Goal: Task Accomplishment & Management: Complete application form

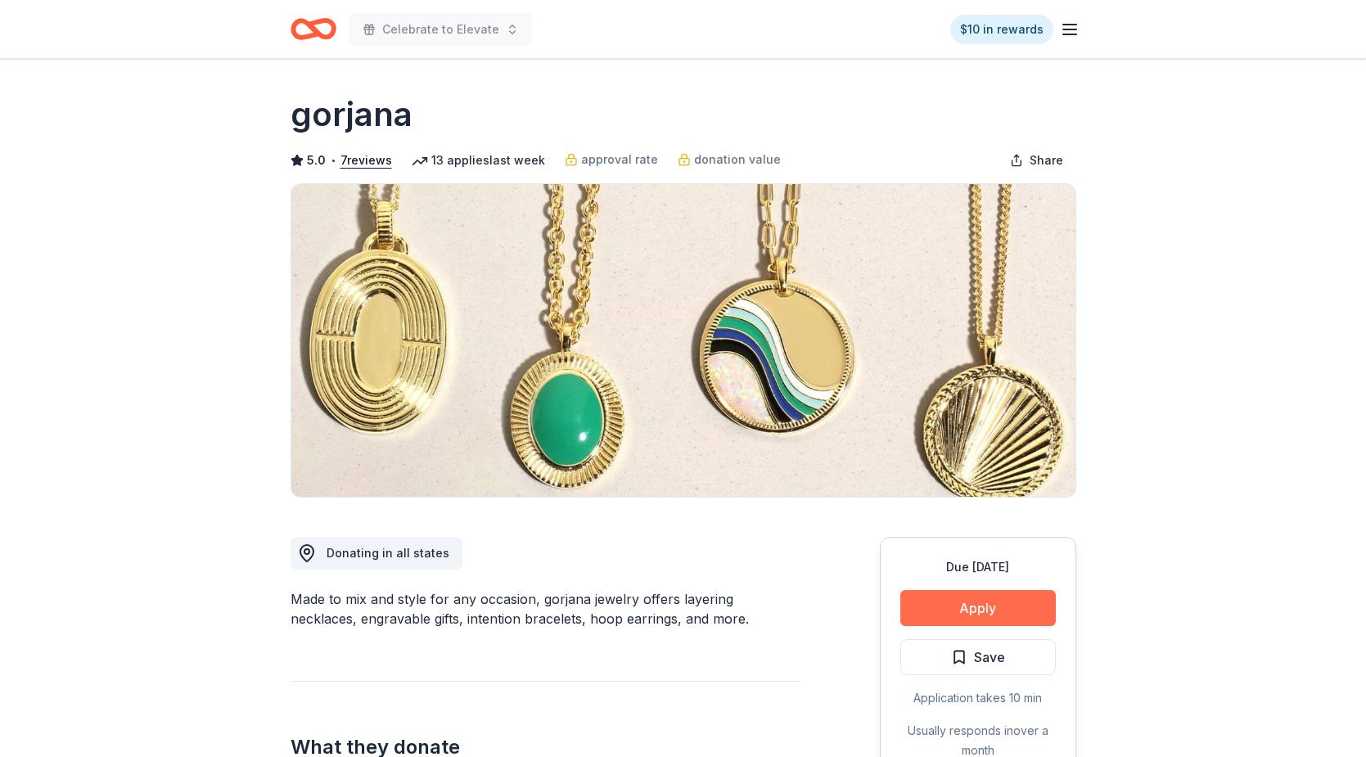
click at [976, 599] on button "Apply" at bounding box center [977, 608] width 155 height 36
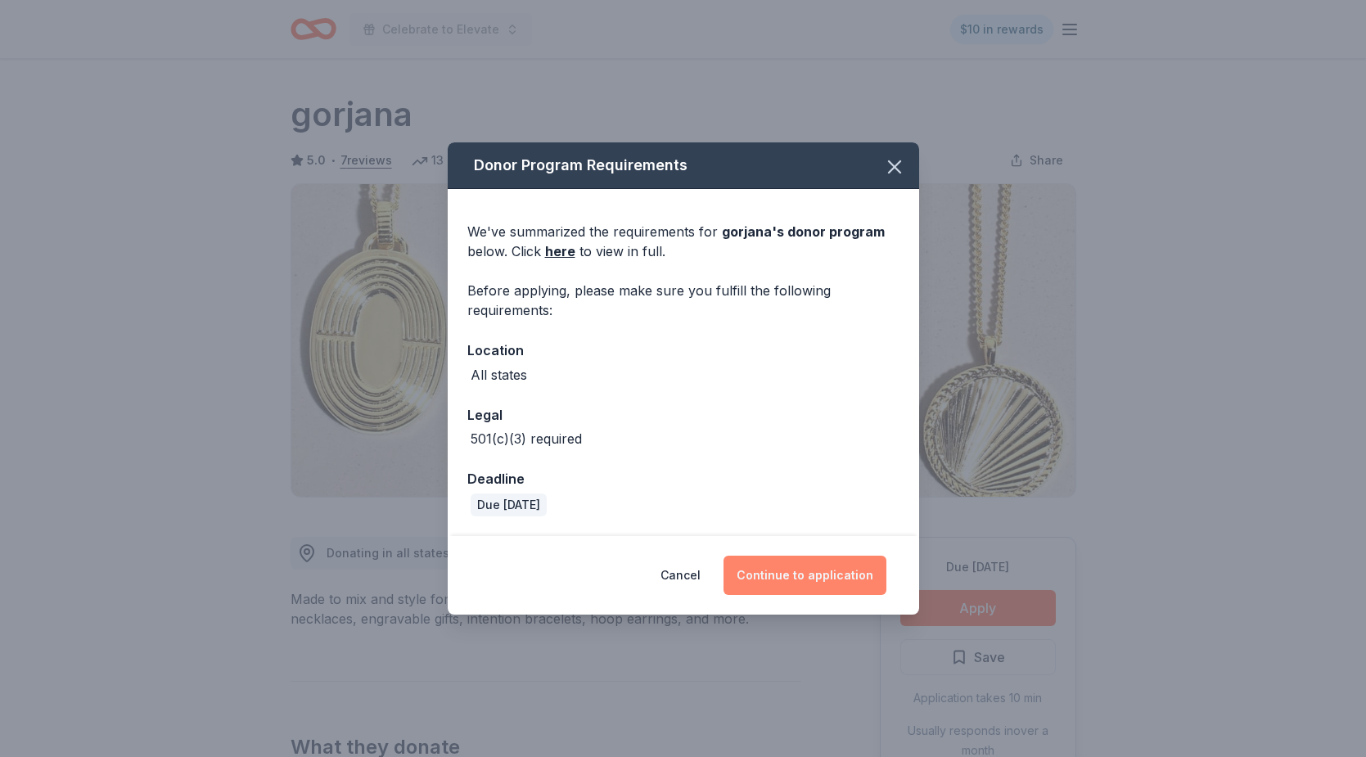
click at [783, 572] on button "Continue to application" at bounding box center [804, 575] width 163 height 39
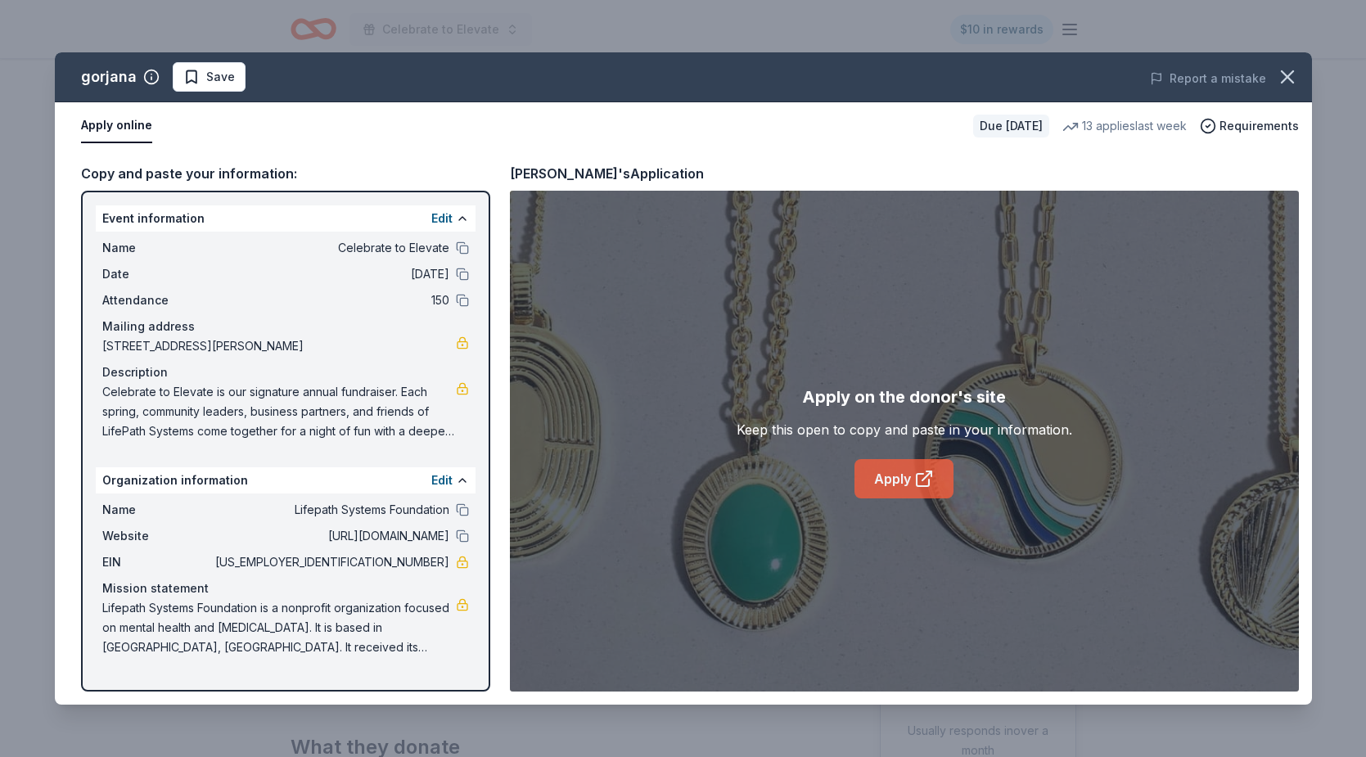
click at [944, 475] on link "Apply" at bounding box center [903, 478] width 99 height 39
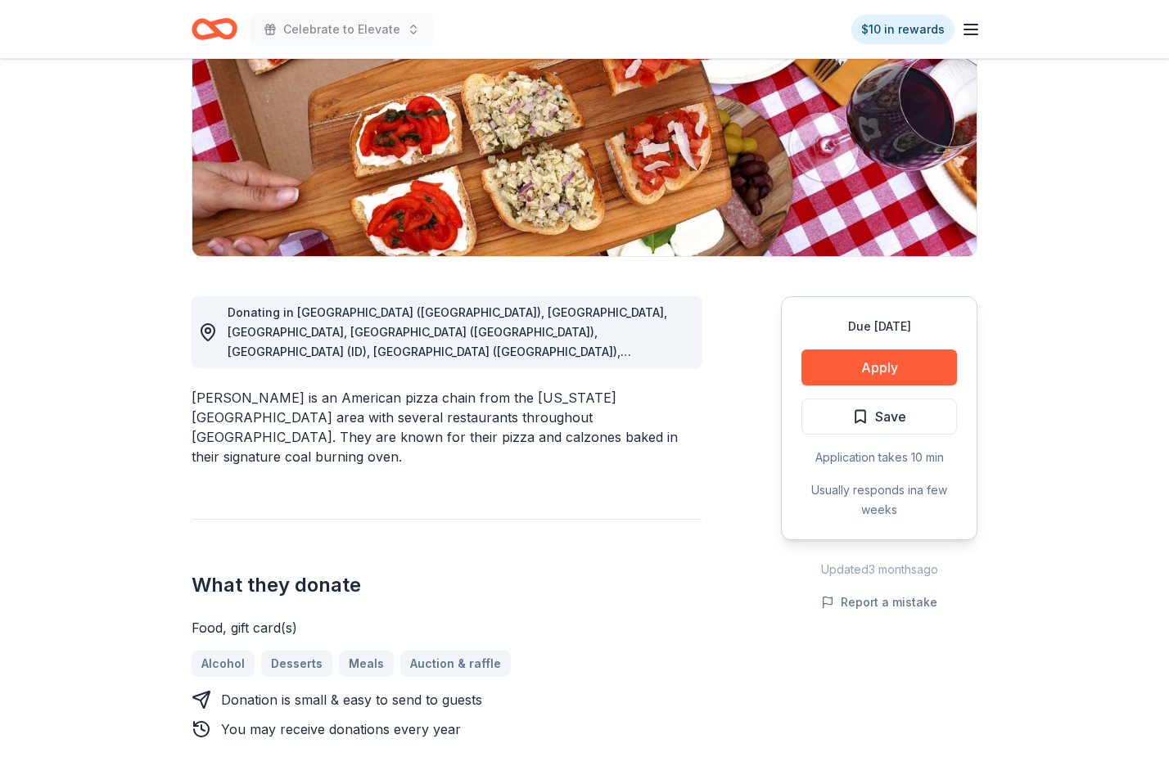
scroll to position [252, 0]
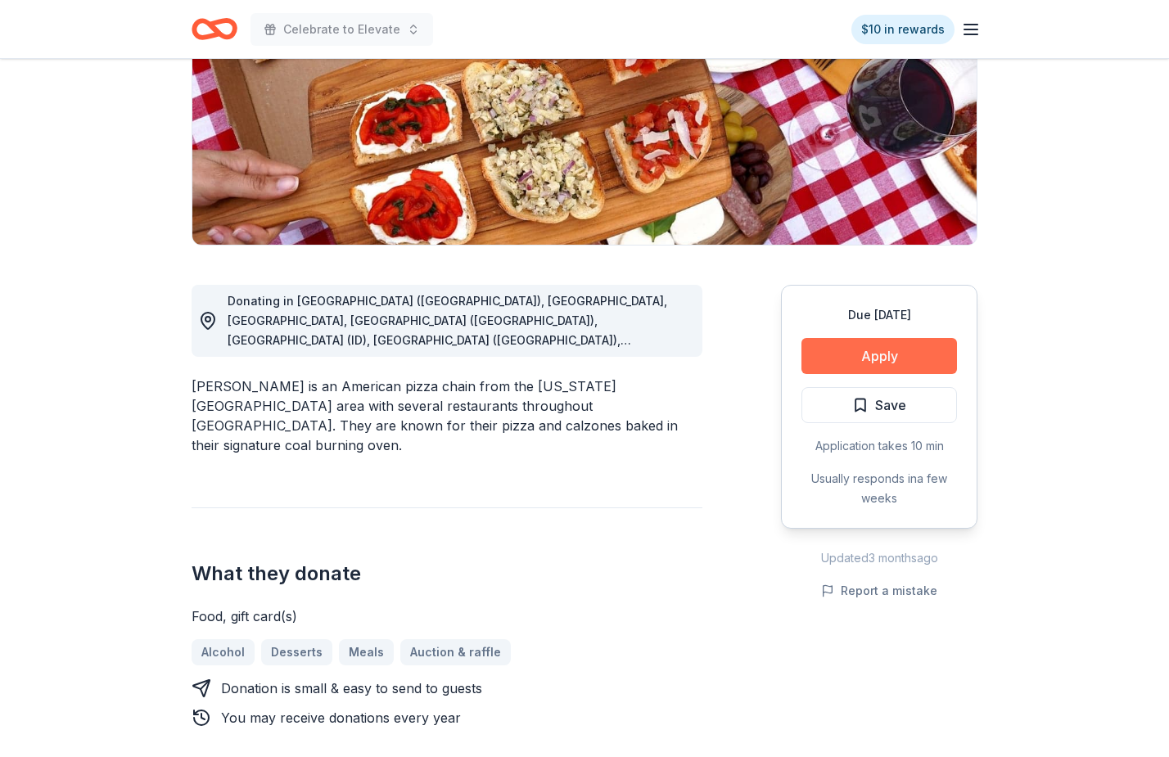
click at [908, 357] on button "Apply" at bounding box center [878, 356] width 155 height 36
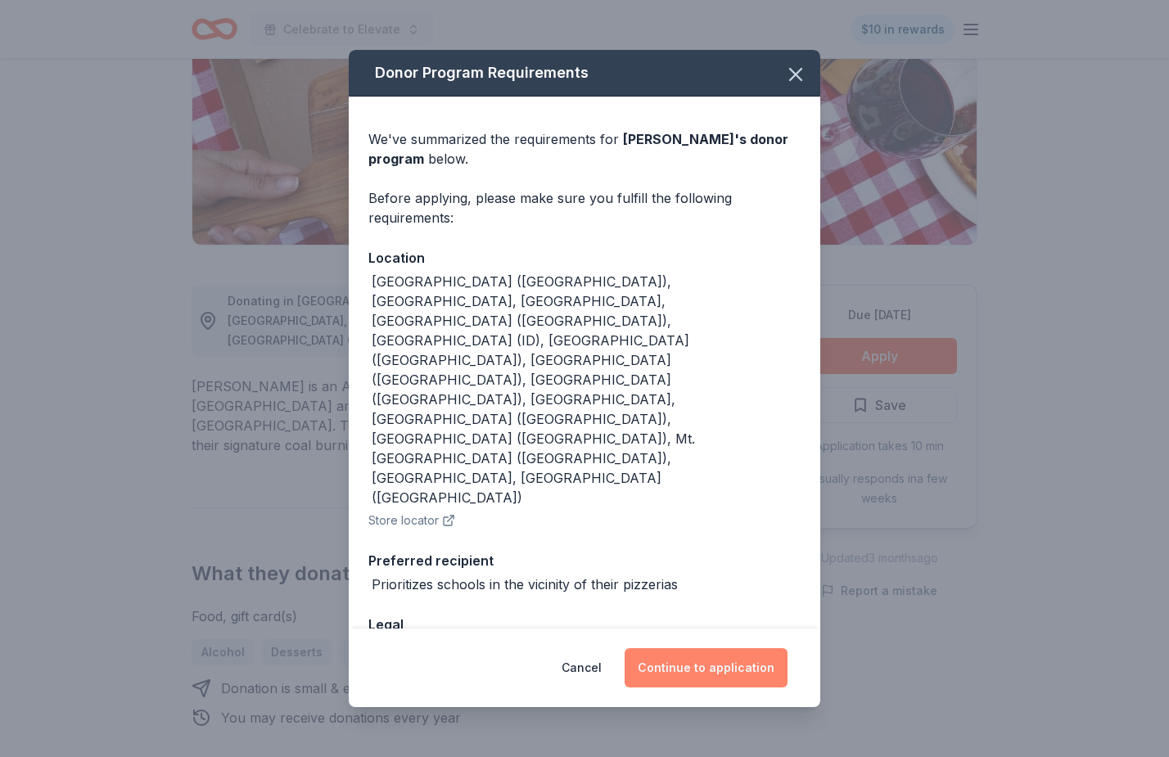
click at [719, 653] on button "Continue to application" at bounding box center [705, 667] width 163 height 39
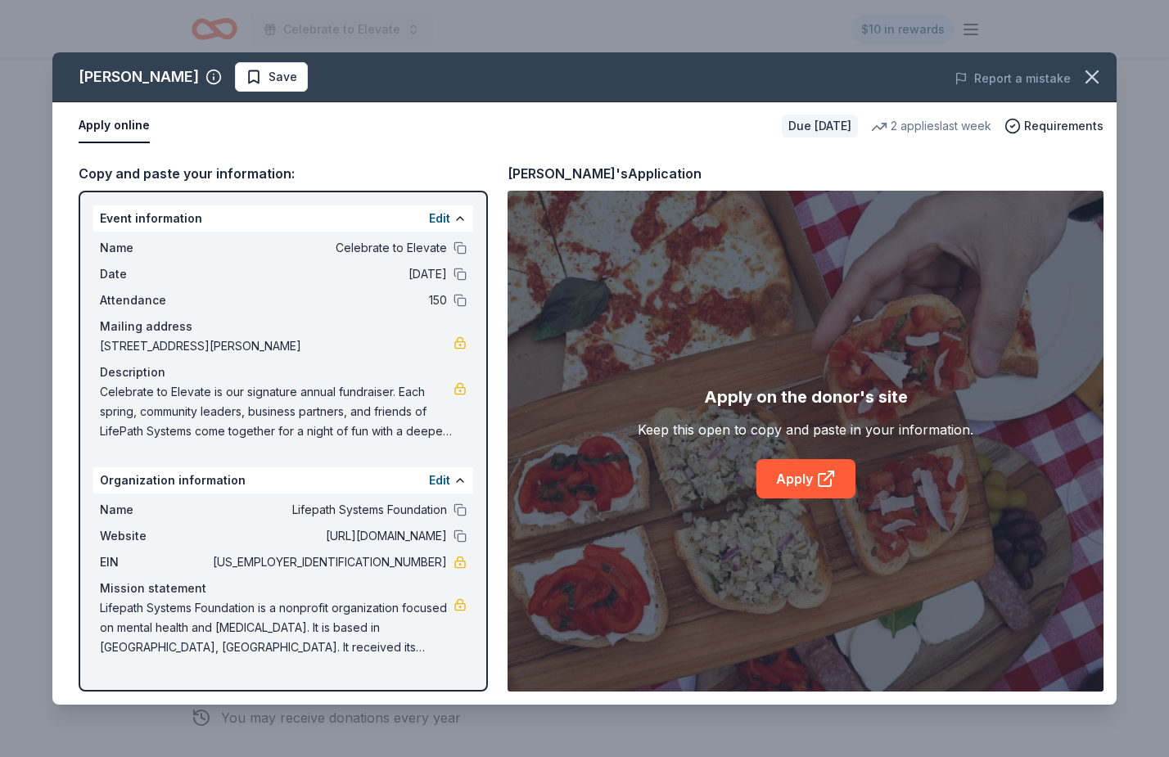
click at [810, 453] on div "Apply on the donor's site Keep this open to copy and paste in your information.…" at bounding box center [805, 441] width 336 height 115
click at [808, 464] on link "Apply" at bounding box center [805, 478] width 99 height 39
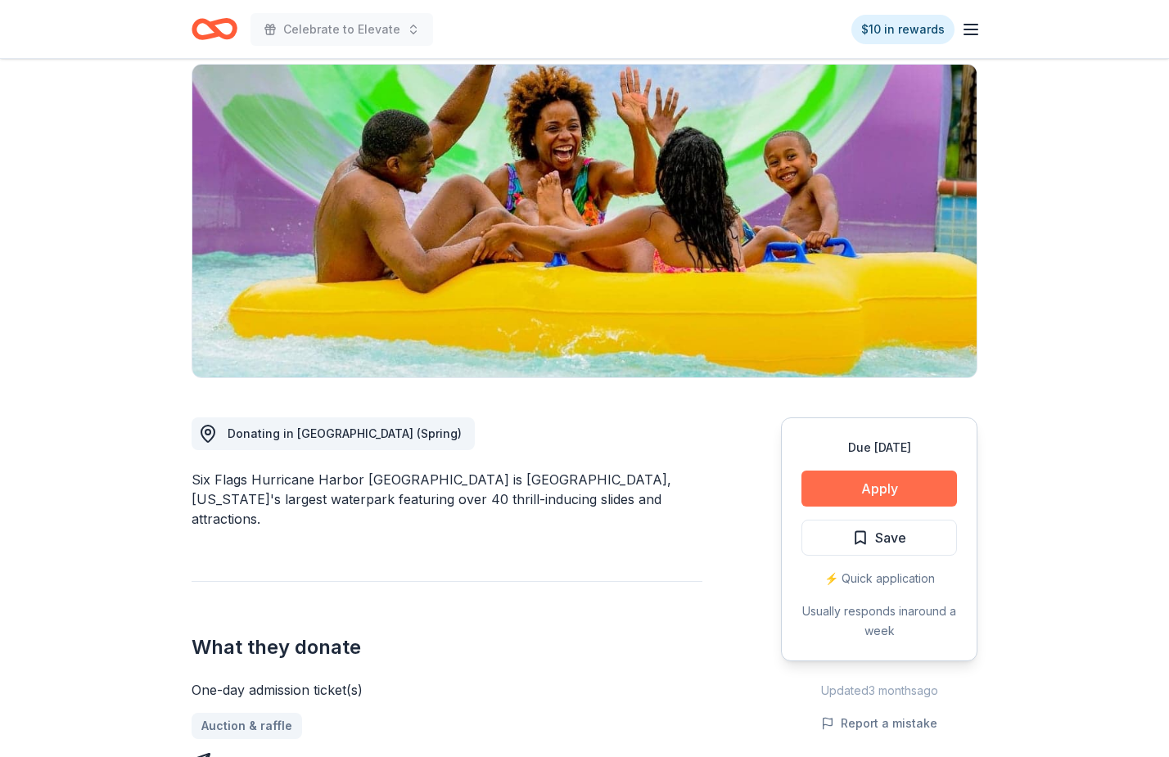
scroll to position [169, 0]
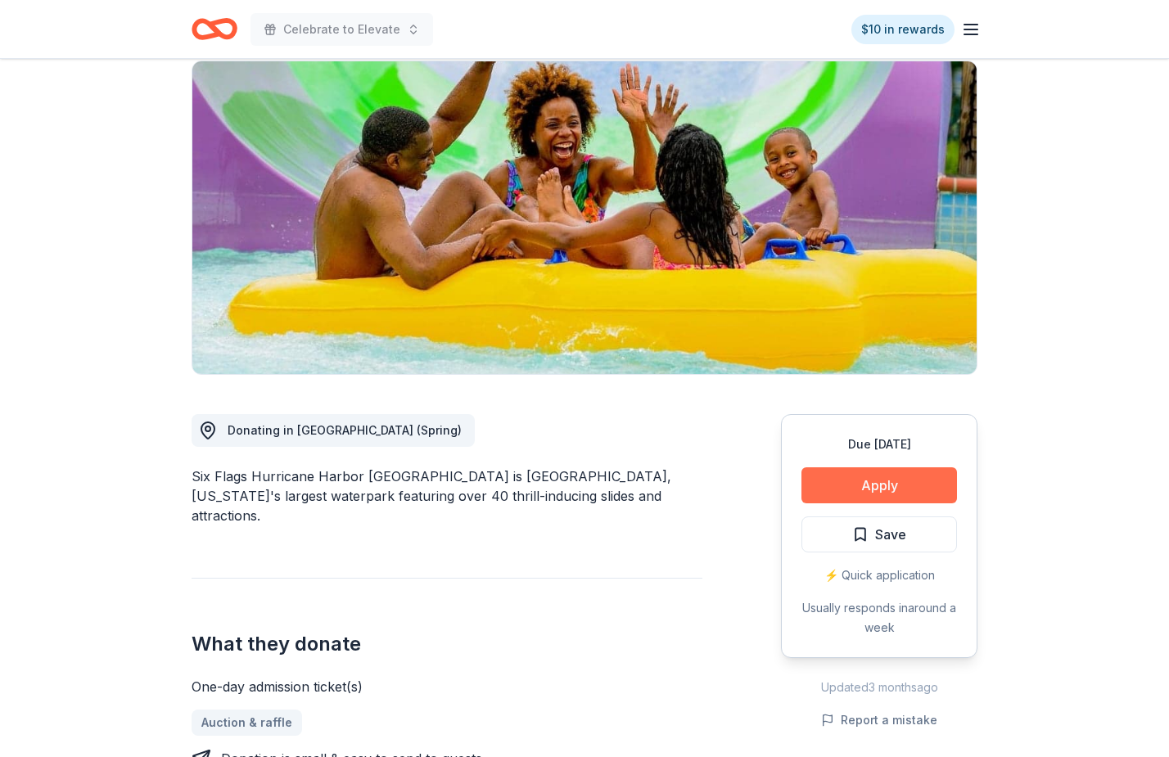
click at [878, 467] on button "Apply" at bounding box center [878, 485] width 155 height 36
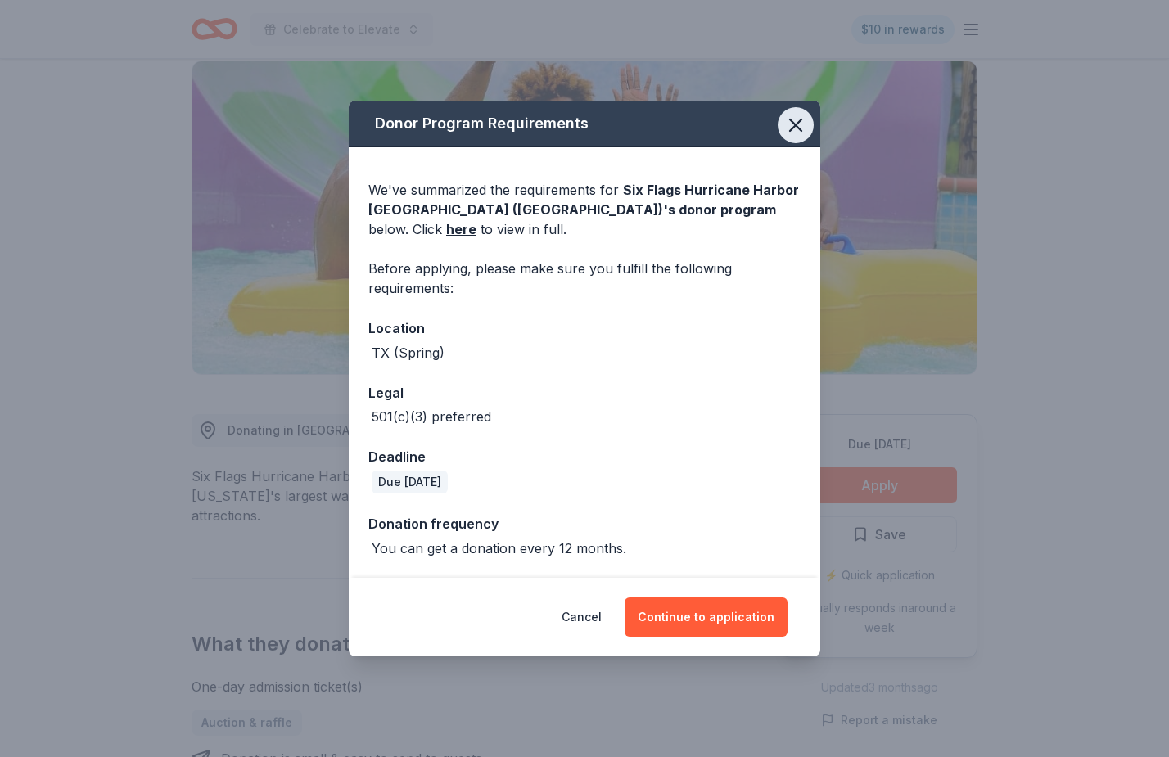
click at [802, 123] on icon "button" at bounding box center [795, 125] width 23 height 23
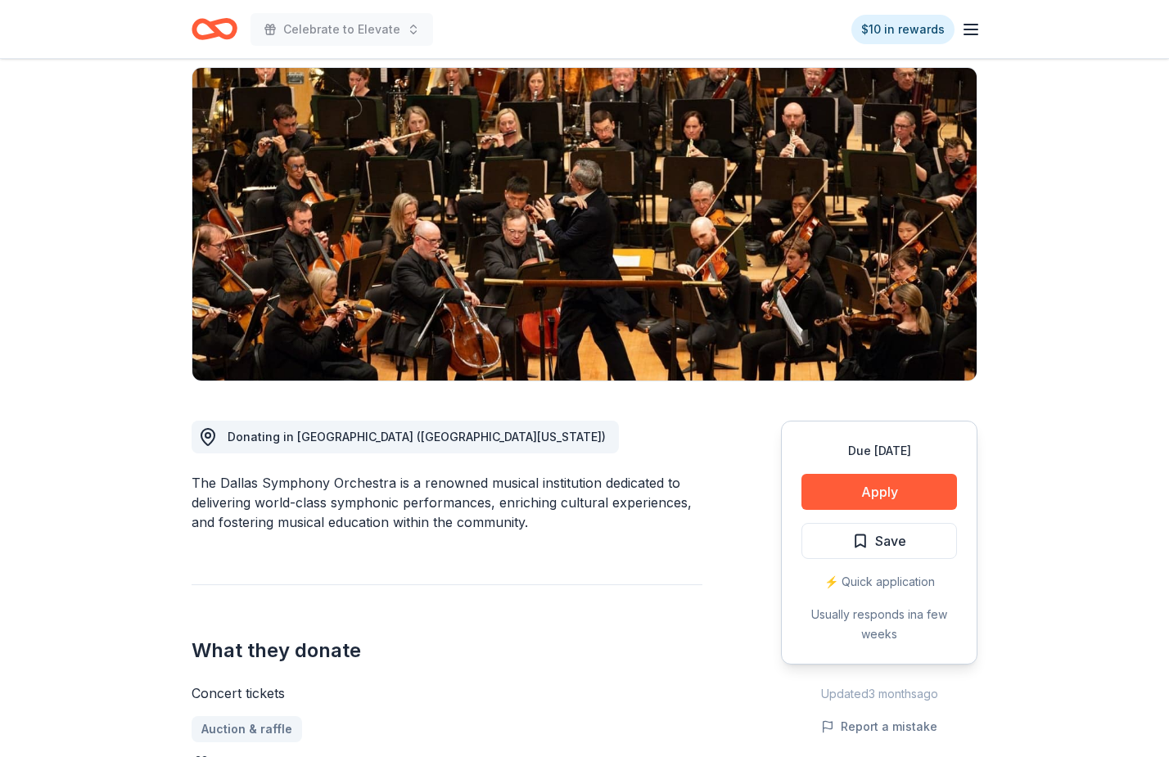
scroll to position [142, 0]
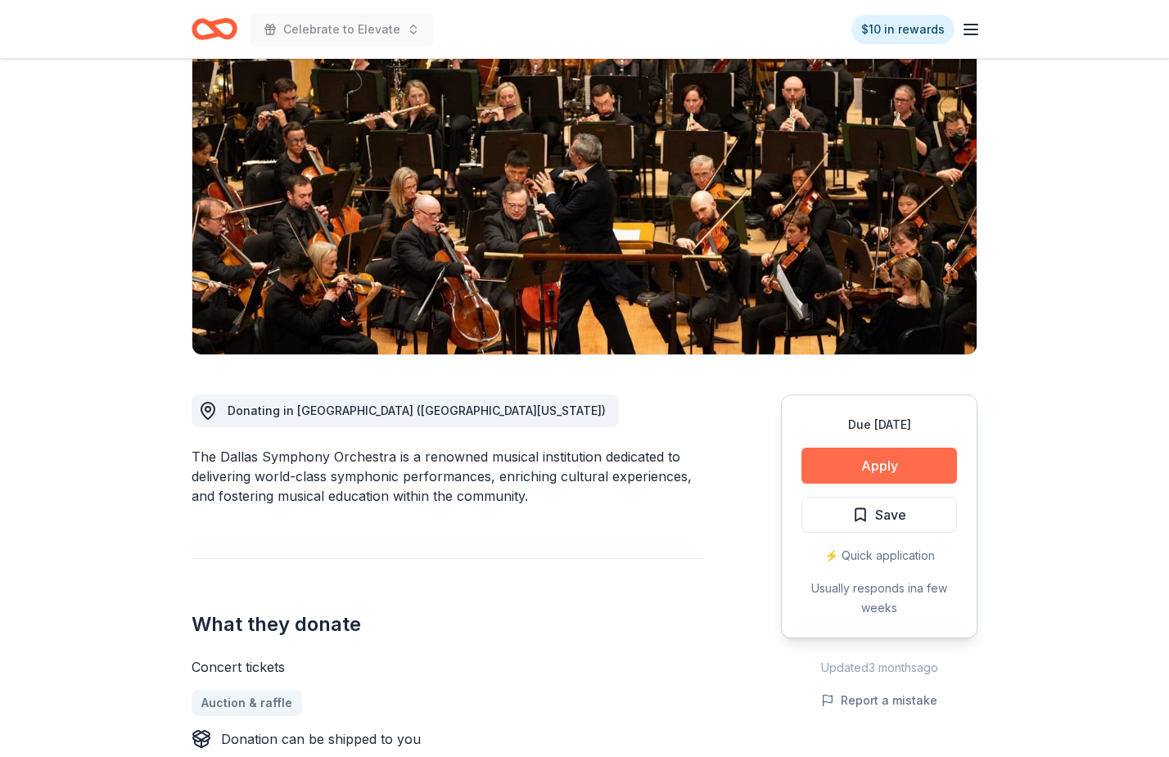
click at [937, 453] on button "Apply" at bounding box center [878, 466] width 155 height 36
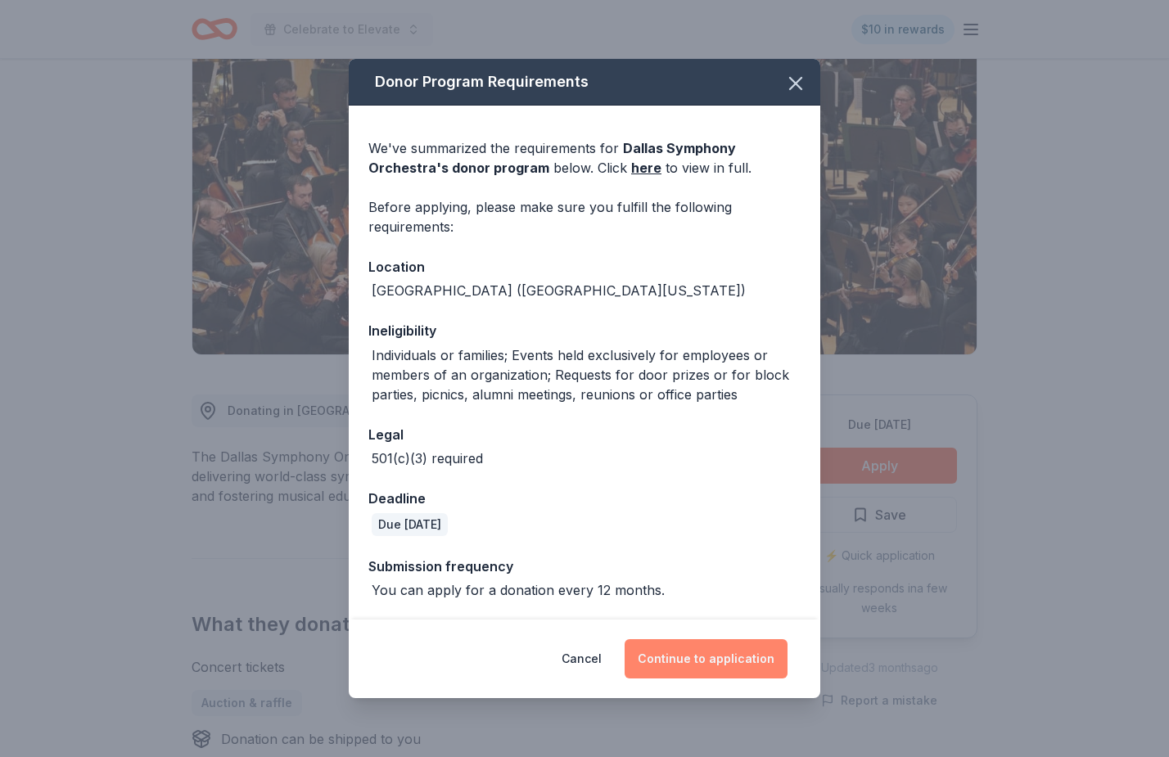
click at [724, 660] on button "Continue to application" at bounding box center [705, 658] width 163 height 39
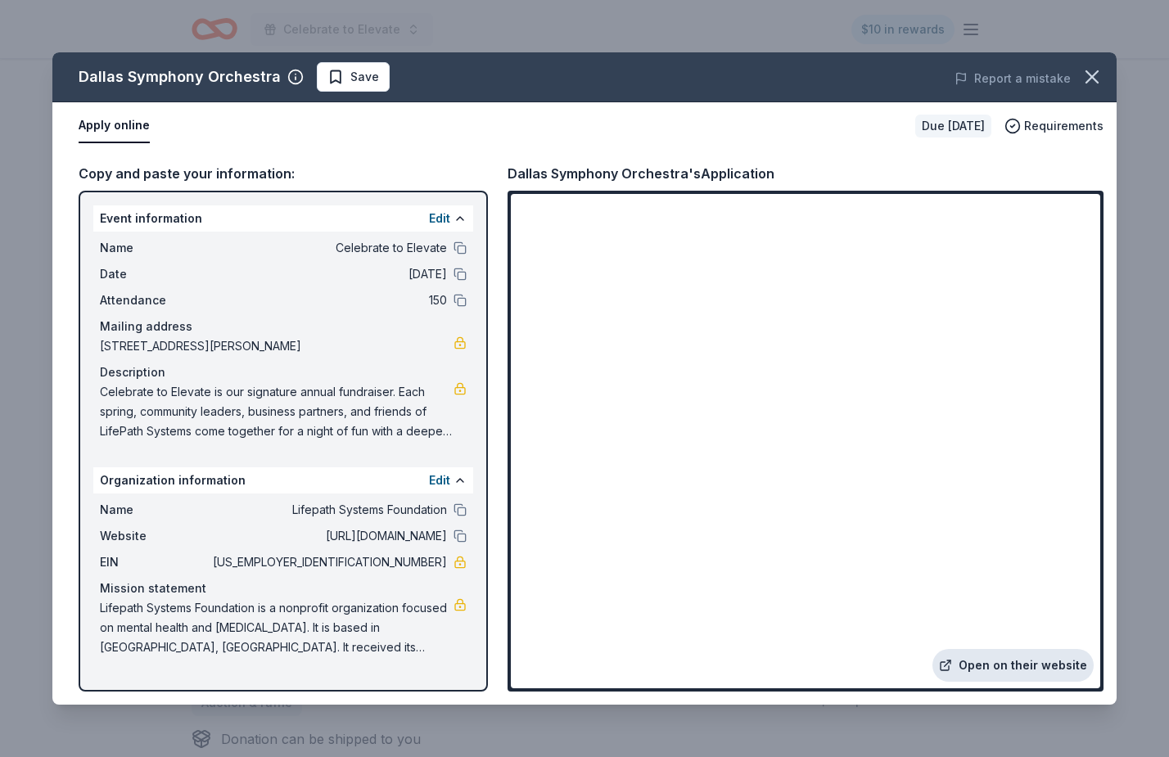
click at [987, 668] on link "Open on their website" at bounding box center [1012, 665] width 161 height 33
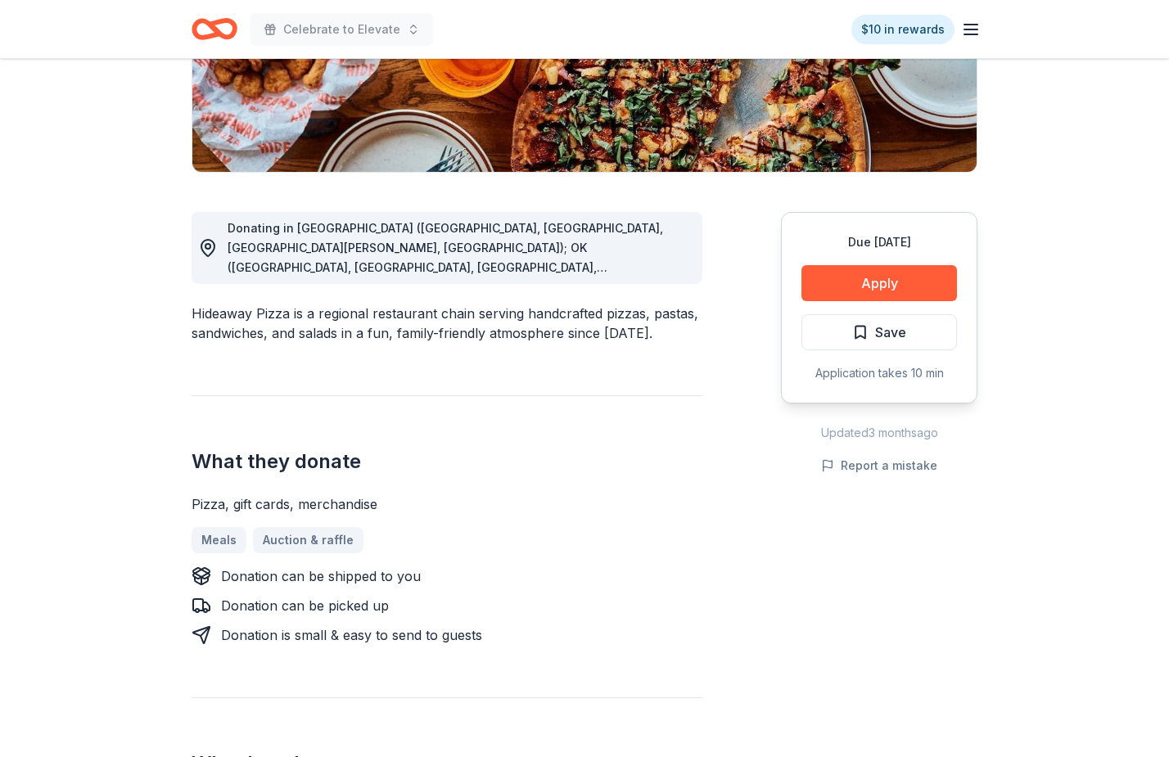
scroll to position [336, 0]
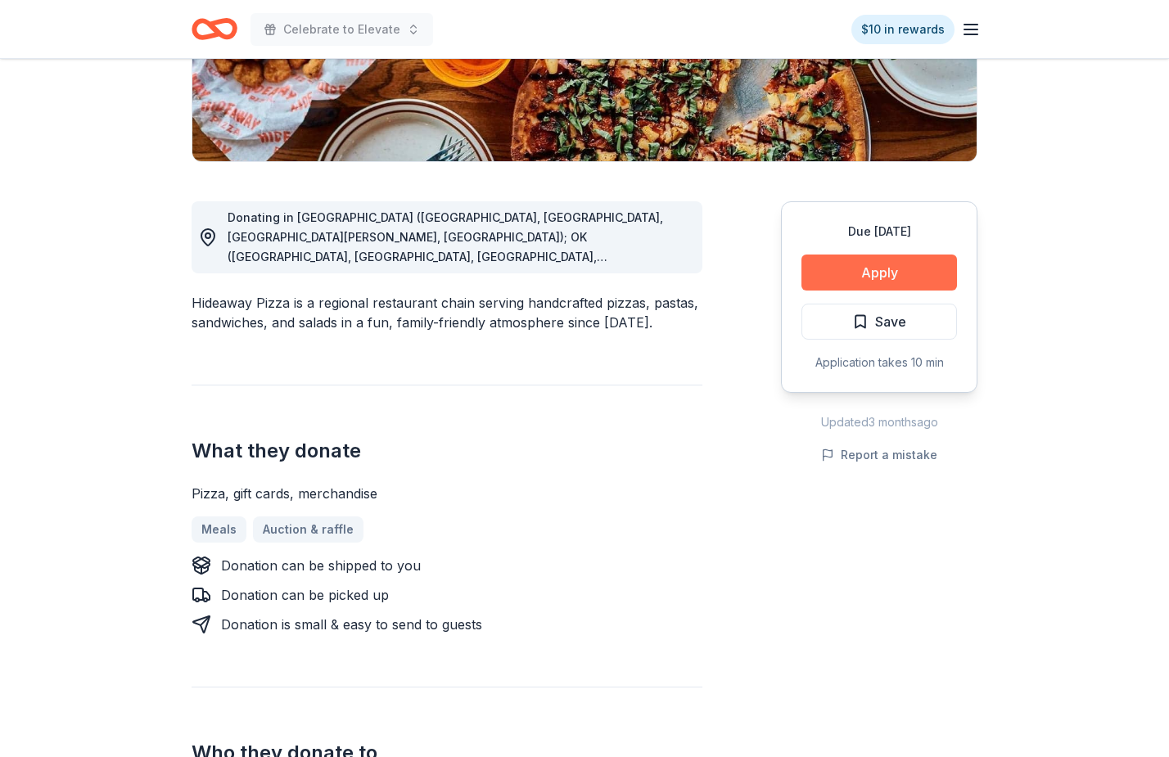
click at [876, 270] on button "Apply" at bounding box center [878, 273] width 155 height 36
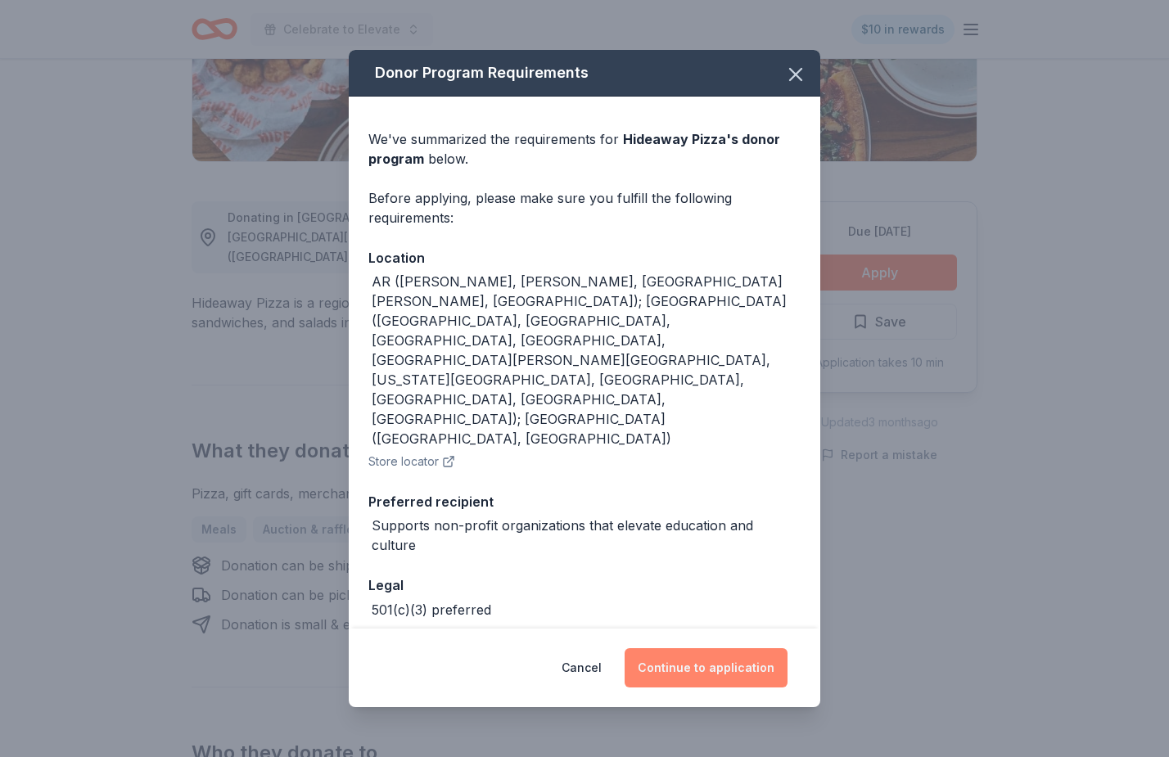
click at [728, 648] on button "Continue to application" at bounding box center [705, 667] width 163 height 39
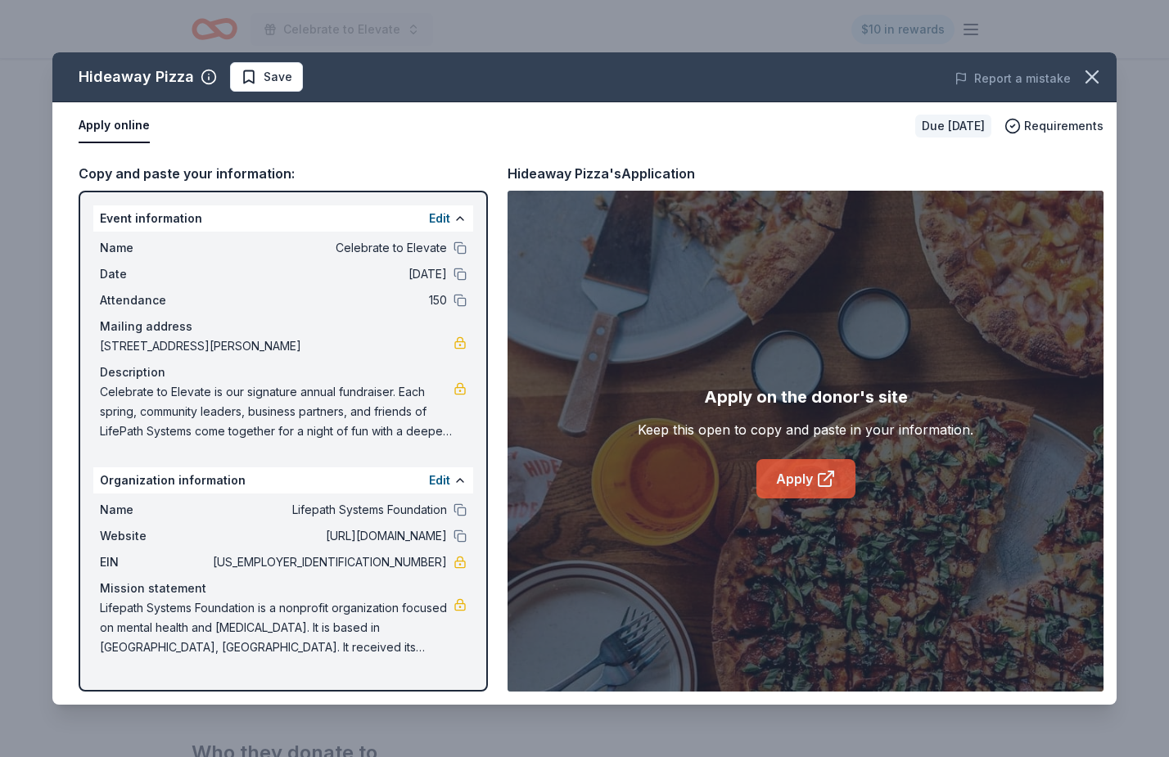
click at [809, 487] on link "Apply" at bounding box center [805, 478] width 99 height 39
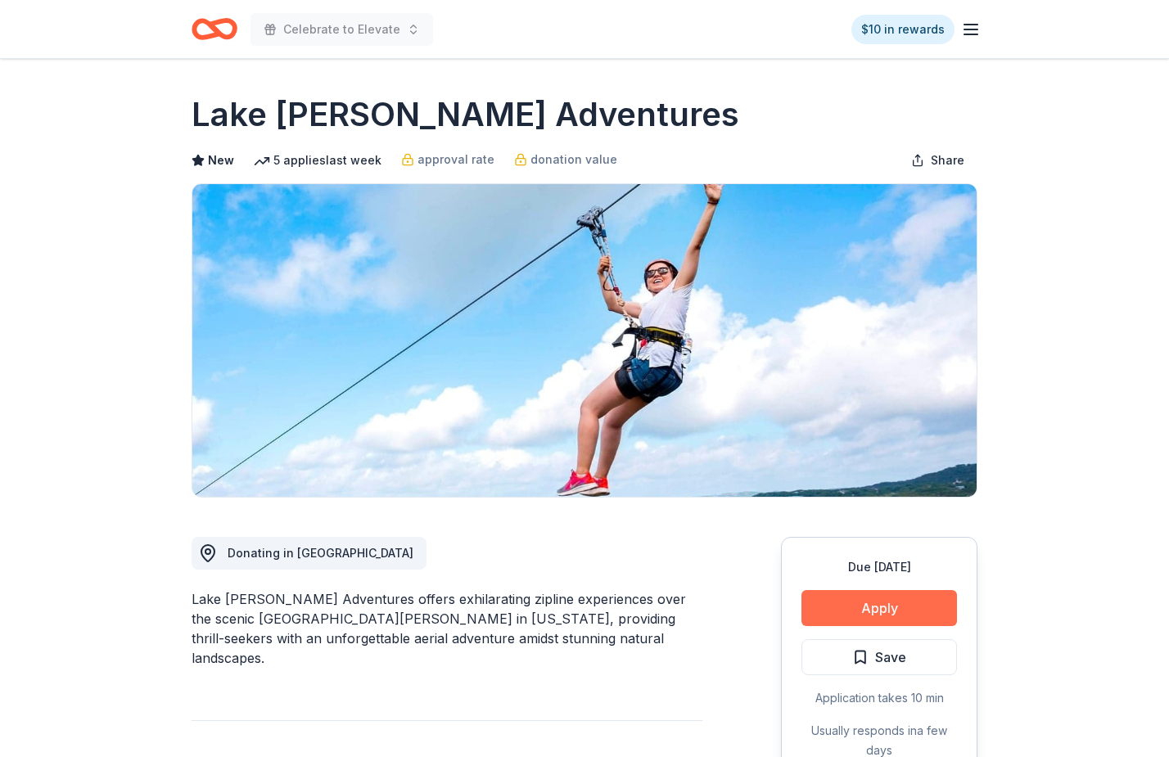
click at [855, 593] on button "Apply" at bounding box center [878, 608] width 155 height 36
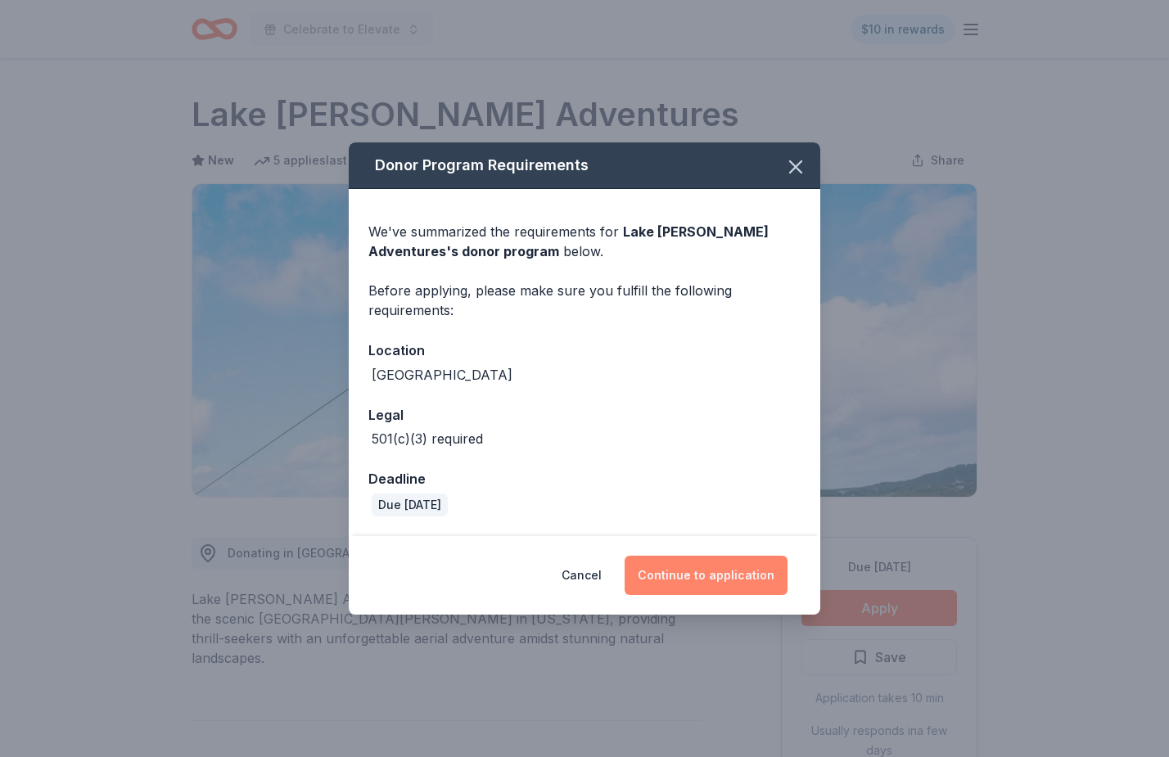
click at [702, 570] on button "Continue to application" at bounding box center [705, 575] width 163 height 39
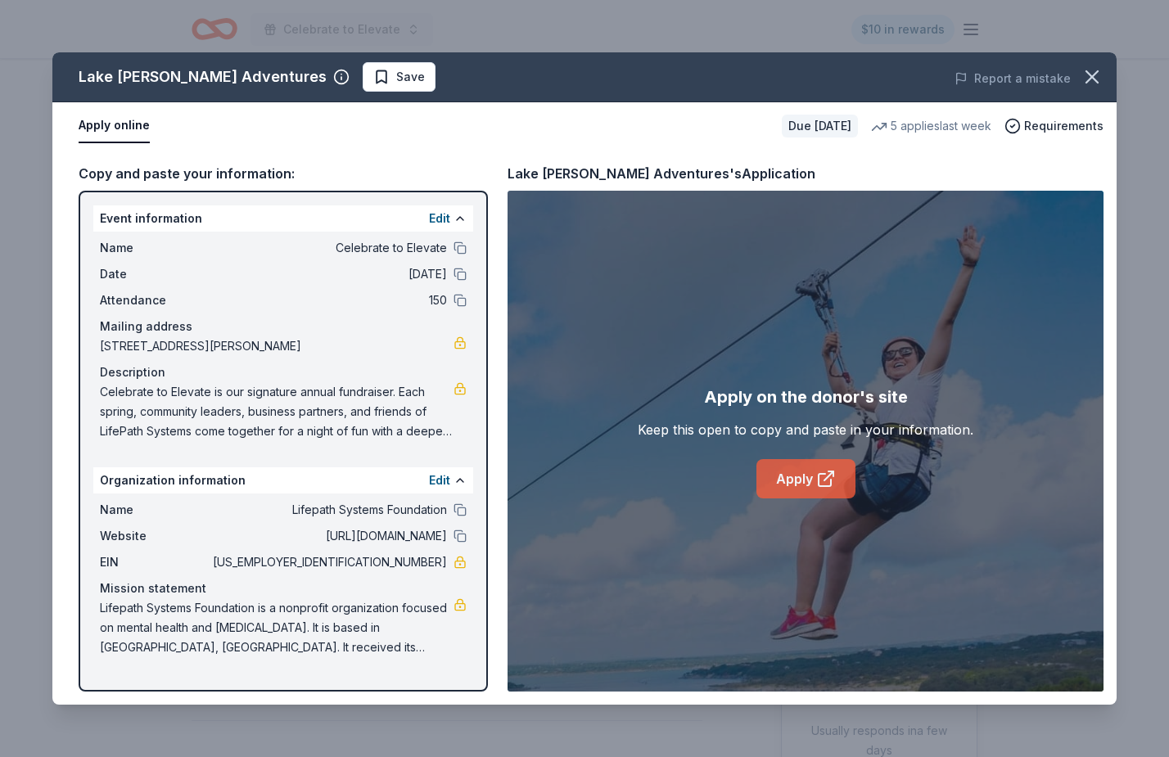
click at [788, 482] on link "Apply" at bounding box center [805, 478] width 99 height 39
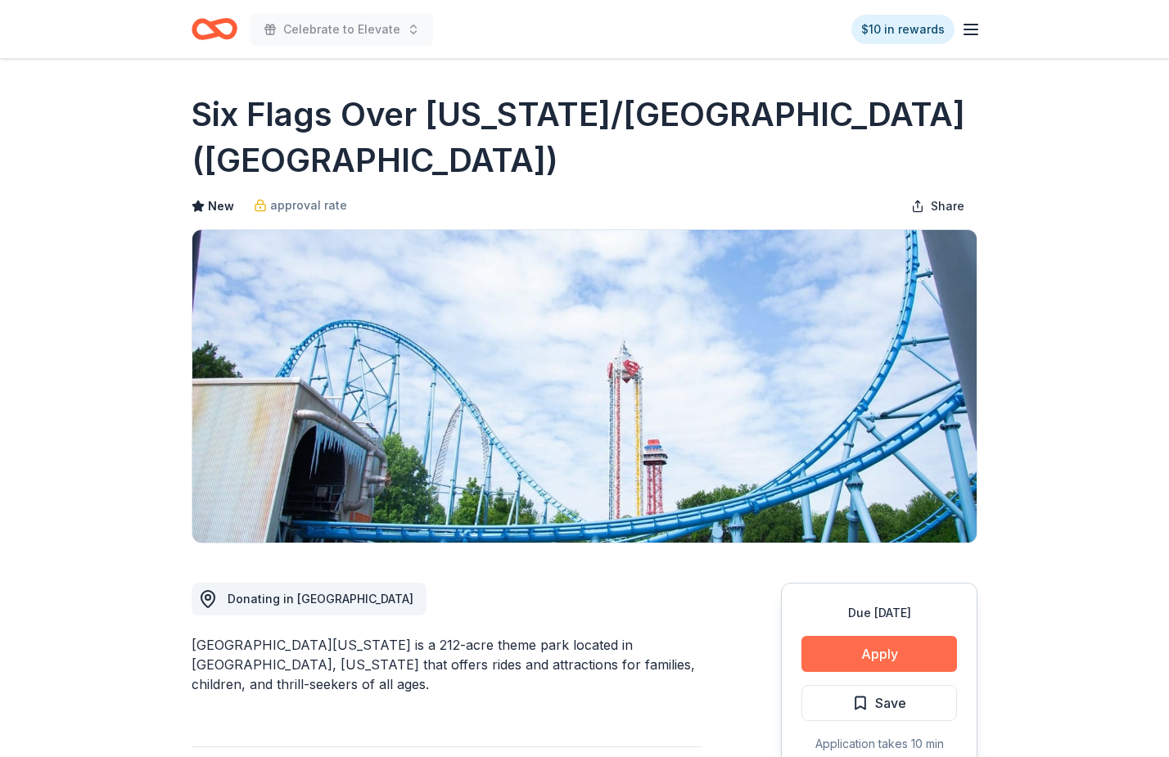
click at [898, 651] on button "Apply" at bounding box center [878, 654] width 155 height 36
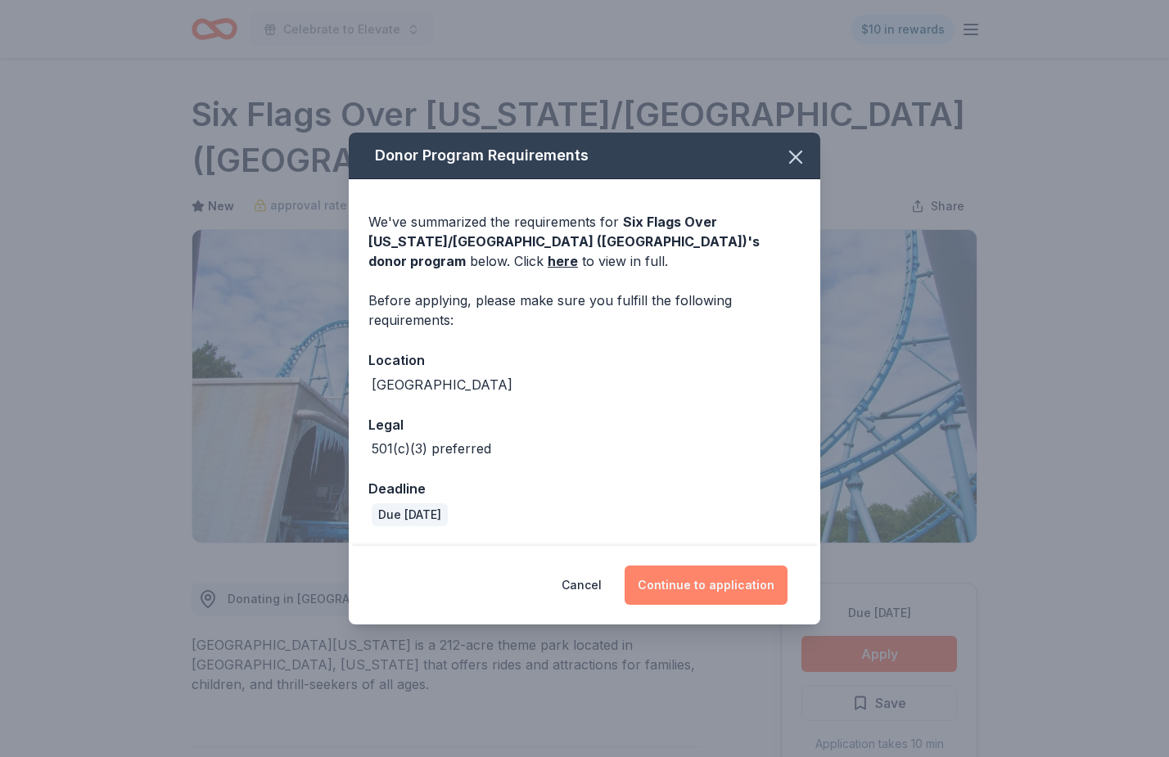
click at [755, 574] on button "Continue to application" at bounding box center [705, 584] width 163 height 39
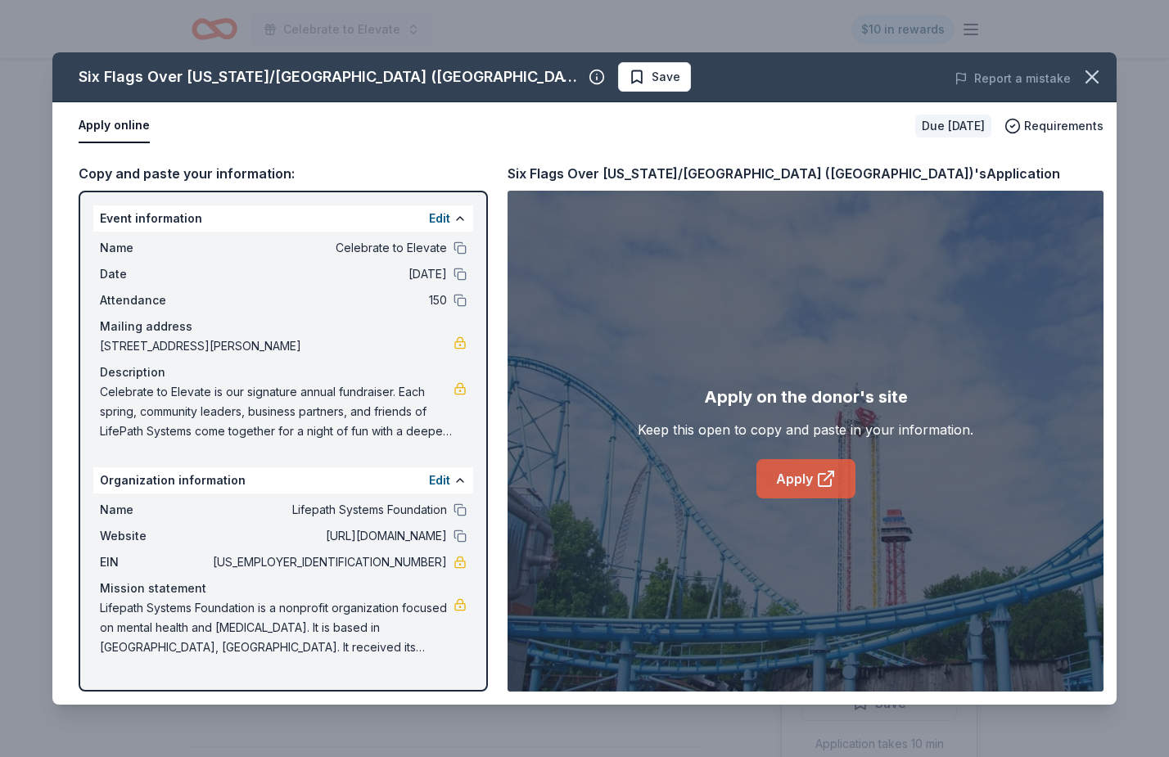
click at [779, 484] on link "Apply" at bounding box center [805, 478] width 99 height 39
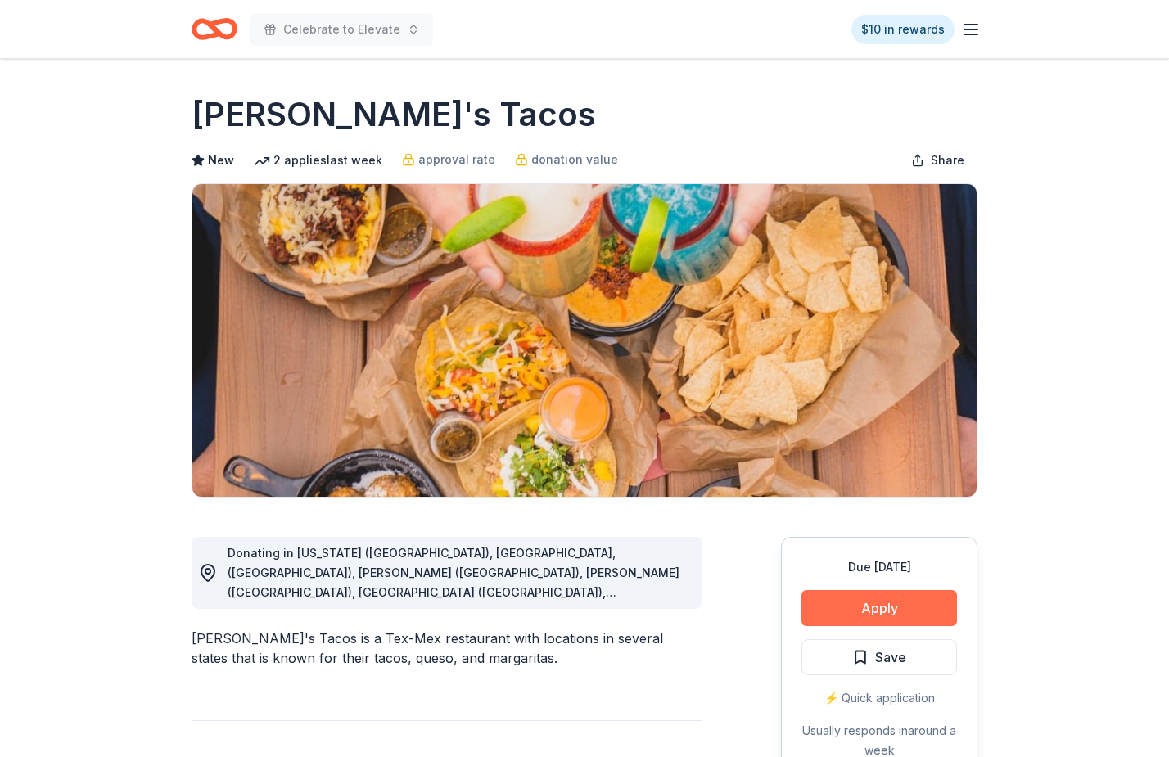
click at [879, 594] on button "Apply" at bounding box center [878, 608] width 155 height 36
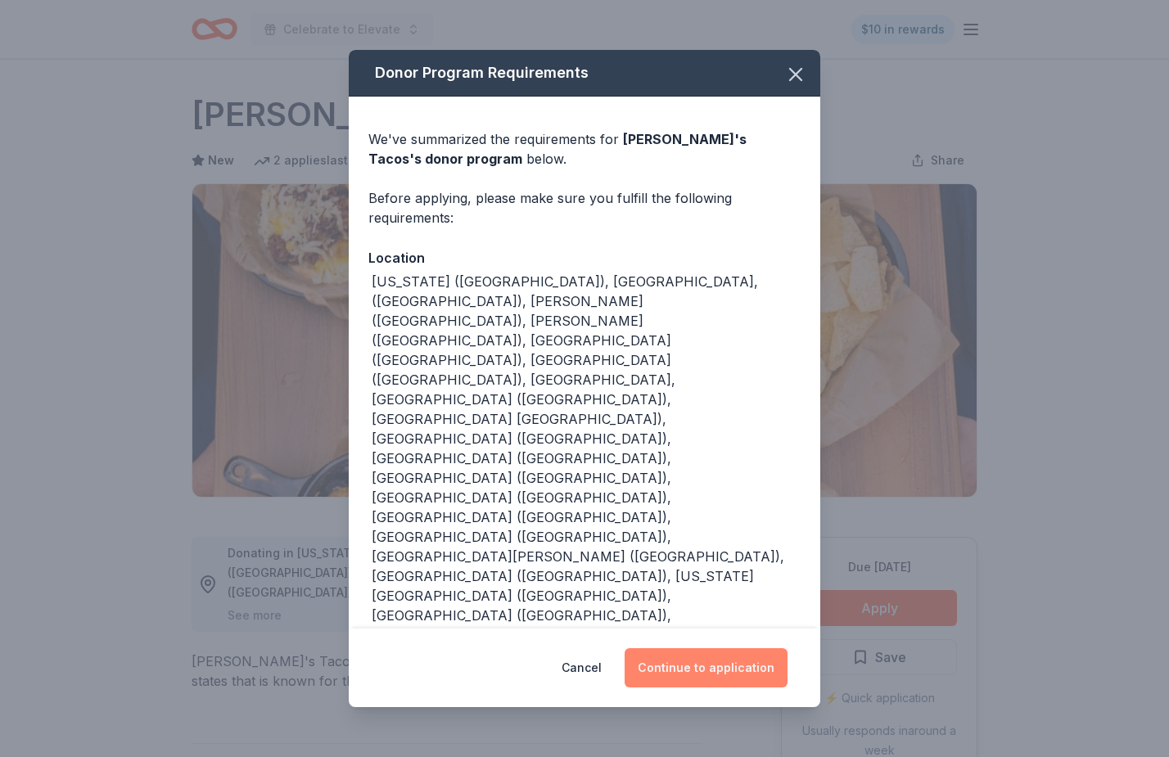
click at [699, 648] on button "Continue to application" at bounding box center [705, 667] width 163 height 39
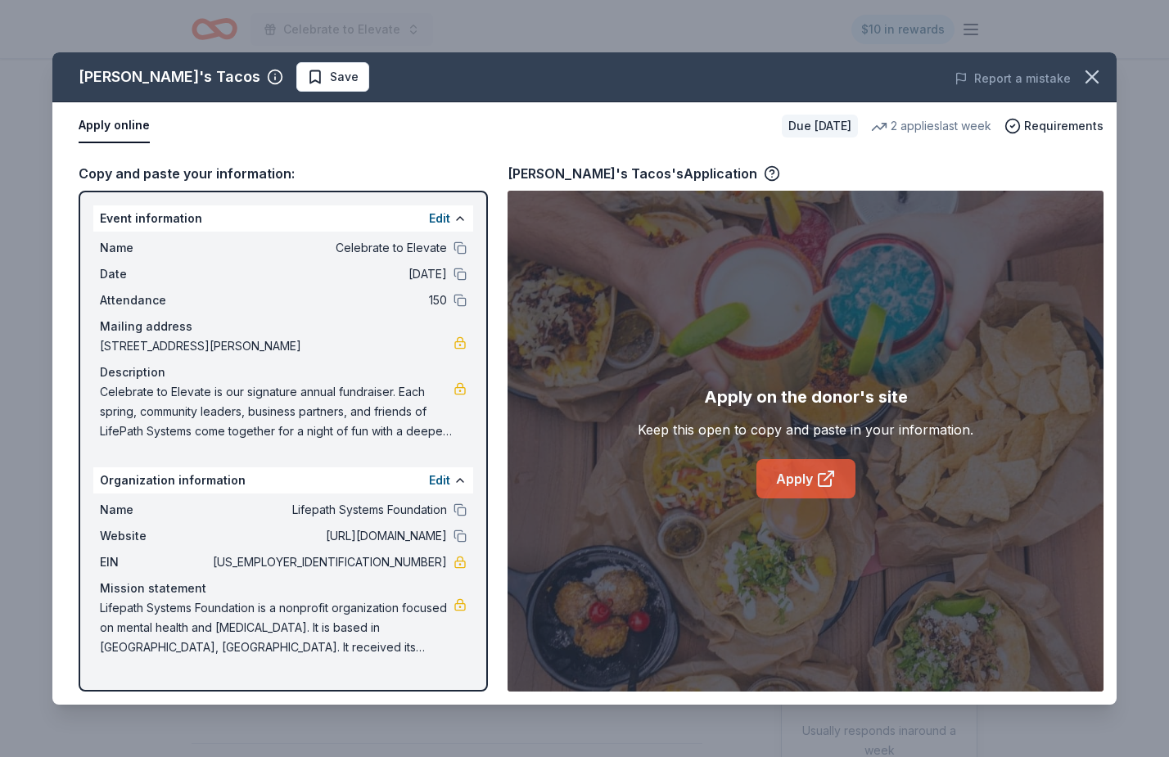
click at [798, 482] on link "Apply" at bounding box center [805, 478] width 99 height 39
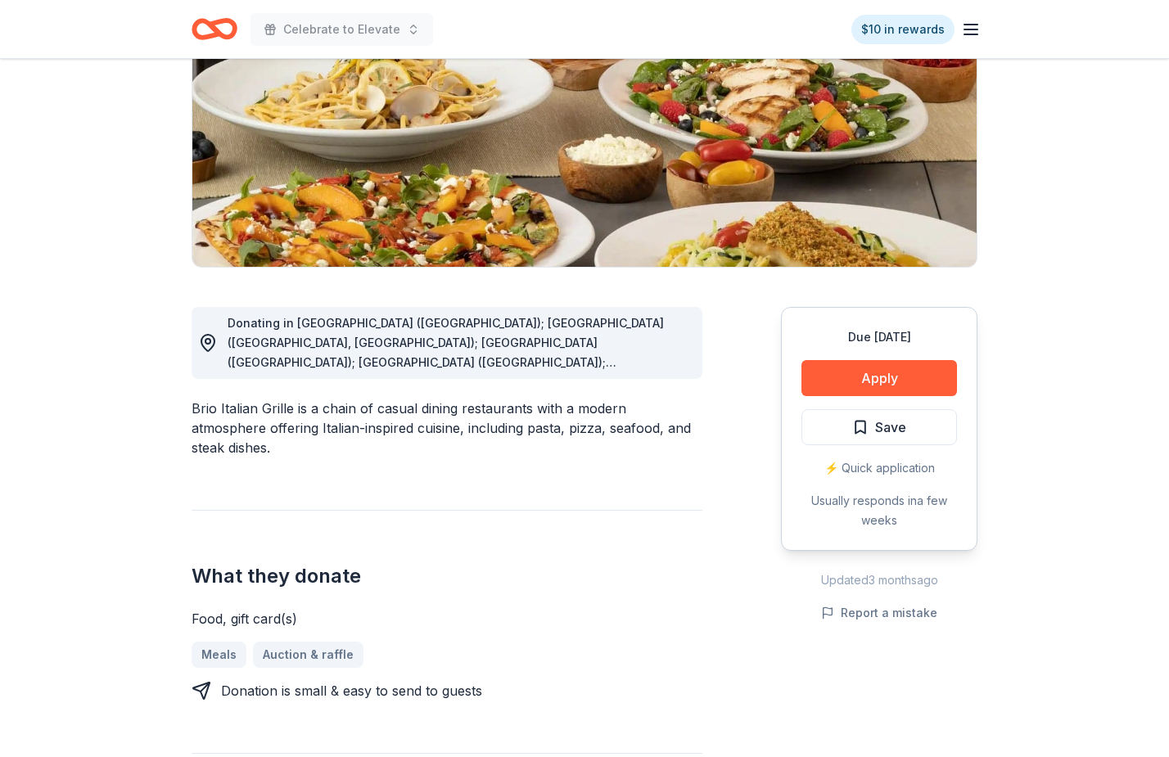
scroll to position [275, 0]
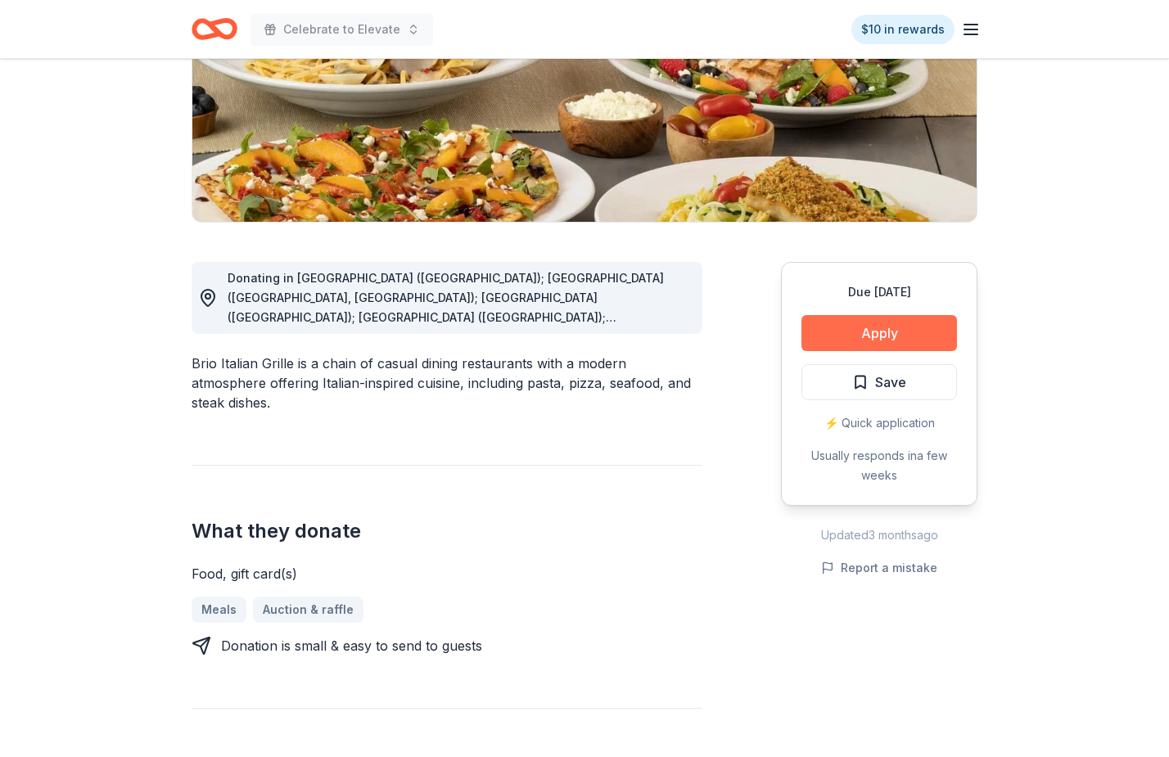
click at [906, 335] on button "Apply" at bounding box center [878, 333] width 155 height 36
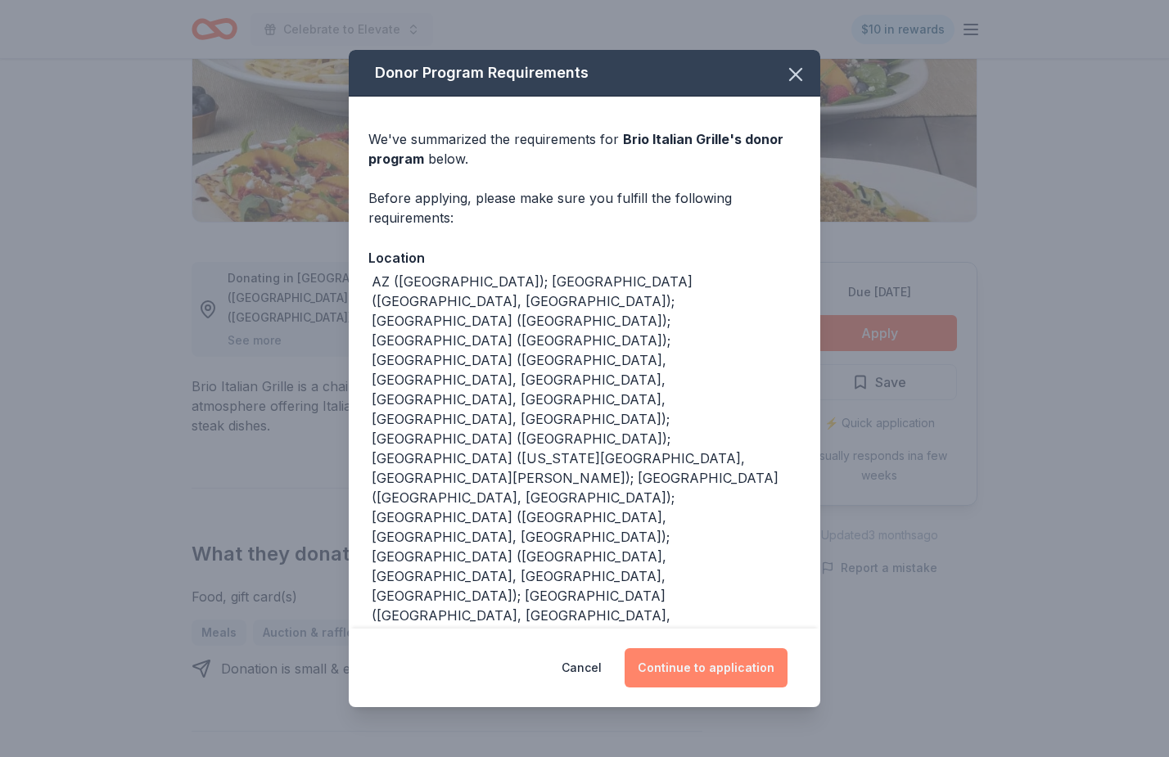
click at [746, 648] on button "Continue to application" at bounding box center [705, 667] width 163 height 39
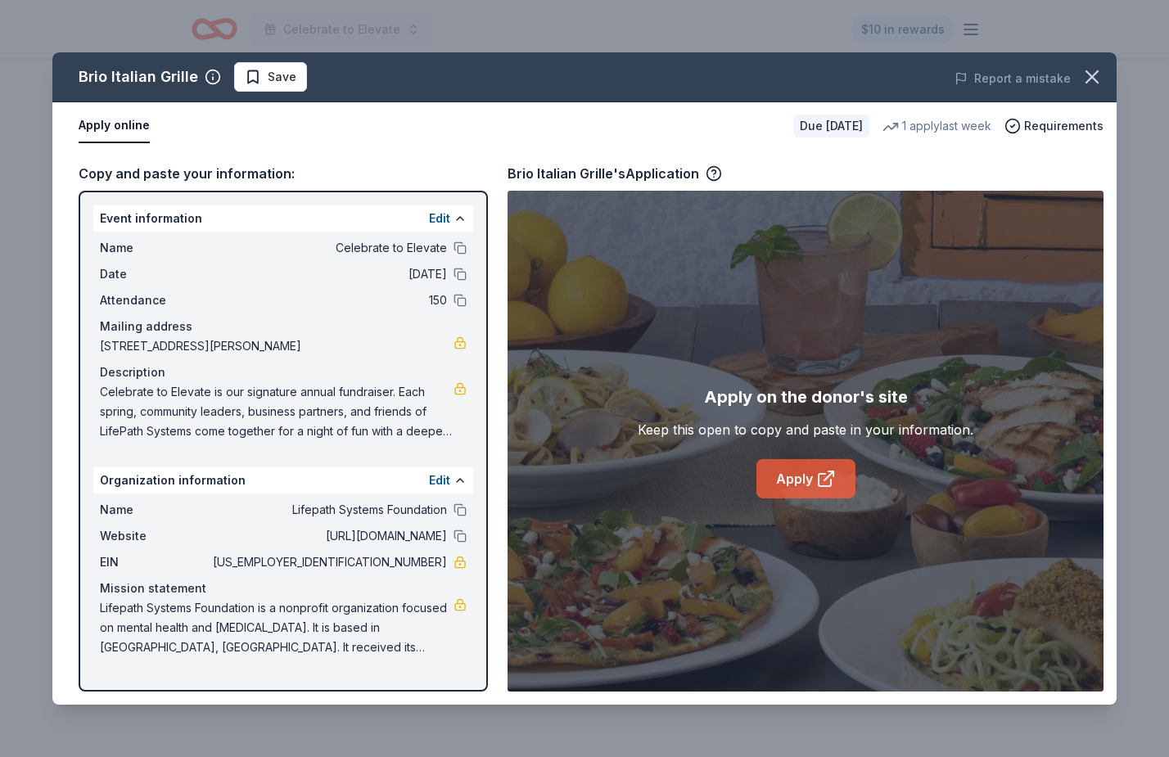
click at [789, 492] on link "Apply" at bounding box center [805, 478] width 99 height 39
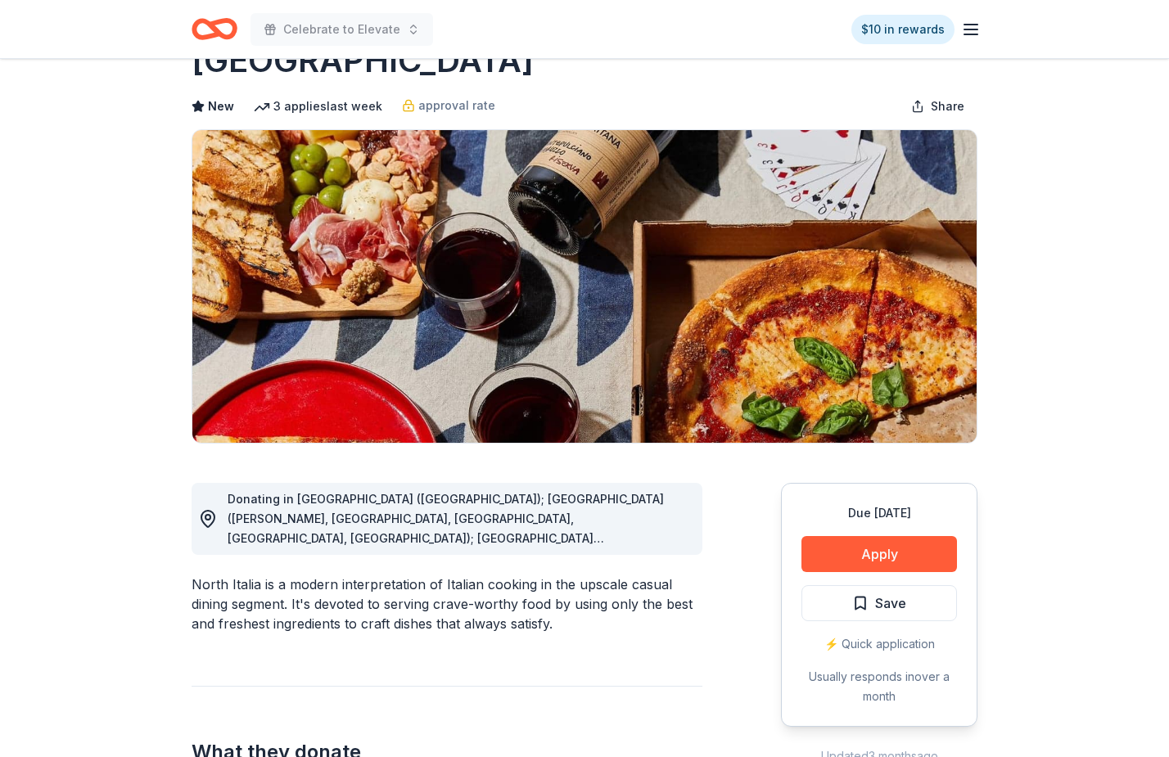
scroll to position [64, 0]
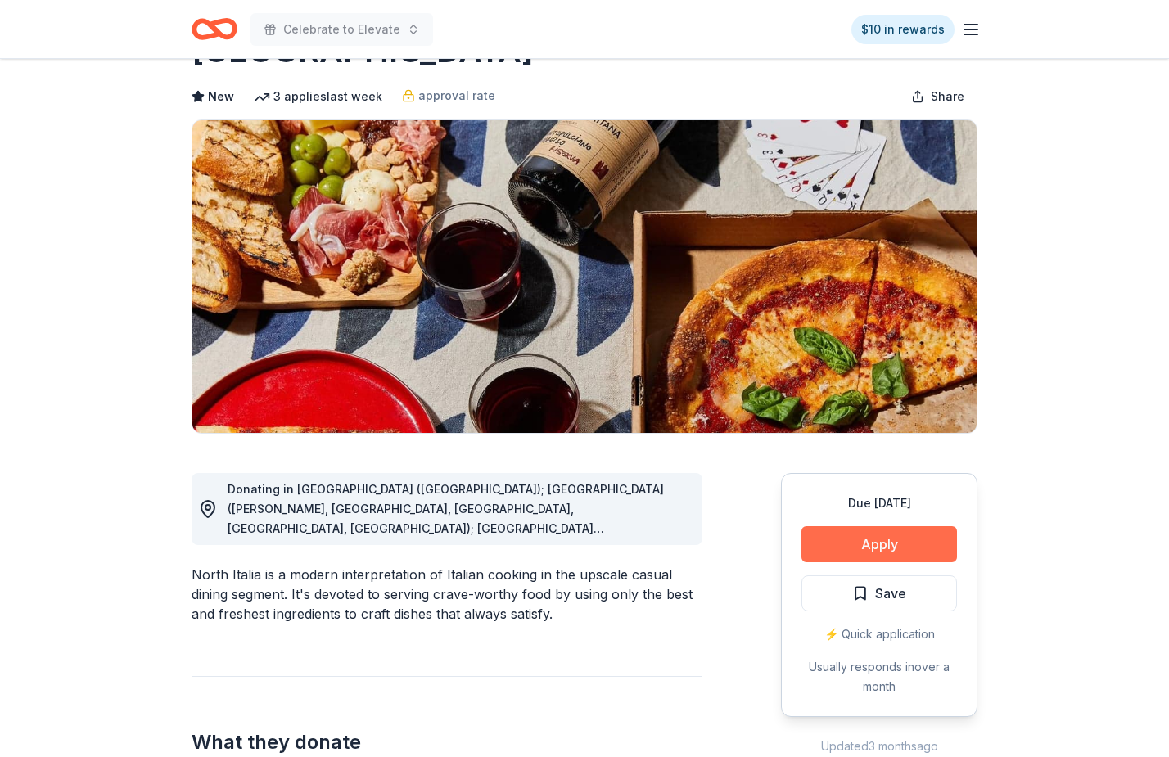
click at [821, 544] on button "Apply" at bounding box center [878, 544] width 155 height 36
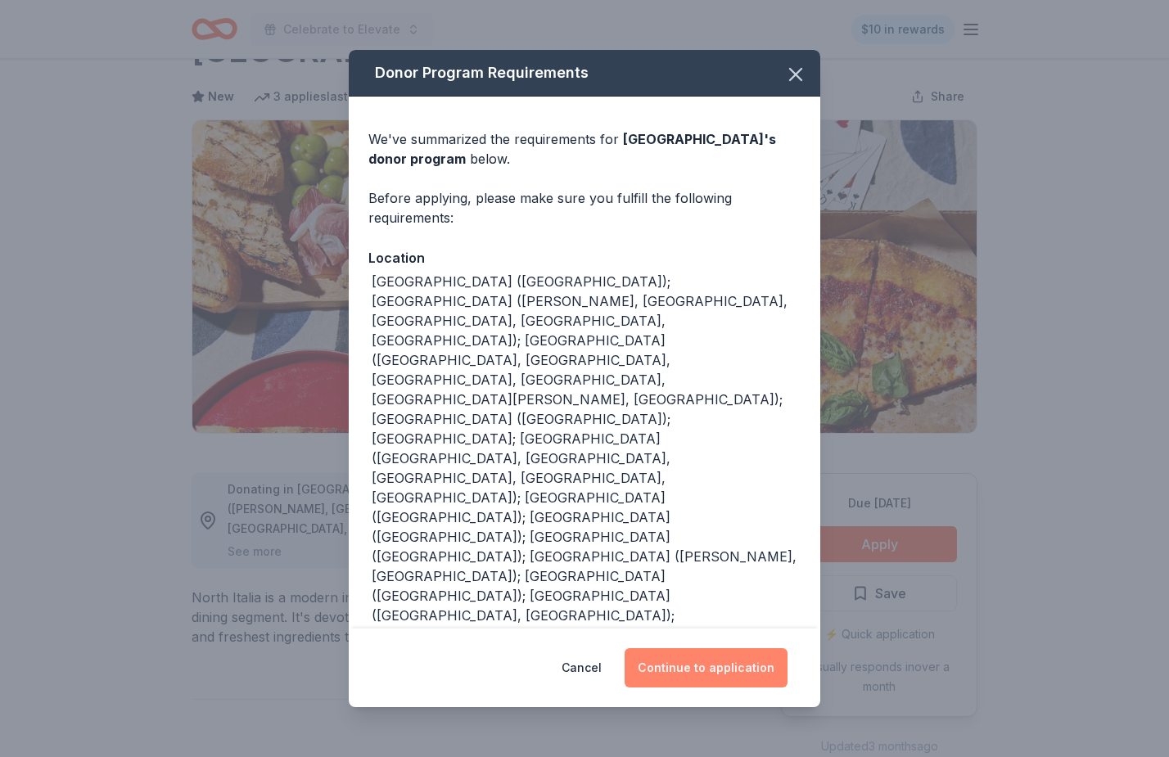
click at [727, 648] on button "Continue to application" at bounding box center [705, 667] width 163 height 39
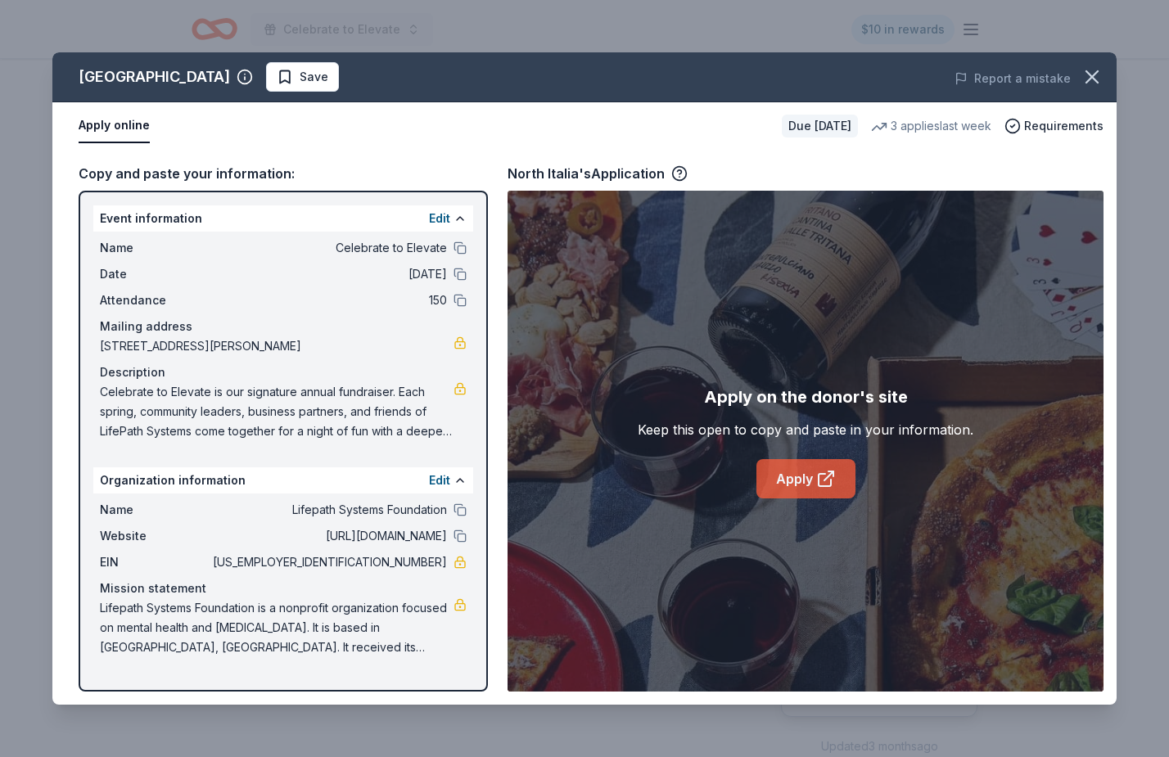
click at [800, 466] on link "Apply" at bounding box center [805, 478] width 99 height 39
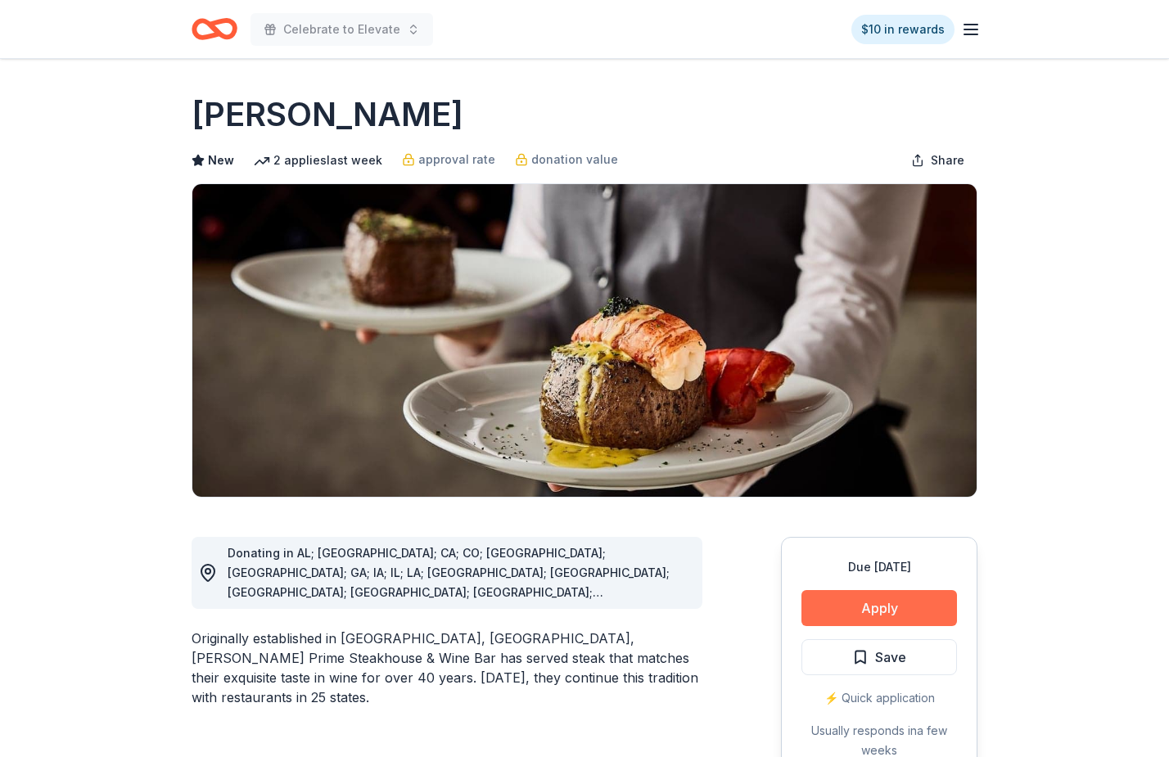
click at [874, 600] on button "Apply" at bounding box center [878, 608] width 155 height 36
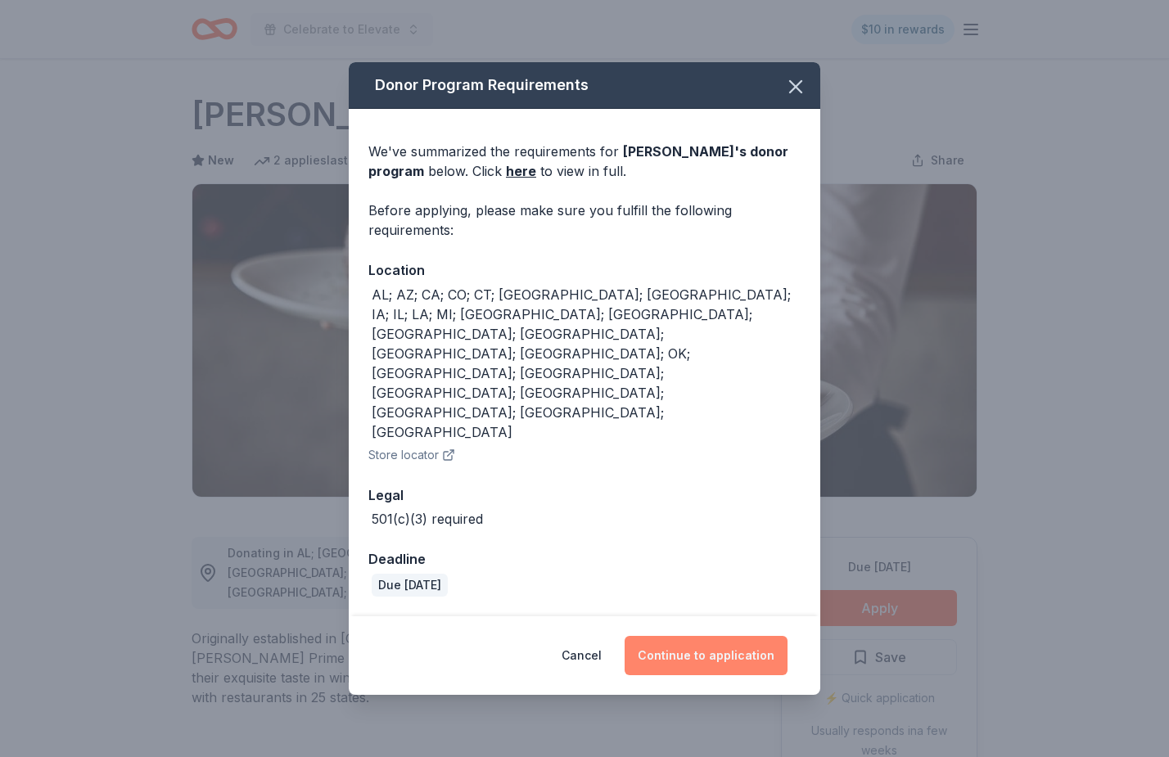
click at [708, 636] on button "Continue to application" at bounding box center [705, 655] width 163 height 39
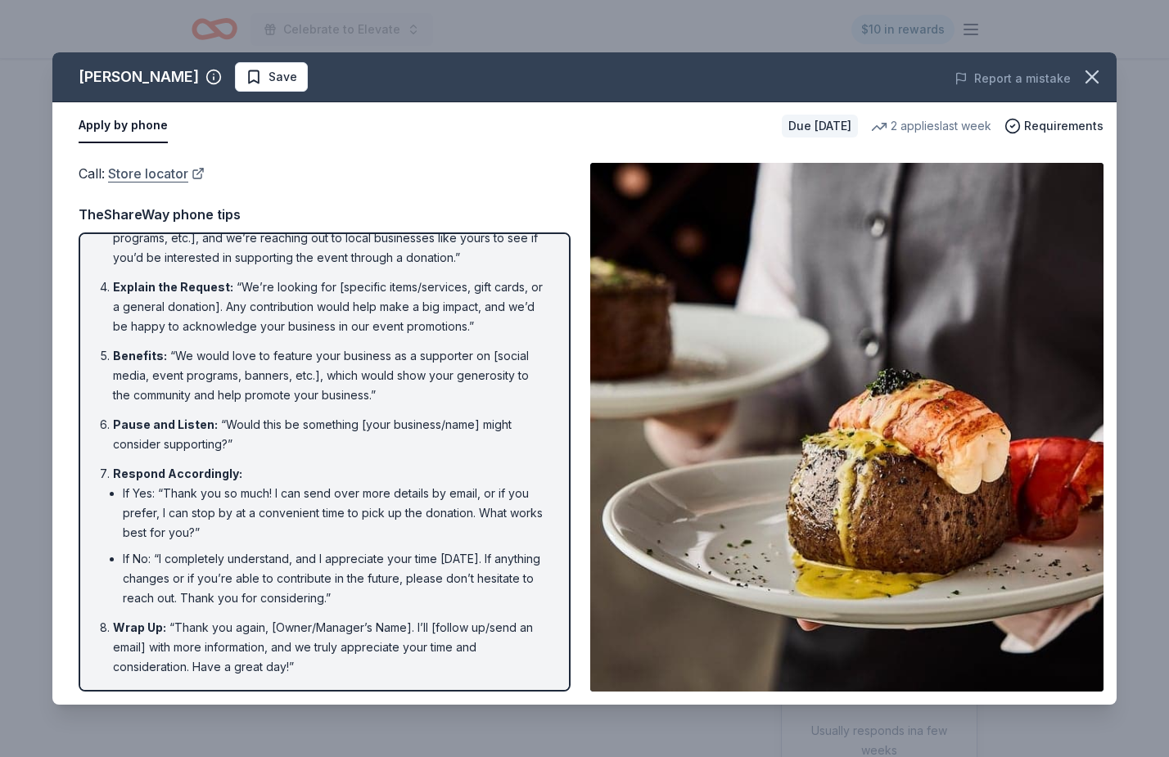
scroll to position [175, 0]
click at [142, 175] on link "Store locator" at bounding box center [156, 173] width 97 height 21
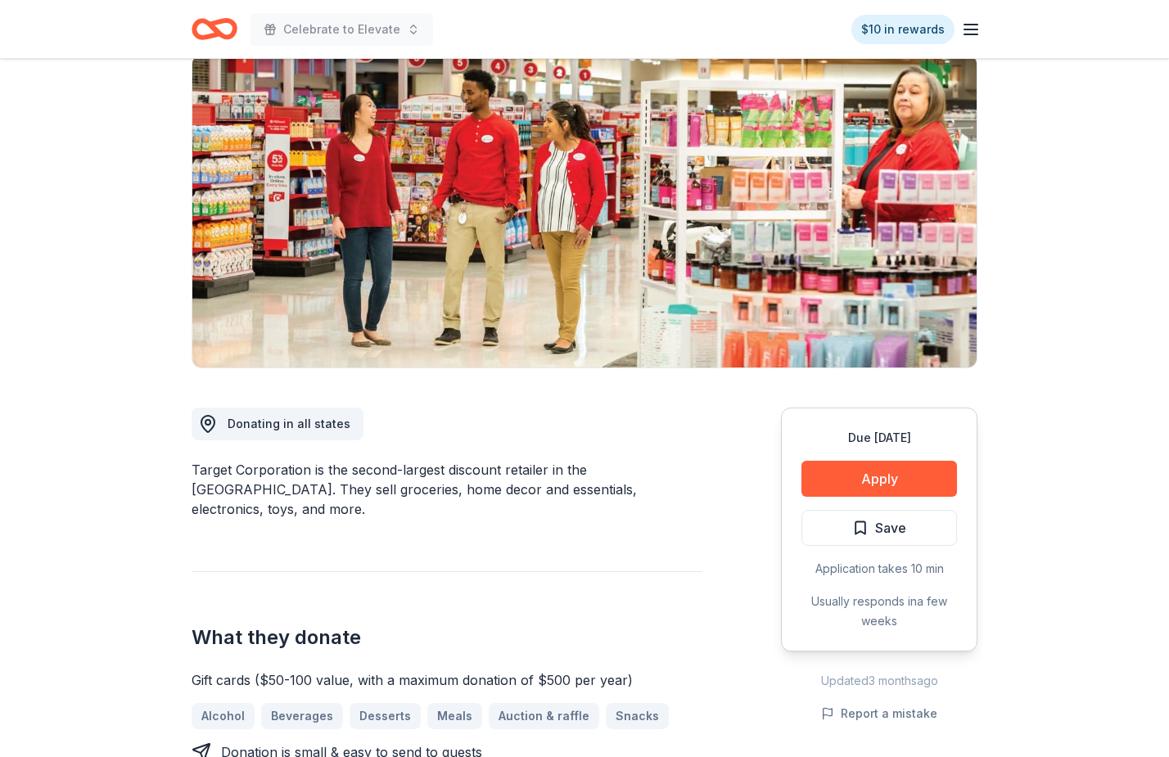
scroll to position [156, 0]
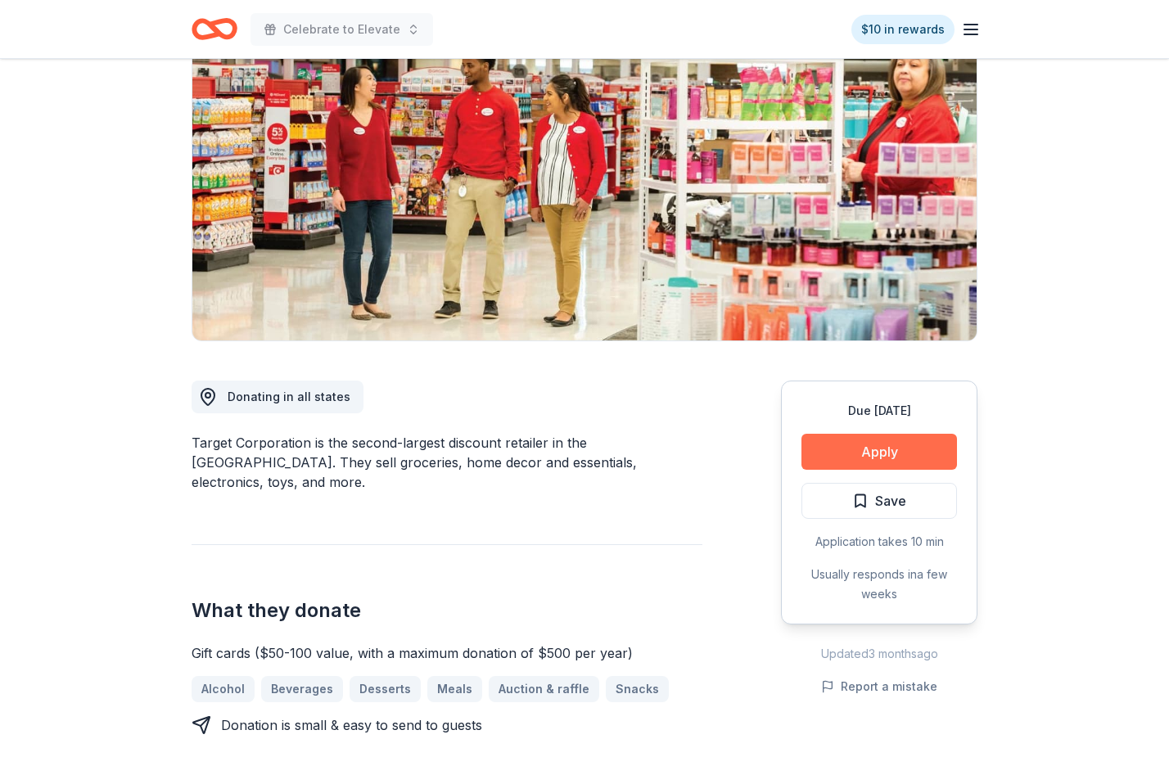
click at [869, 453] on button "Apply" at bounding box center [878, 452] width 155 height 36
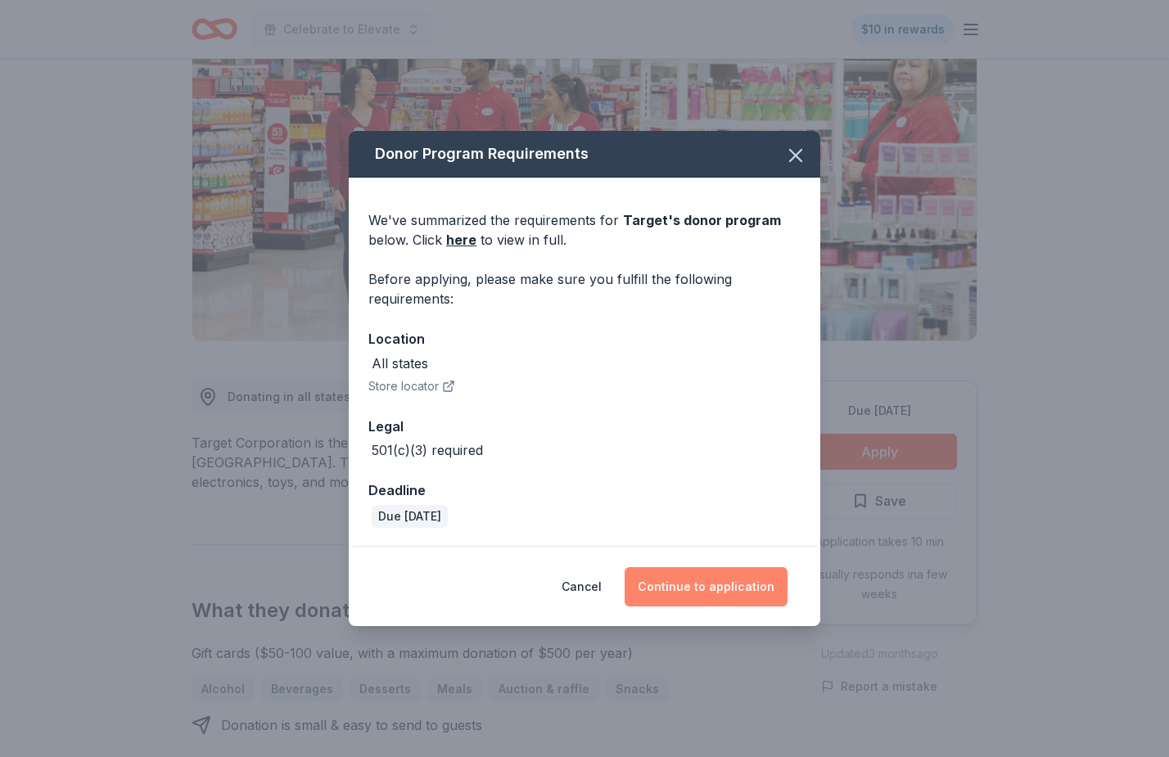
click at [712, 585] on button "Continue to application" at bounding box center [705, 586] width 163 height 39
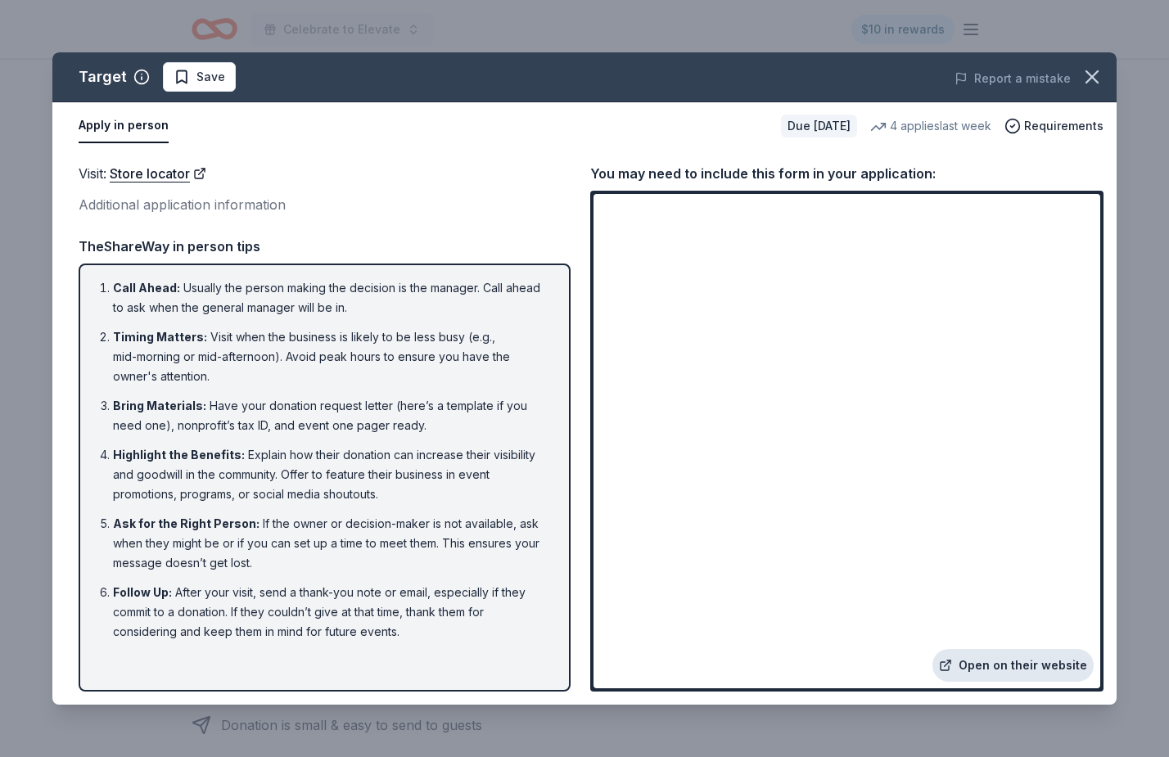
click at [1048, 660] on link "Open on their website" at bounding box center [1012, 665] width 161 height 33
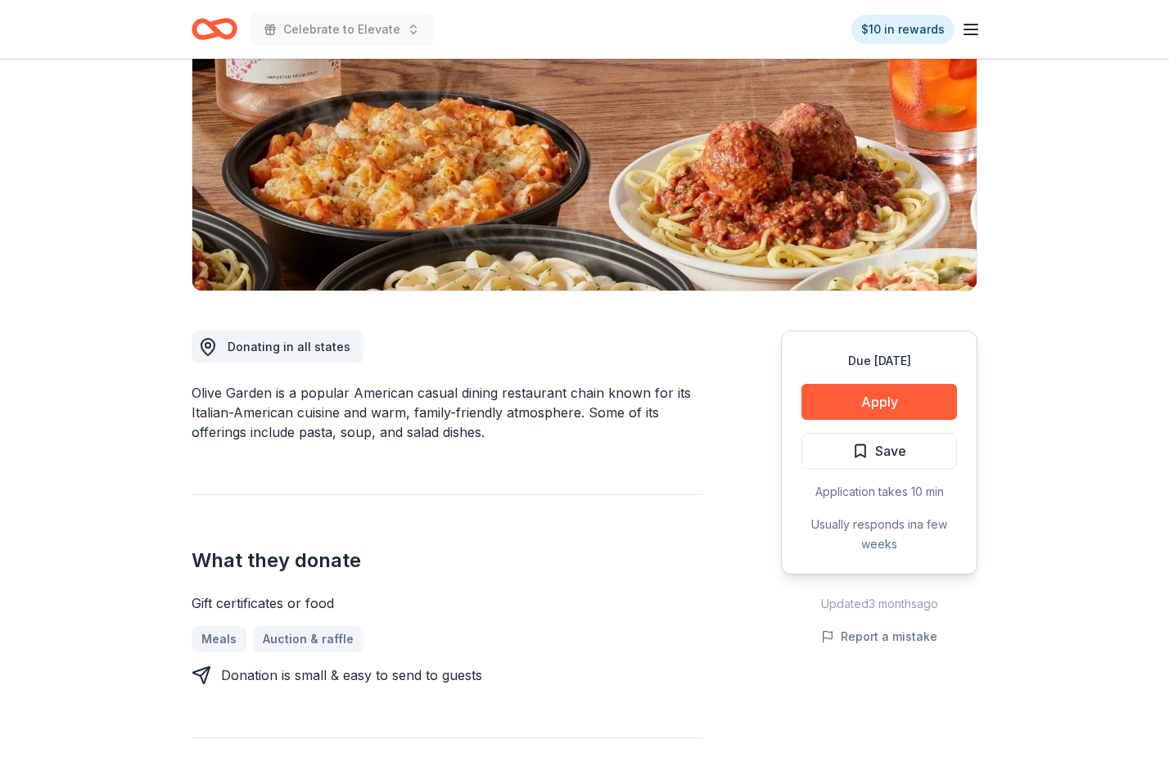
scroll to position [218, 0]
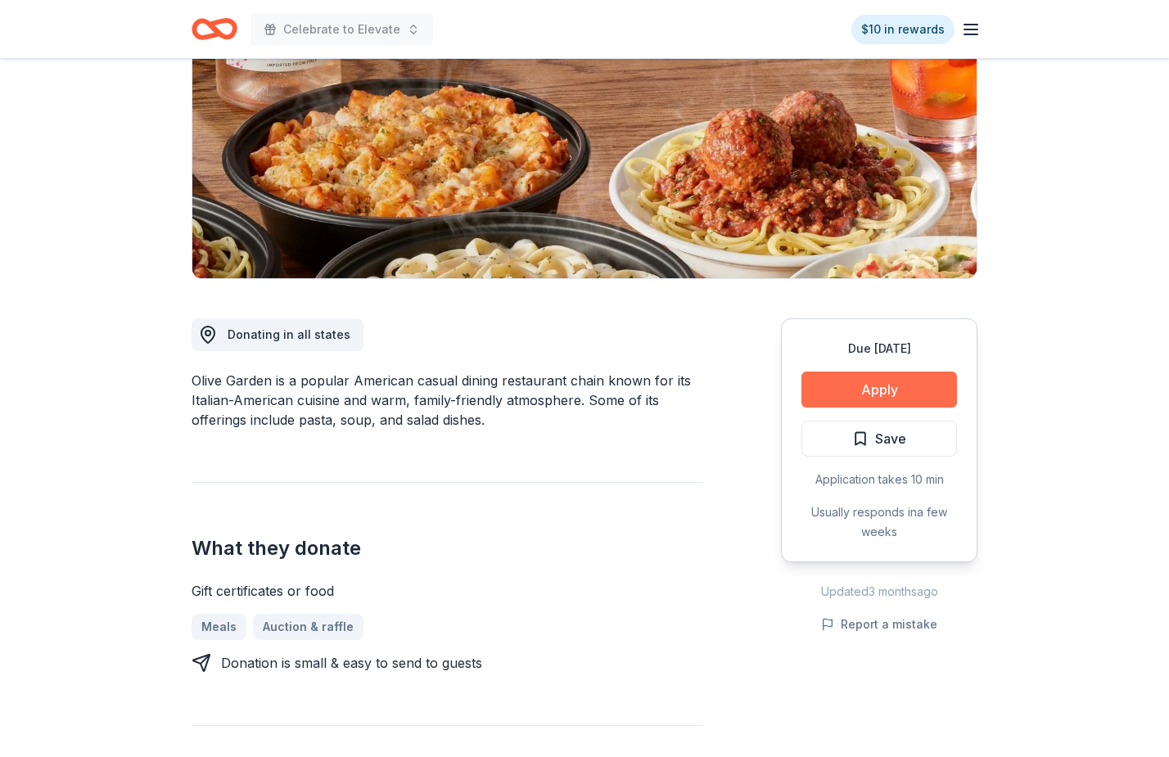
click at [867, 393] on button "Apply" at bounding box center [878, 390] width 155 height 36
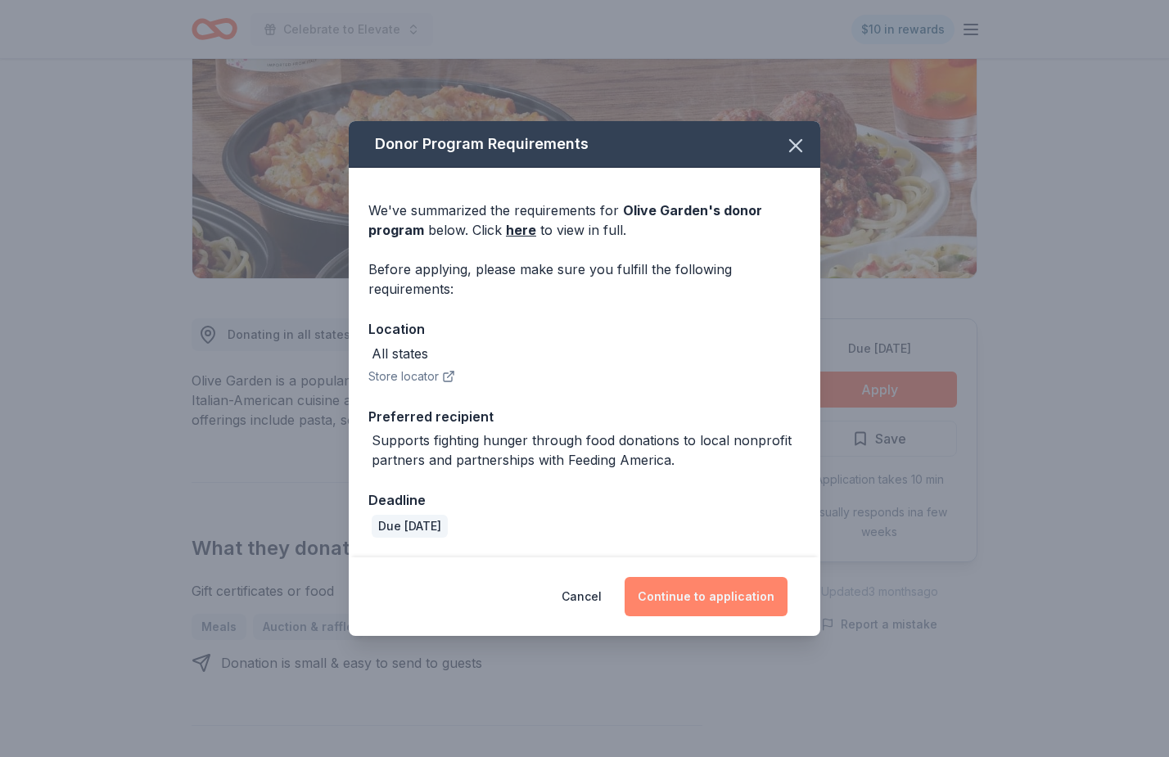
click at [686, 593] on button "Continue to application" at bounding box center [705, 596] width 163 height 39
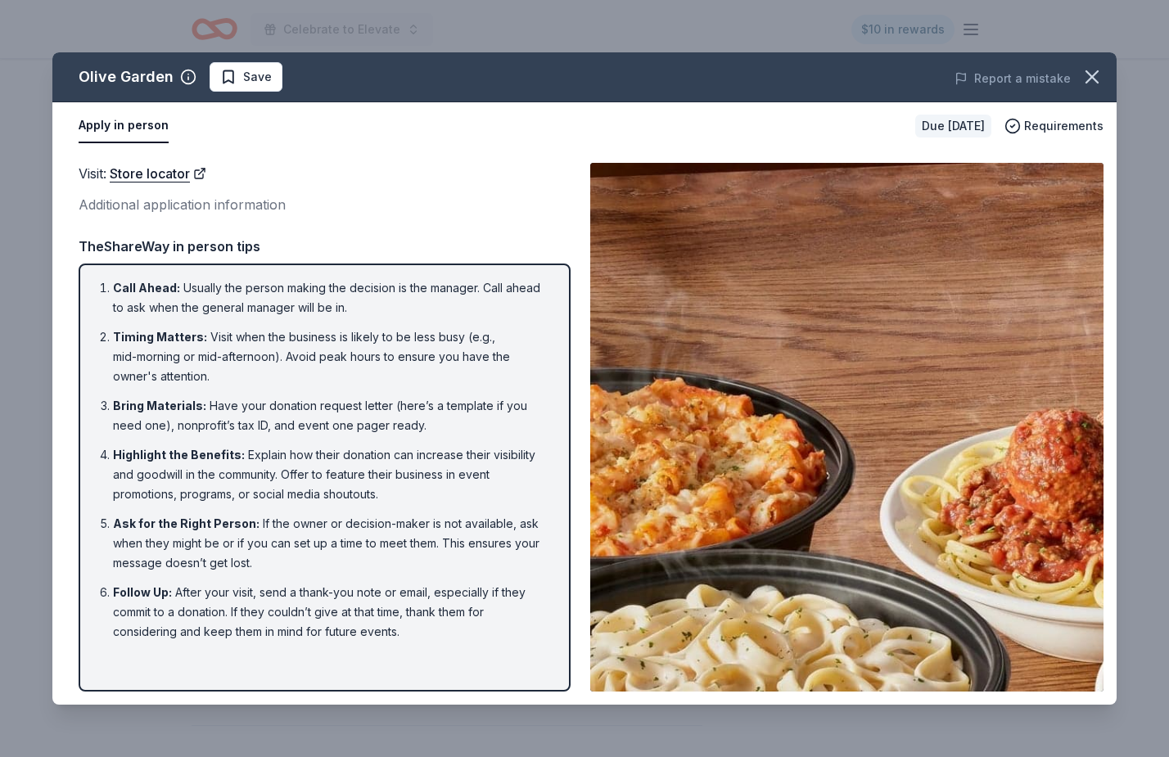
click at [183, 210] on div "Additional application information" at bounding box center [325, 204] width 492 height 21
click at [125, 131] on button "Apply in person" at bounding box center [124, 126] width 90 height 34
click at [1098, 65] on button "button" at bounding box center [1092, 77] width 36 height 36
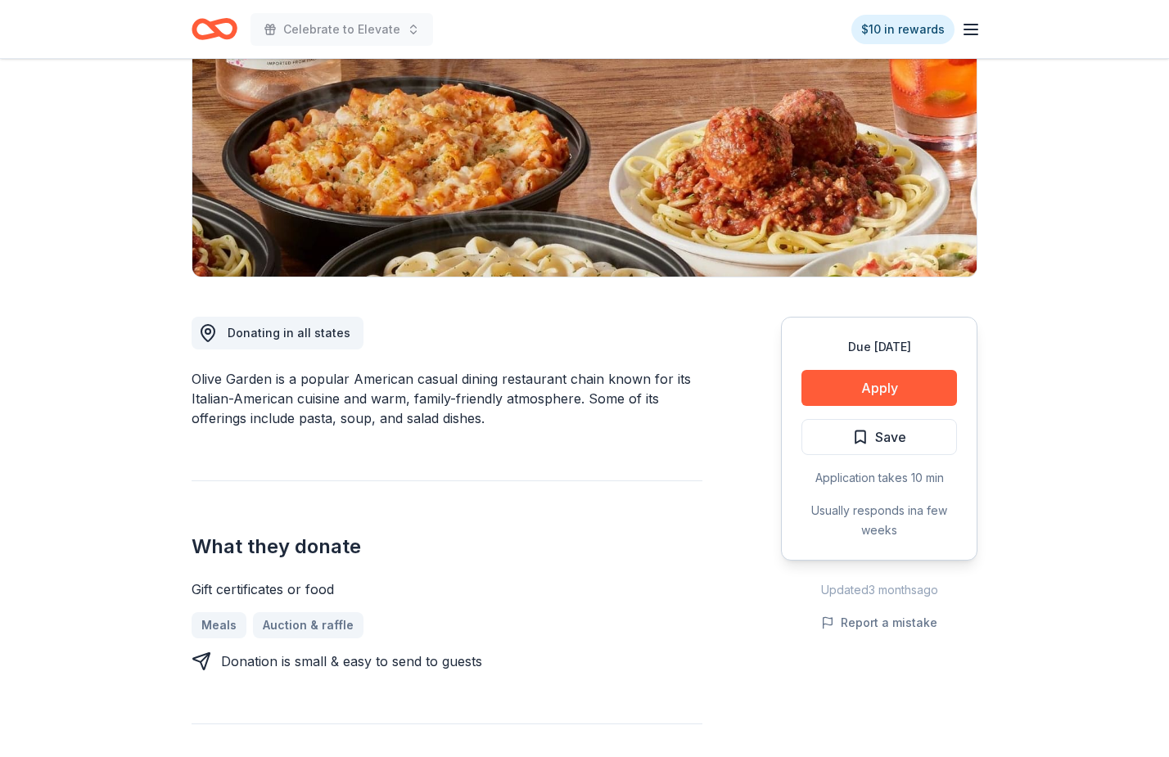
scroll to position [180, 0]
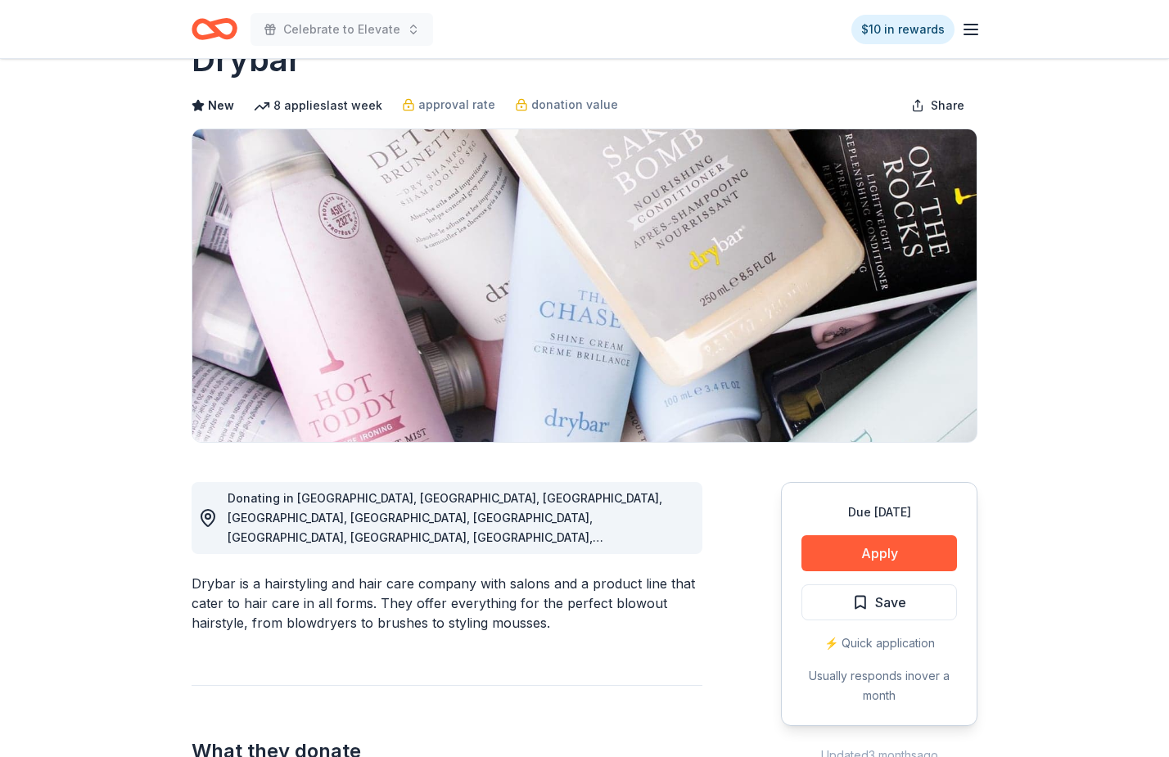
scroll to position [88, 0]
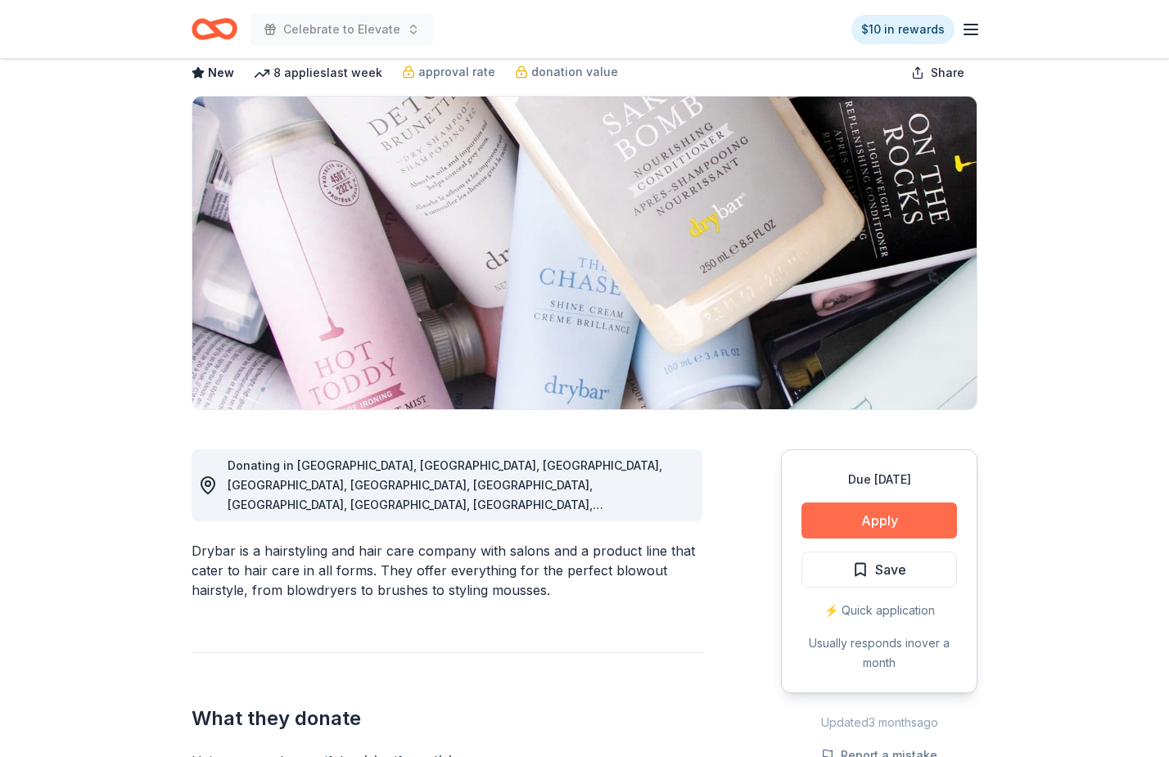
click at [863, 519] on button "Apply" at bounding box center [878, 520] width 155 height 36
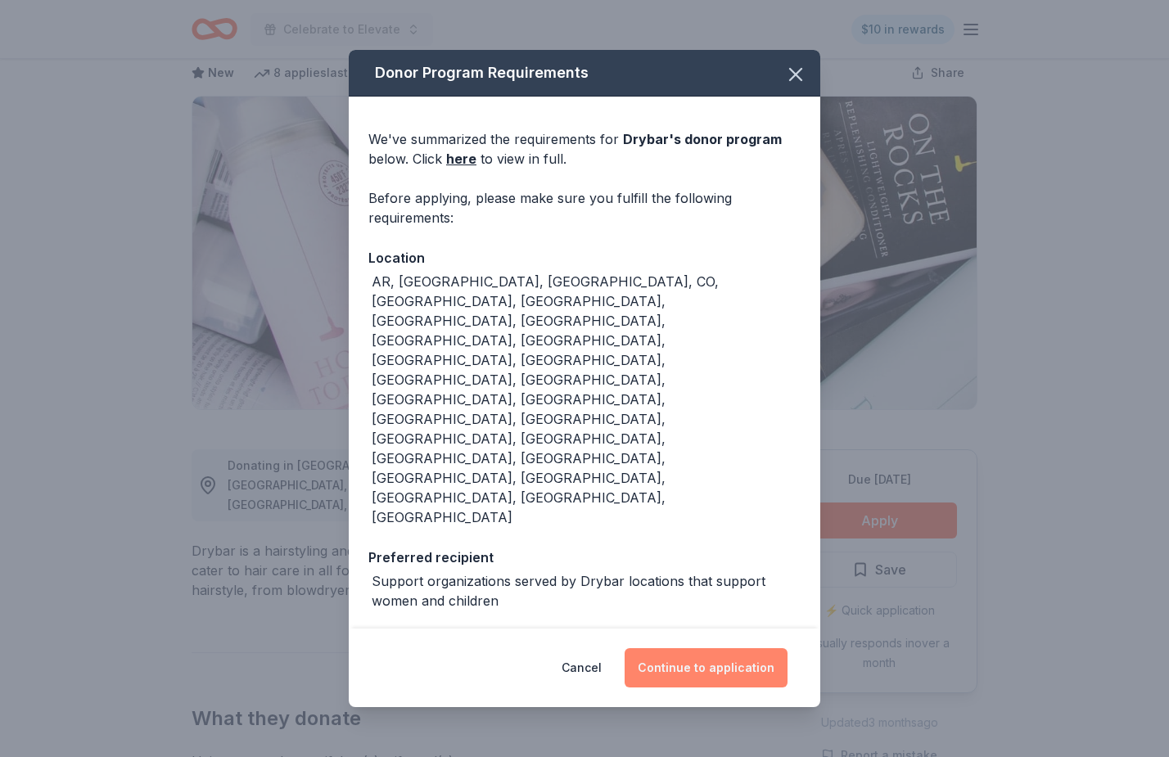
click at [709, 648] on button "Continue to application" at bounding box center [705, 667] width 163 height 39
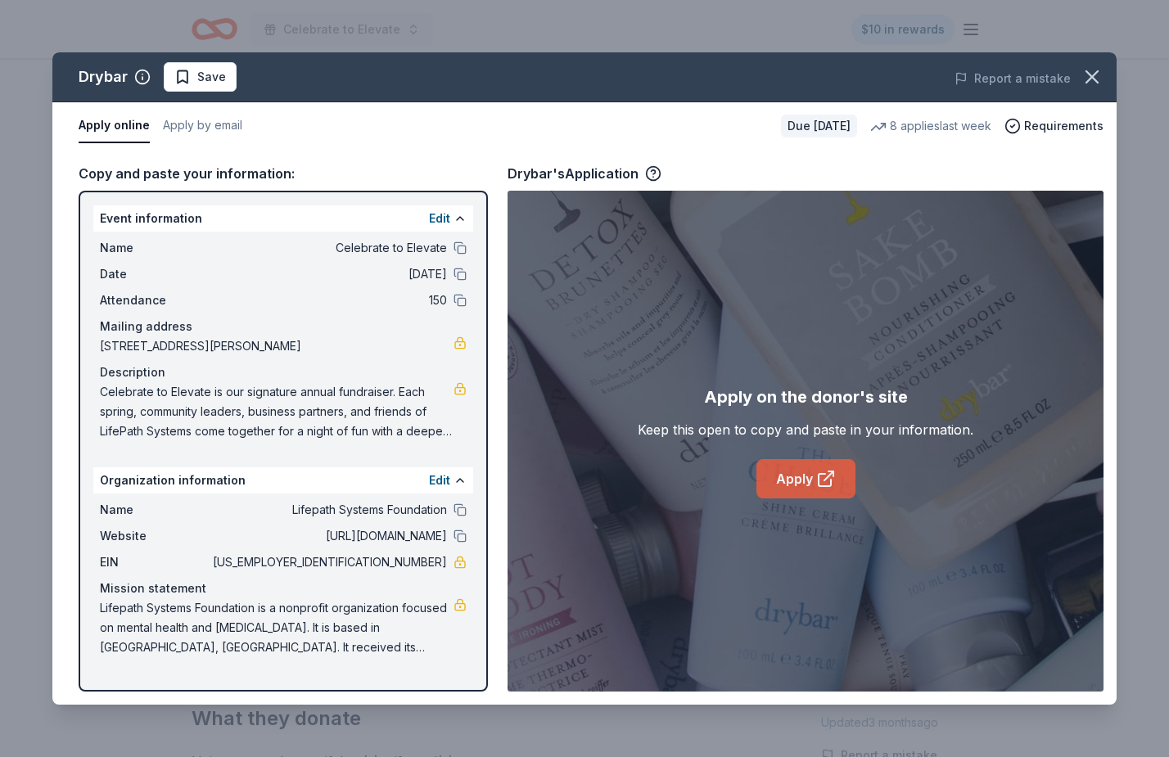
click at [796, 486] on link "Apply" at bounding box center [805, 478] width 99 height 39
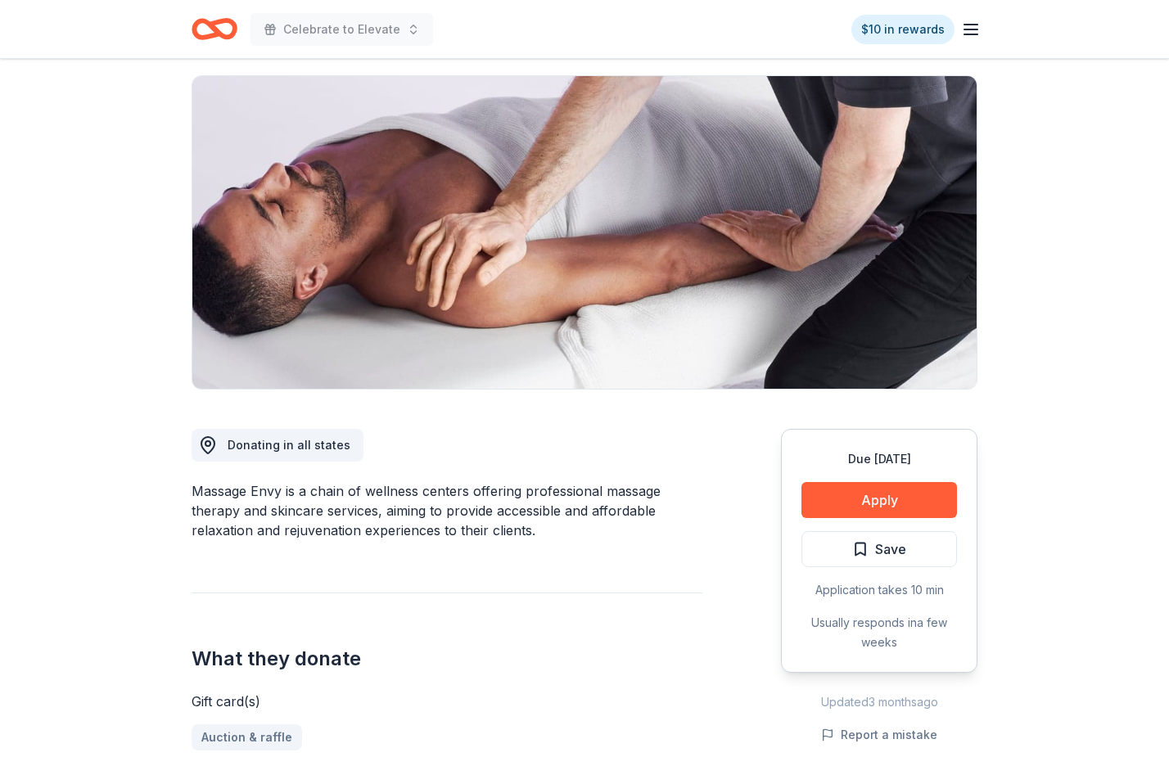
scroll to position [129, 0]
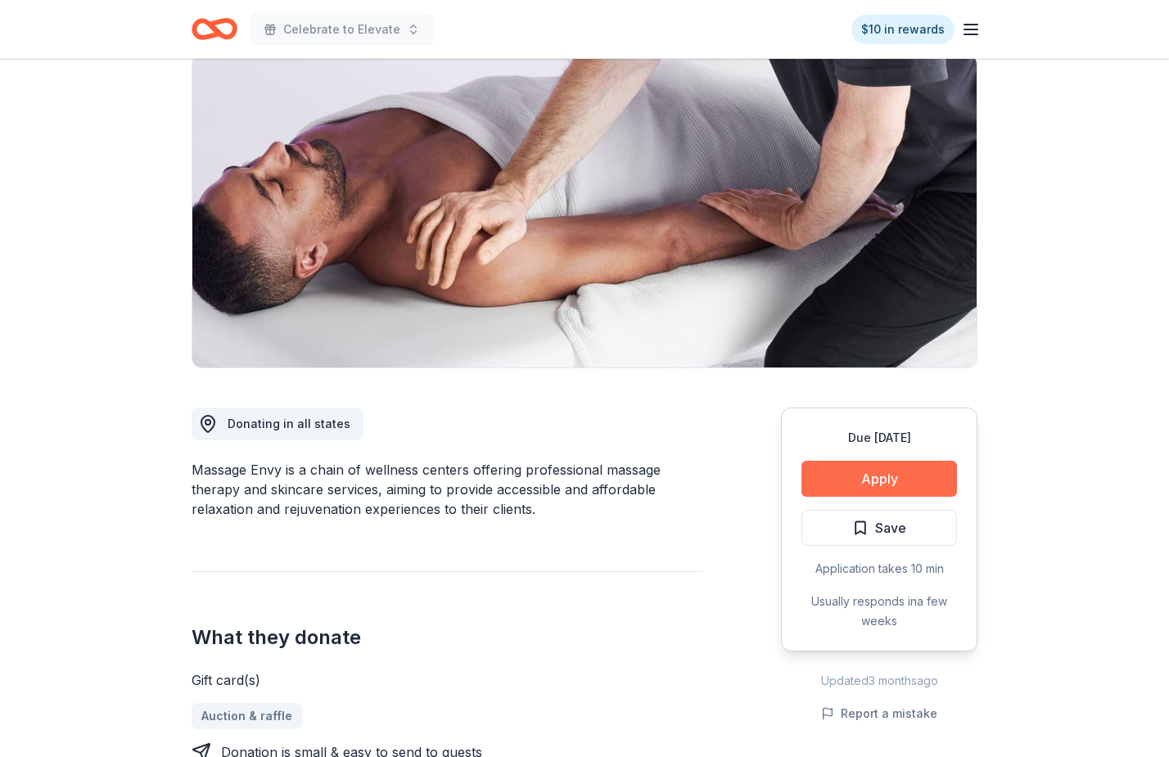
click at [817, 475] on button "Apply" at bounding box center [878, 479] width 155 height 36
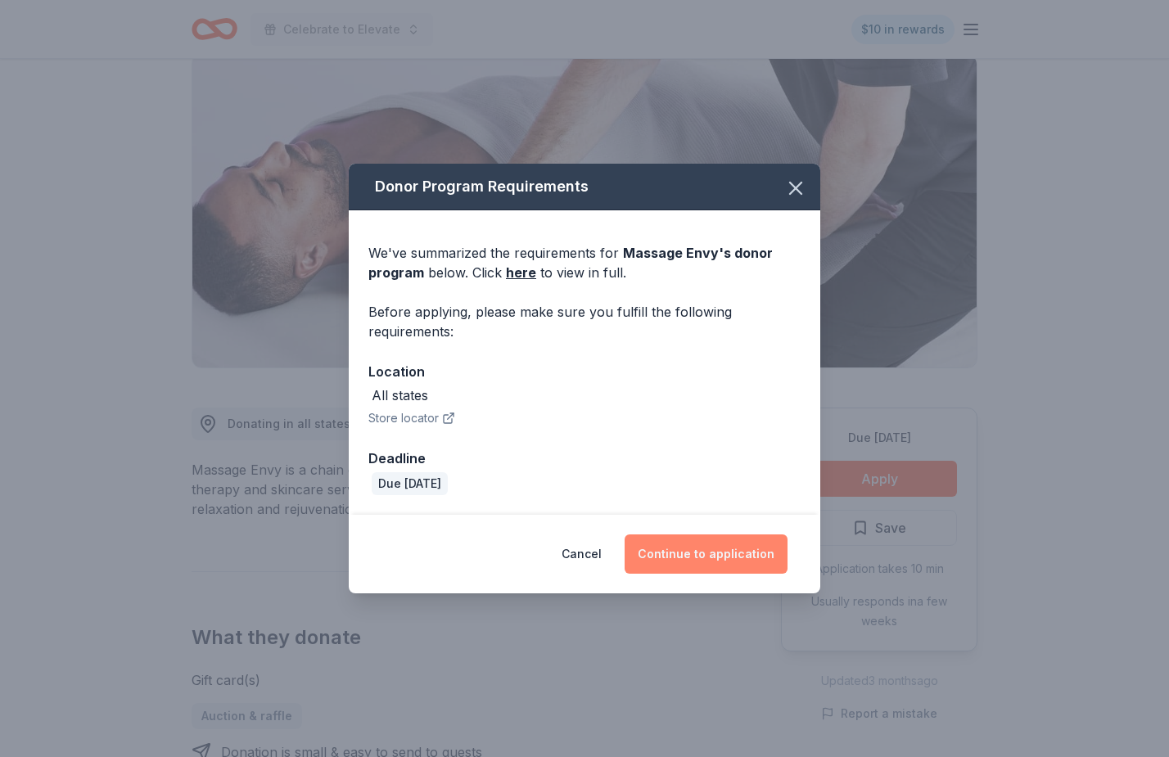
click at [713, 548] on button "Continue to application" at bounding box center [705, 553] width 163 height 39
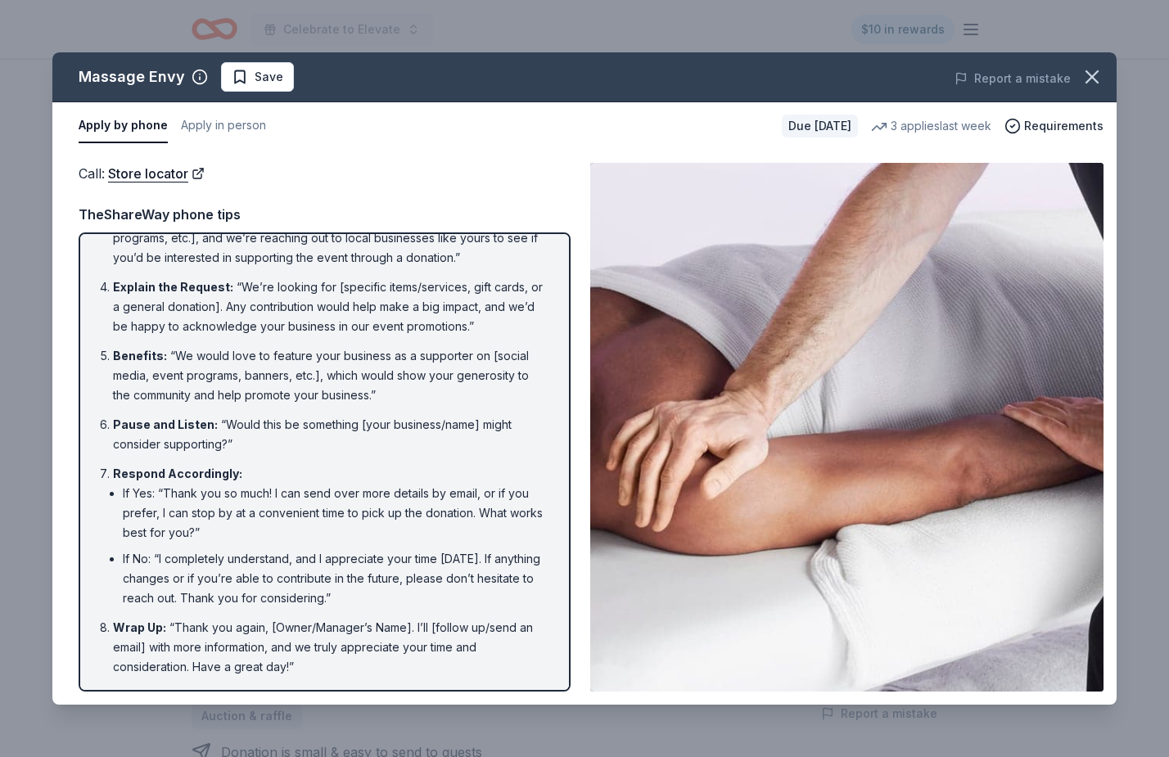
scroll to position [175, 0]
click at [351, 64] on div "Massage Envy Save" at bounding box center [371, 76] width 638 height 29
click at [783, 125] on div "Due [DATE]" at bounding box center [820, 126] width 76 height 23
click at [1084, 74] on icon "button" at bounding box center [1091, 76] width 23 height 23
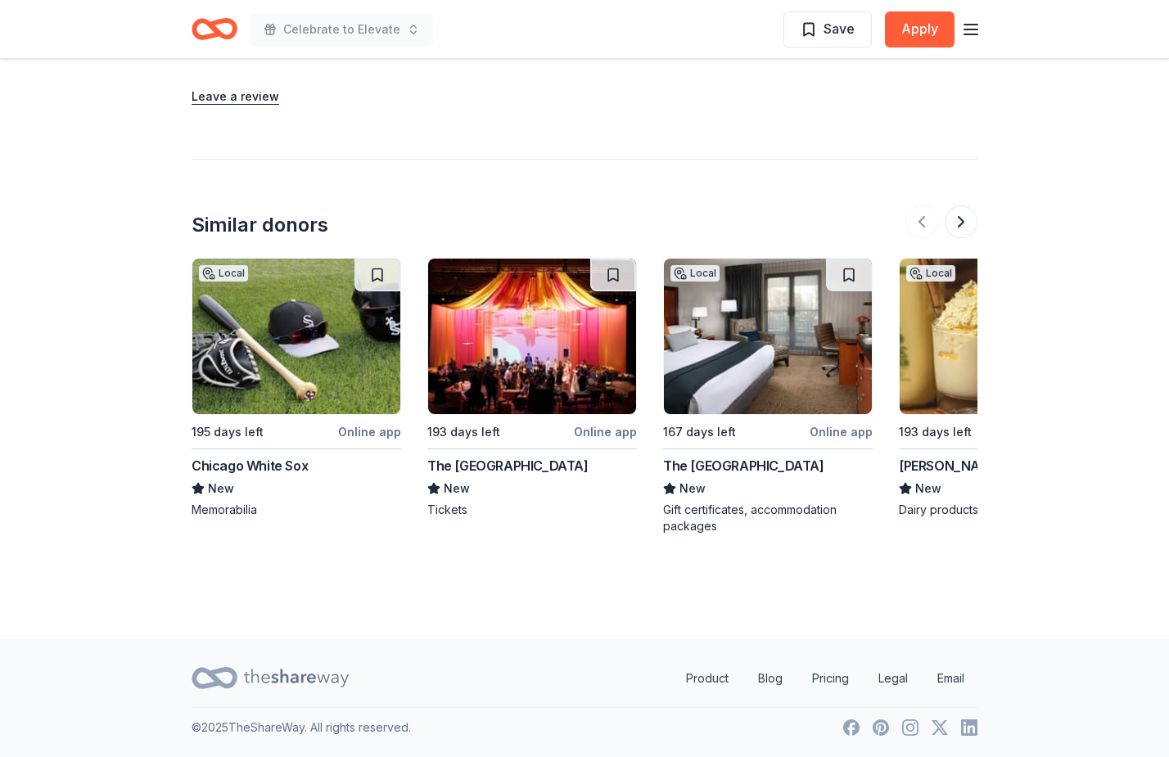
scroll to position [1542, 0]
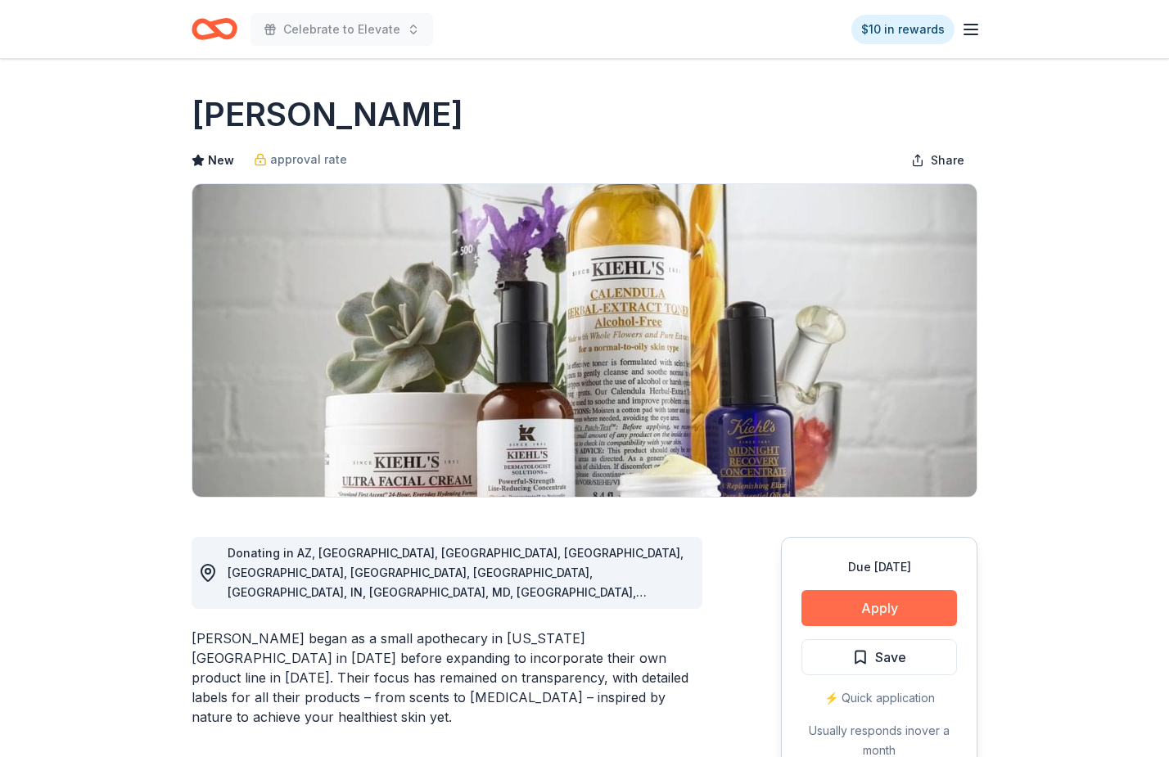
click at [885, 606] on button "Apply" at bounding box center [878, 608] width 155 height 36
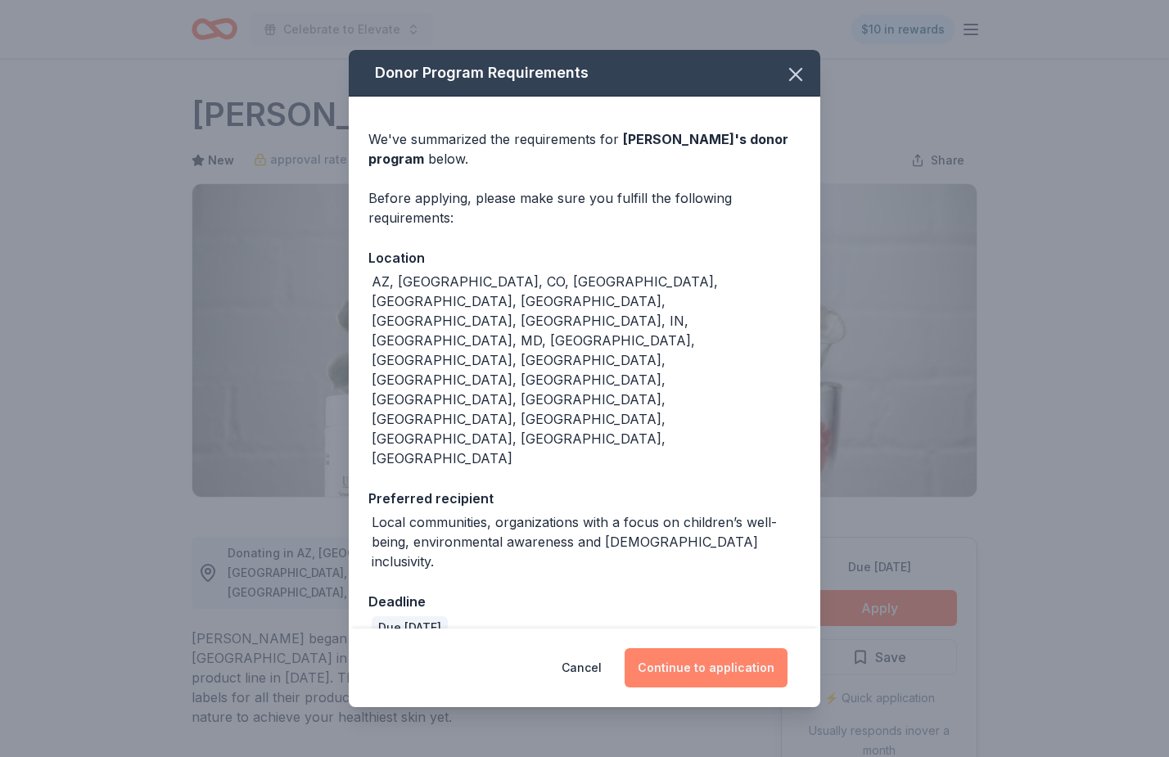
click at [753, 648] on button "Continue to application" at bounding box center [705, 667] width 163 height 39
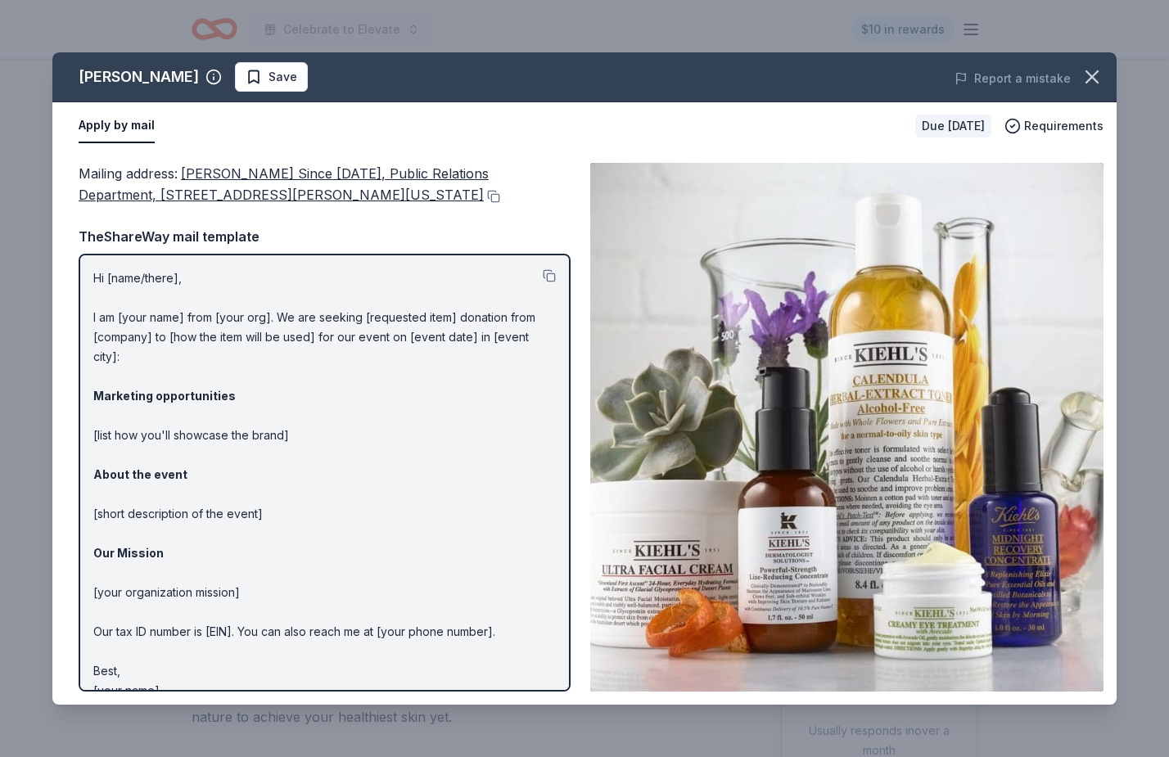
click at [119, 129] on button "Apply by mail" at bounding box center [117, 126] width 76 height 34
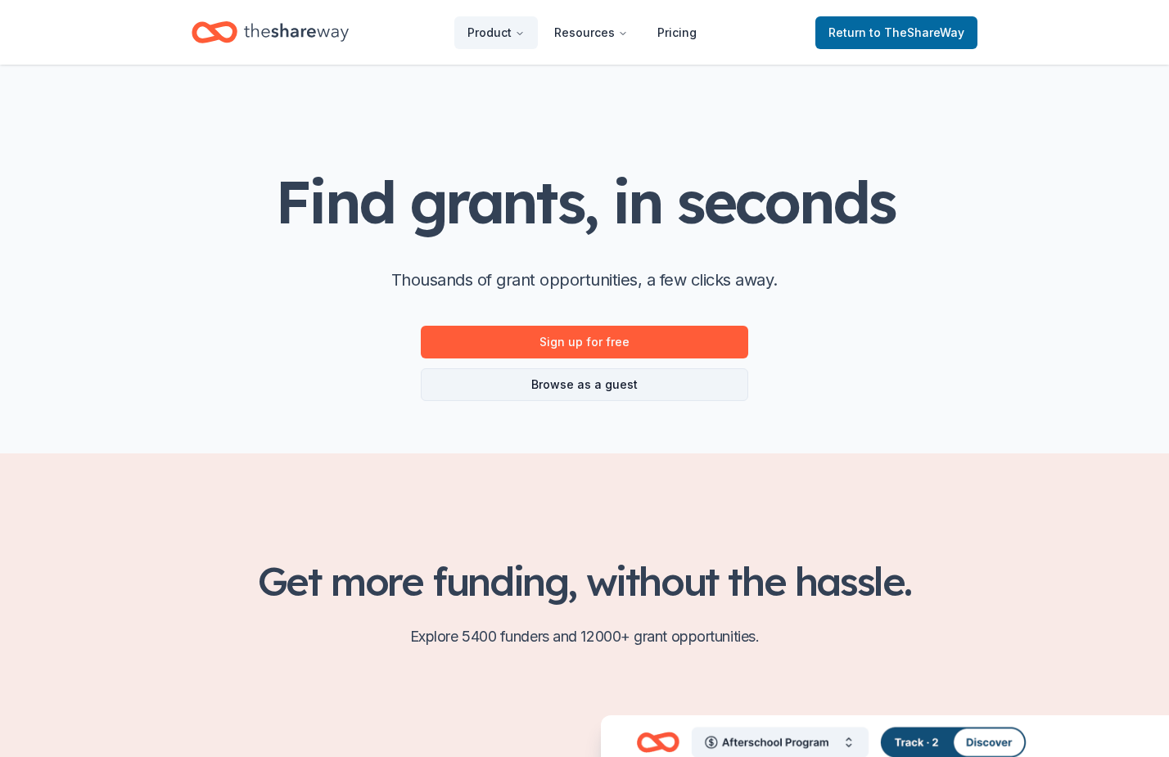
click at [440, 385] on link "Browse as a guest" at bounding box center [584, 384] width 327 height 33
click at [452, 392] on link "Browse as a guest" at bounding box center [584, 384] width 327 height 33
click at [511, 399] on link "Browse as a guest" at bounding box center [584, 384] width 327 height 33
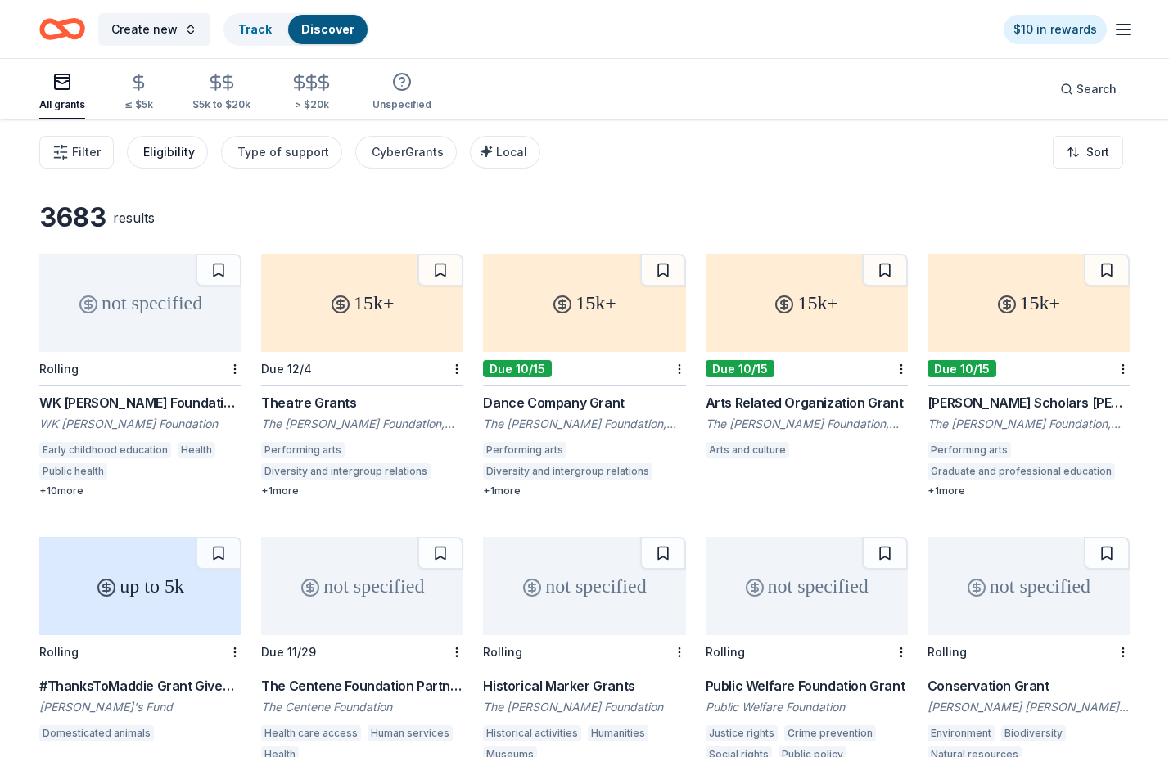
click at [152, 149] on div "Eligibility" at bounding box center [169, 152] width 52 height 20
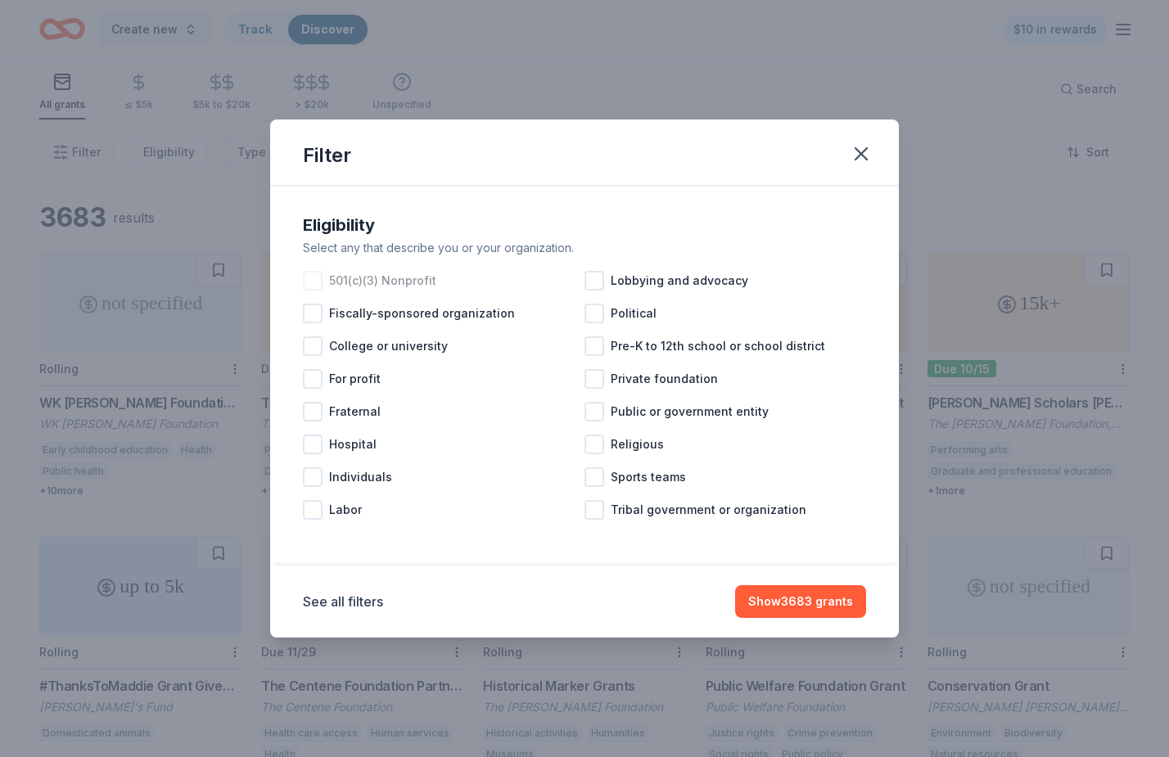
click at [313, 276] on div at bounding box center [313, 281] width 20 height 20
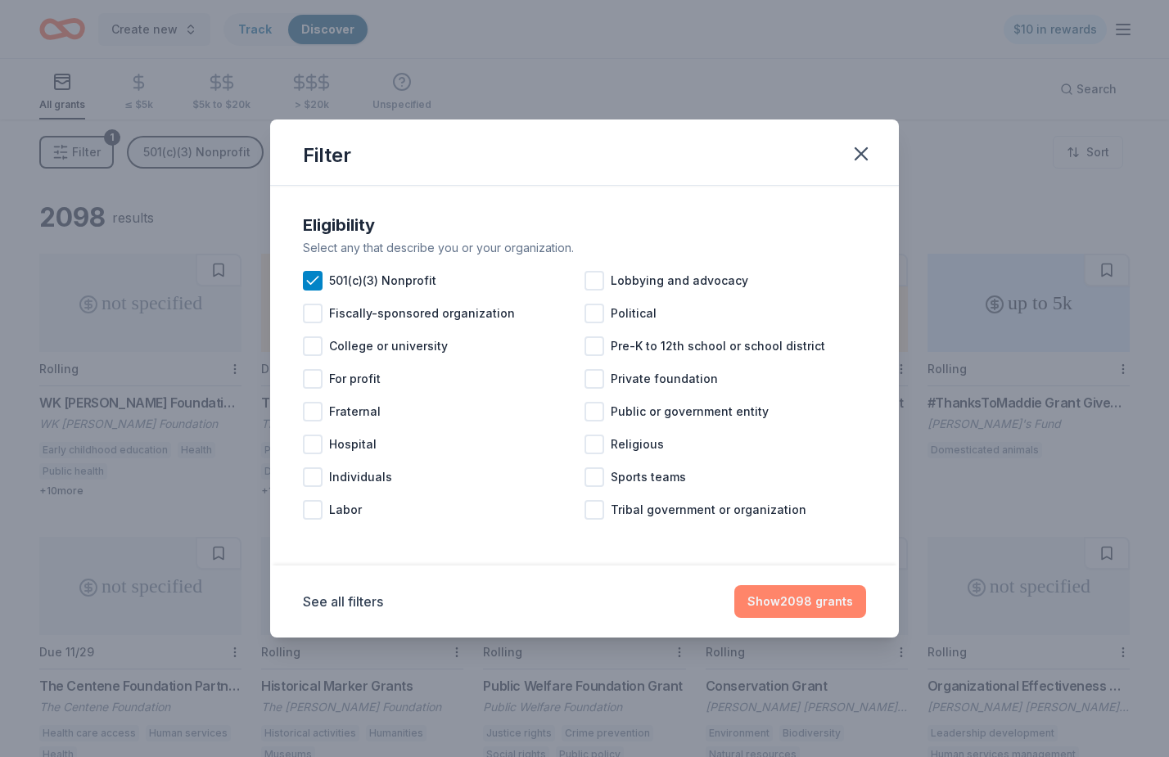
click at [778, 601] on button "Show 2098 grants" at bounding box center [800, 601] width 132 height 33
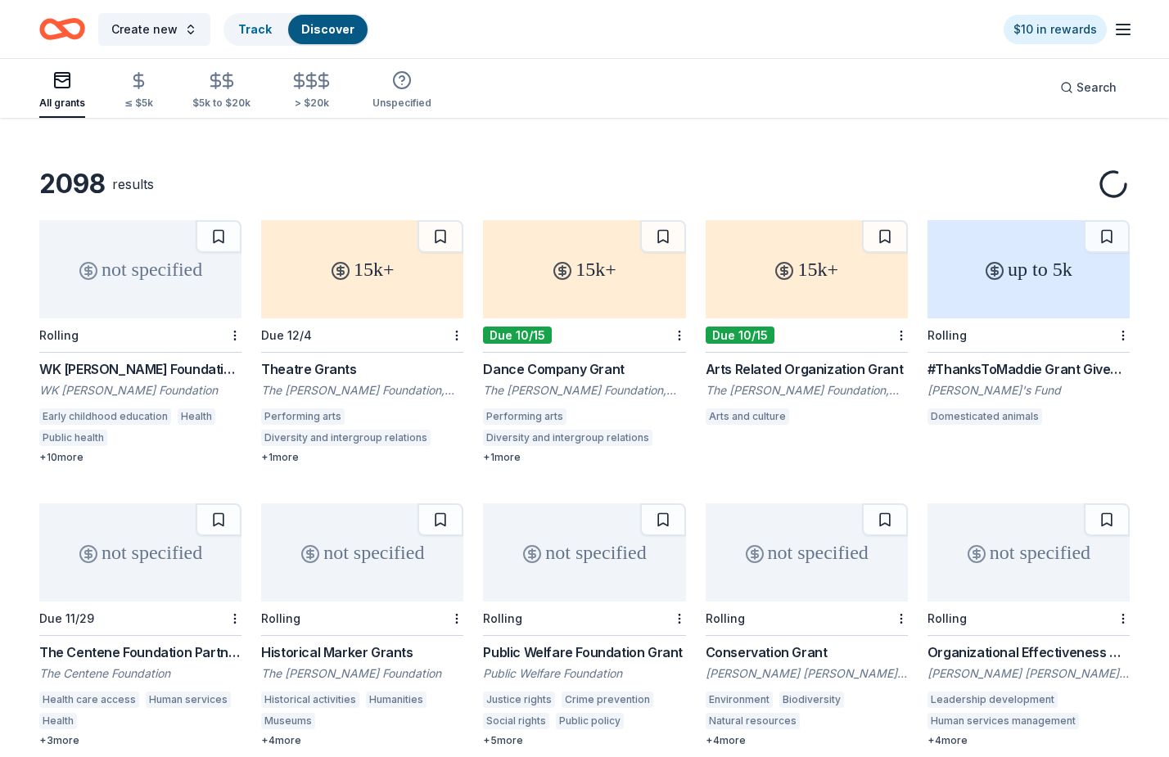
scroll to position [34, 0]
click at [65, 355] on div "not specified Rolling WK Kellogg Foundation Grant WK Kellogg Foundation Early c…" at bounding box center [140, 342] width 202 height 244
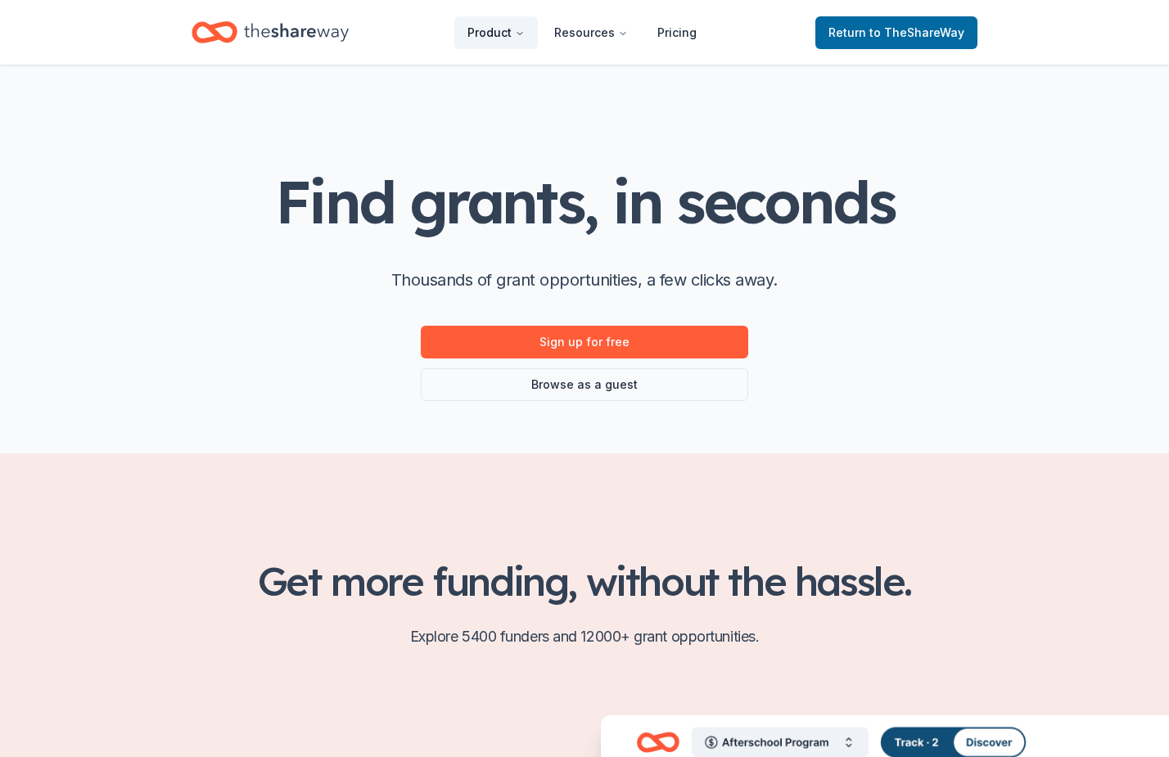
click at [525, 34] on icon "Main" at bounding box center [520, 34] width 10 height 10
click at [519, 41] on button "Product" at bounding box center [495, 32] width 83 height 33
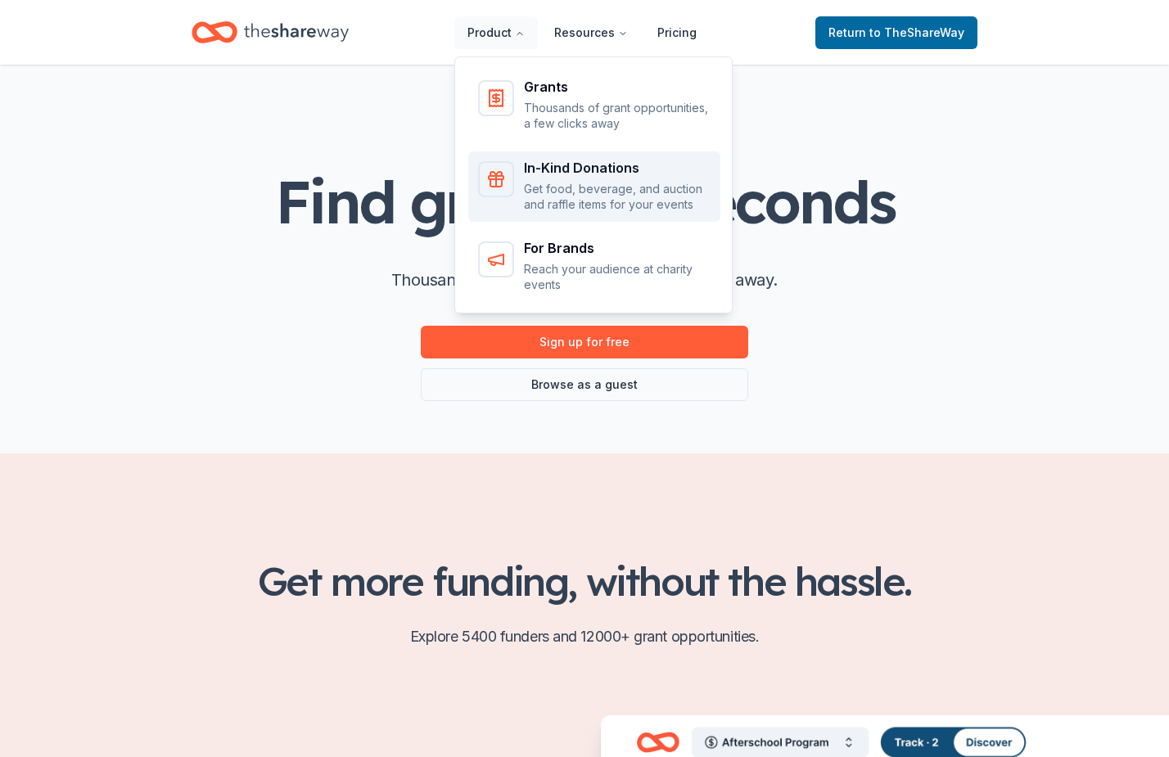
click at [499, 173] on icon "Main" at bounding box center [496, 179] width 20 height 20
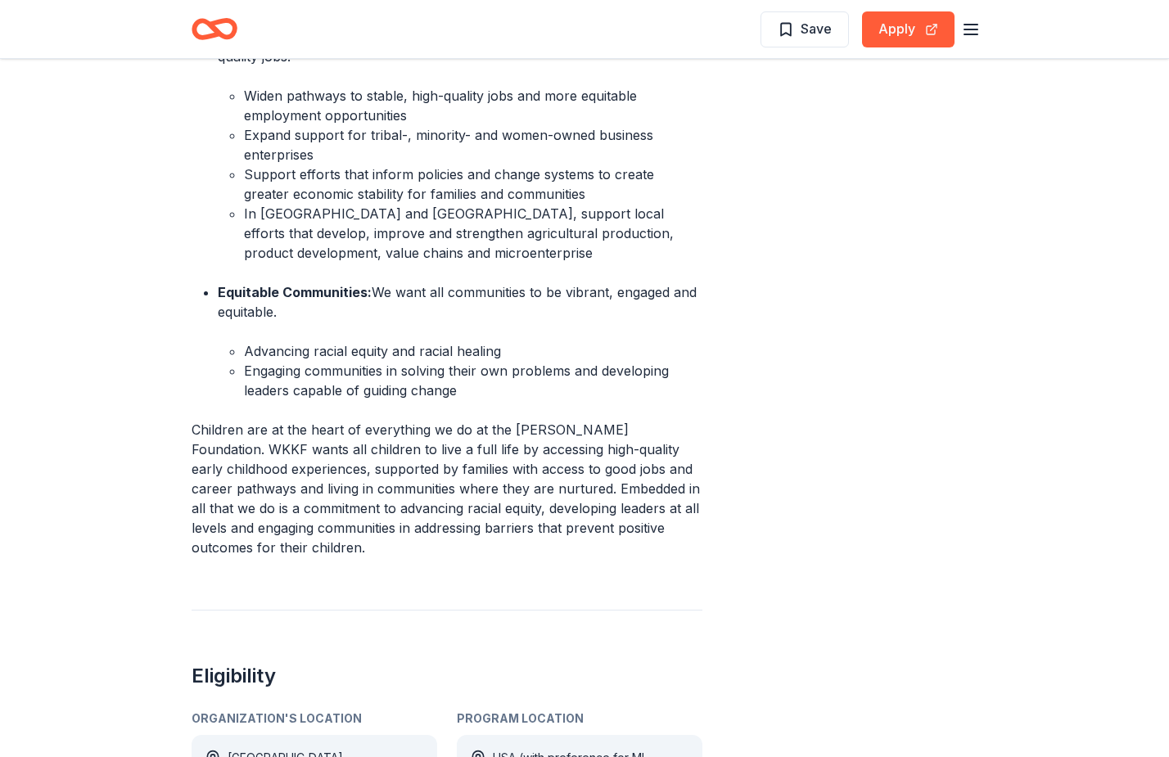
scroll to position [736, 0]
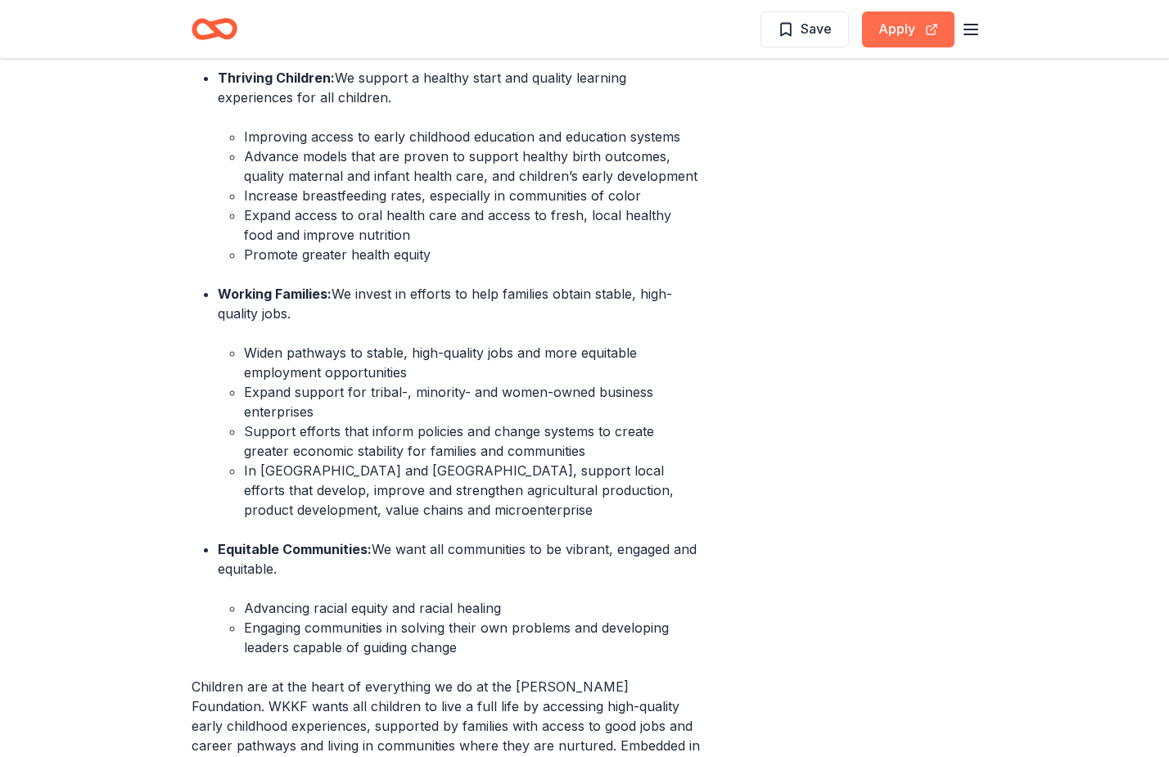
click at [907, 16] on button "Apply" at bounding box center [908, 29] width 92 height 36
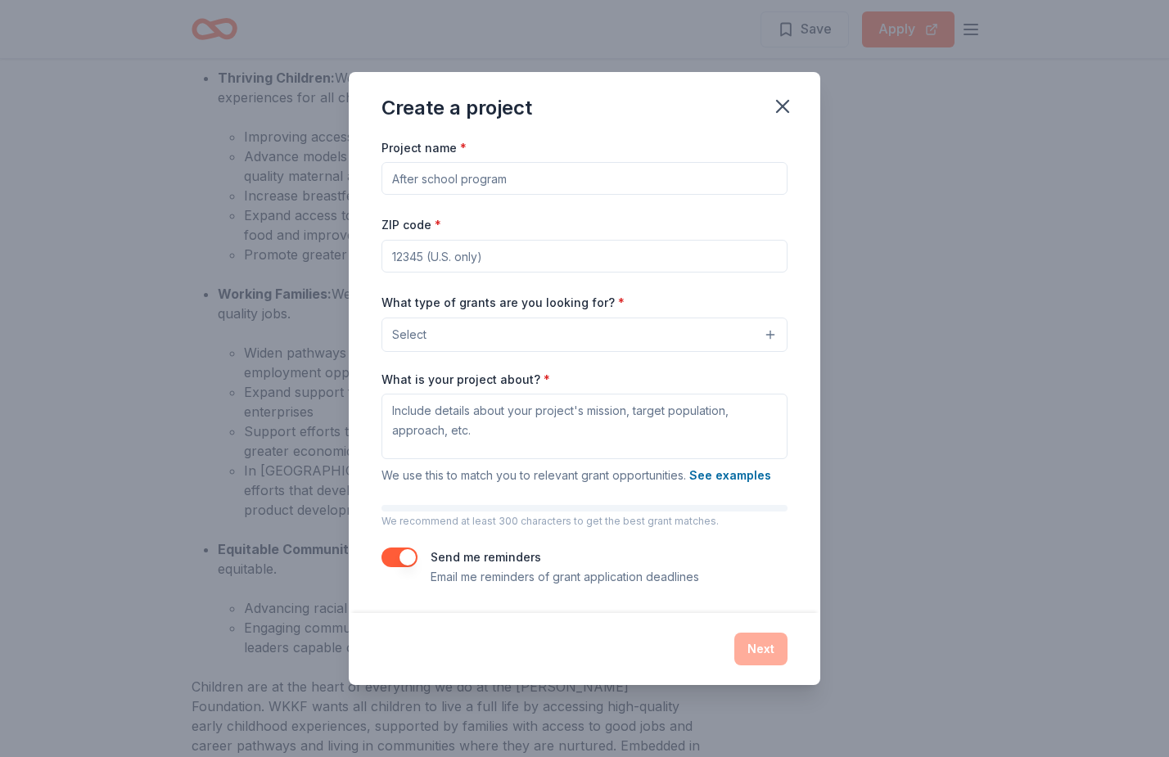
click at [573, 174] on input "Project name *" at bounding box center [584, 178] width 406 height 33
click at [496, 321] on button "Select" at bounding box center [584, 335] width 406 height 34
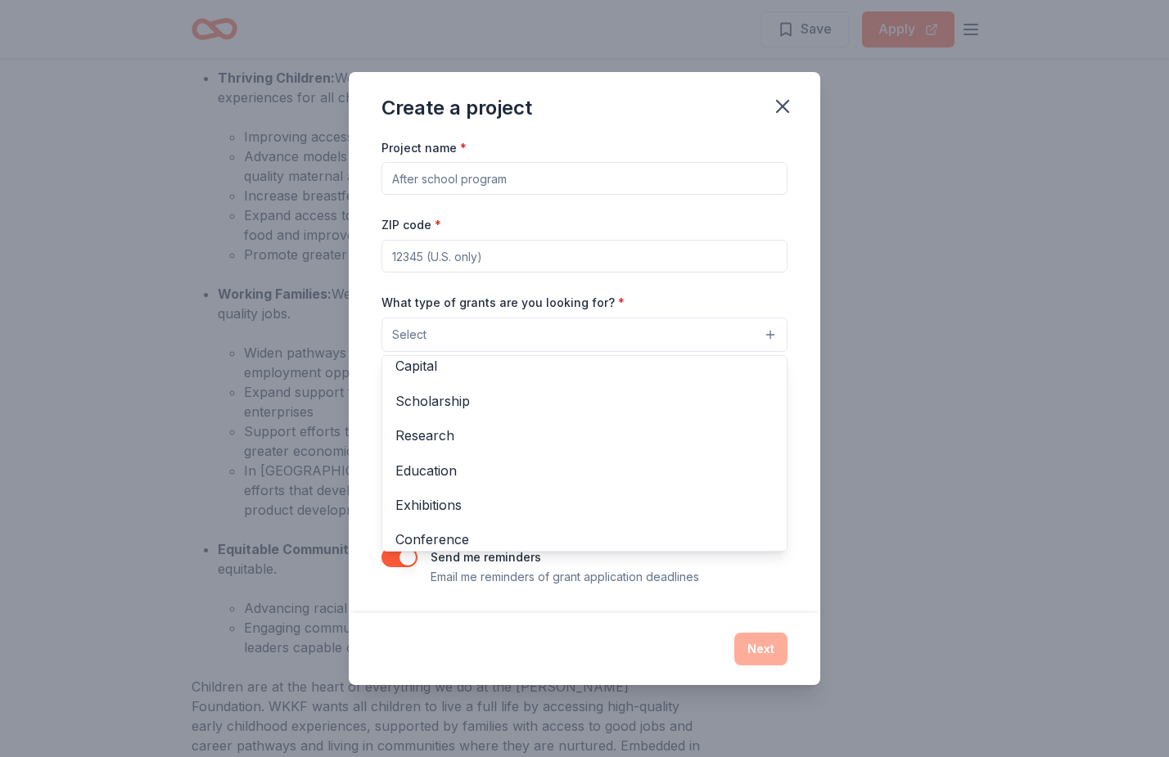
scroll to position [60, 0]
click at [779, 112] on div "Create a project Project name * ZIP code * What type of grants are you looking …" at bounding box center [584, 378] width 471 height 613
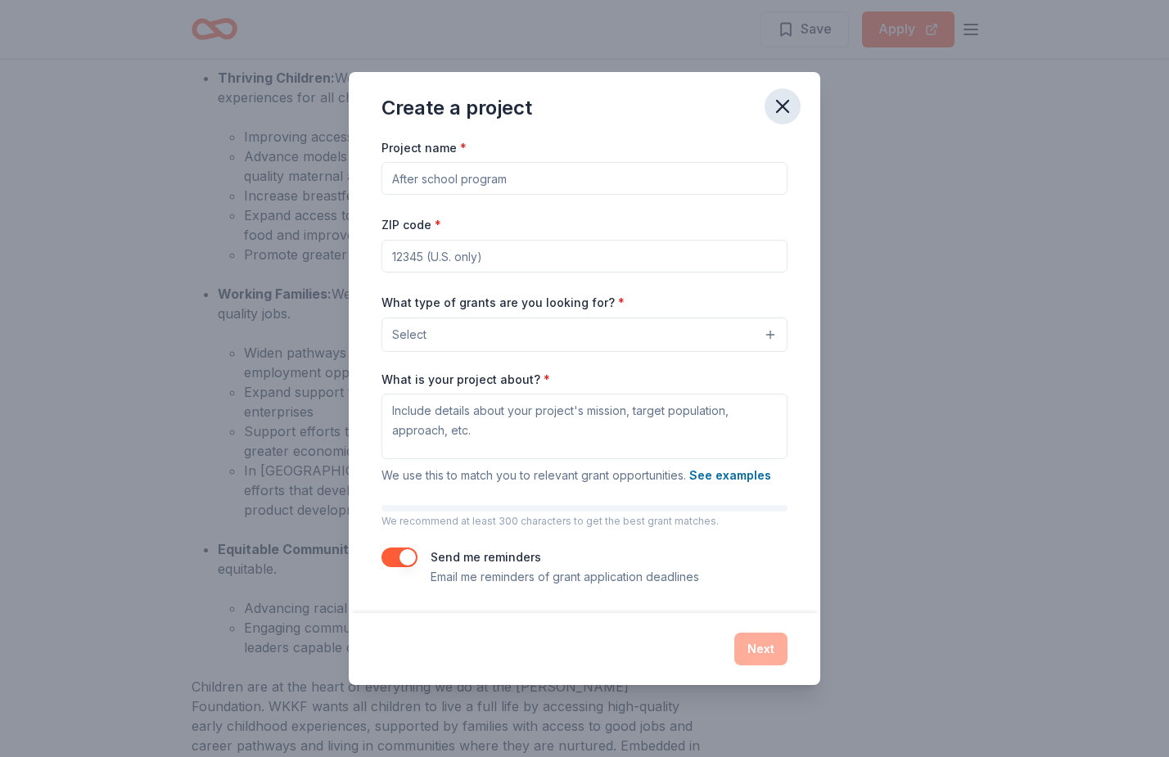
click at [783, 109] on icon "button" at bounding box center [782, 106] width 11 height 11
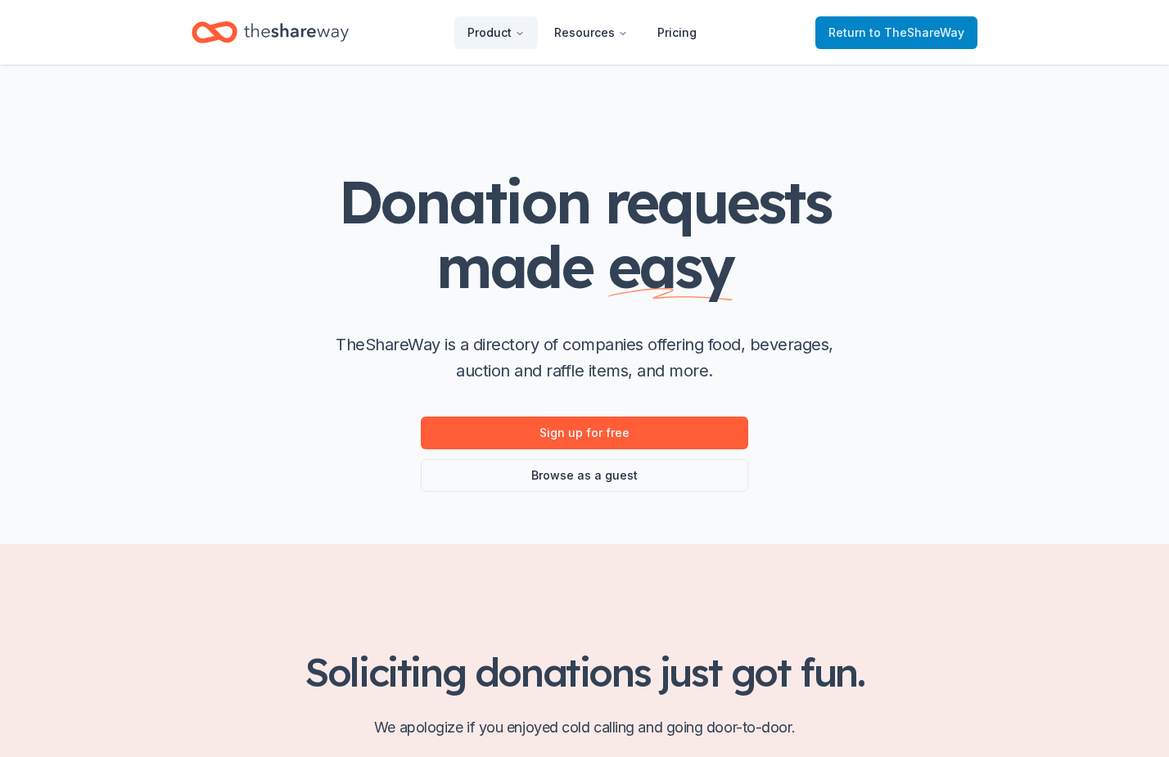
click at [888, 41] on span "Return to TheShareWay" at bounding box center [896, 33] width 136 height 20
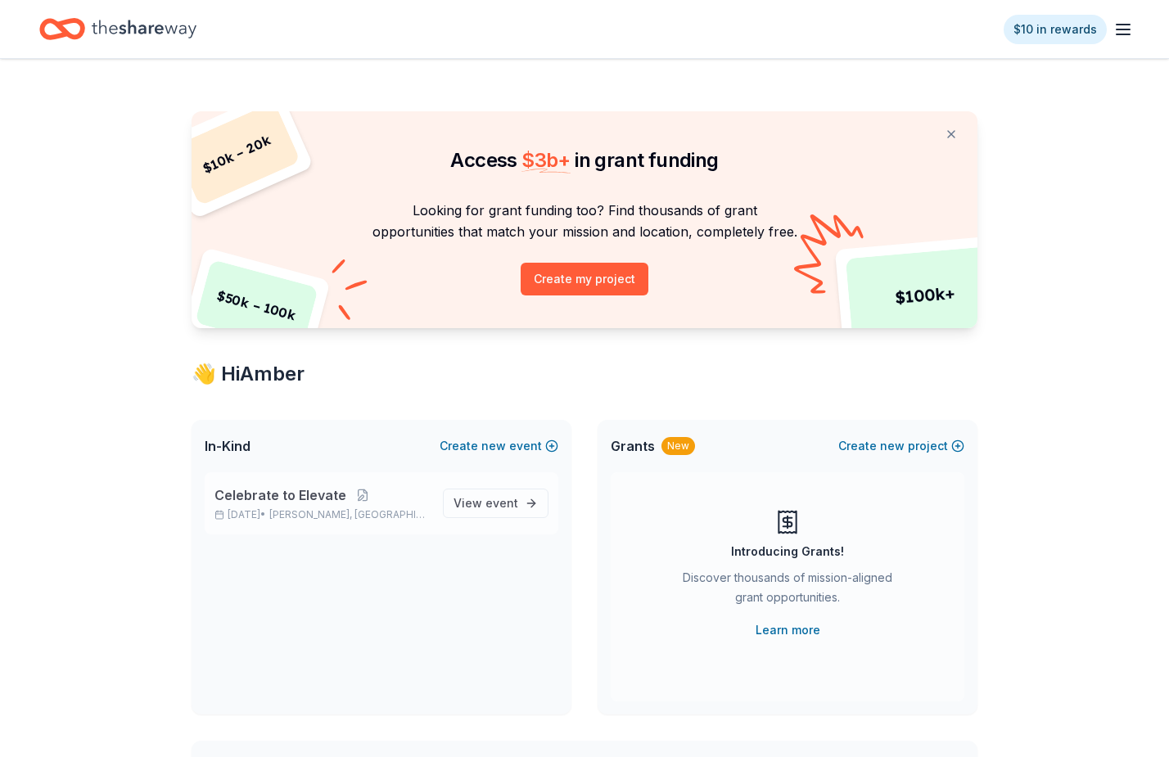
click at [311, 488] on span "Celebrate to Elevate" at bounding box center [280, 495] width 132 height 20
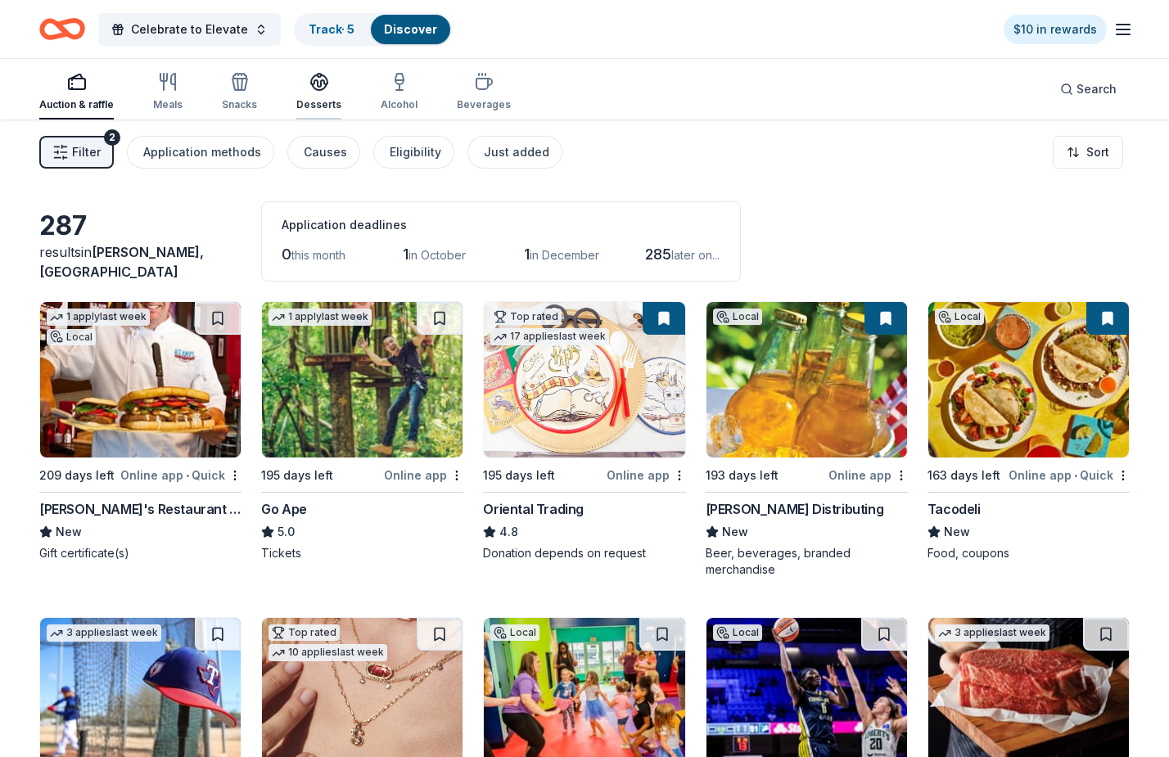
click at [322, 89] on icon "button" at bounding box center [319, 82] width 20 height 20
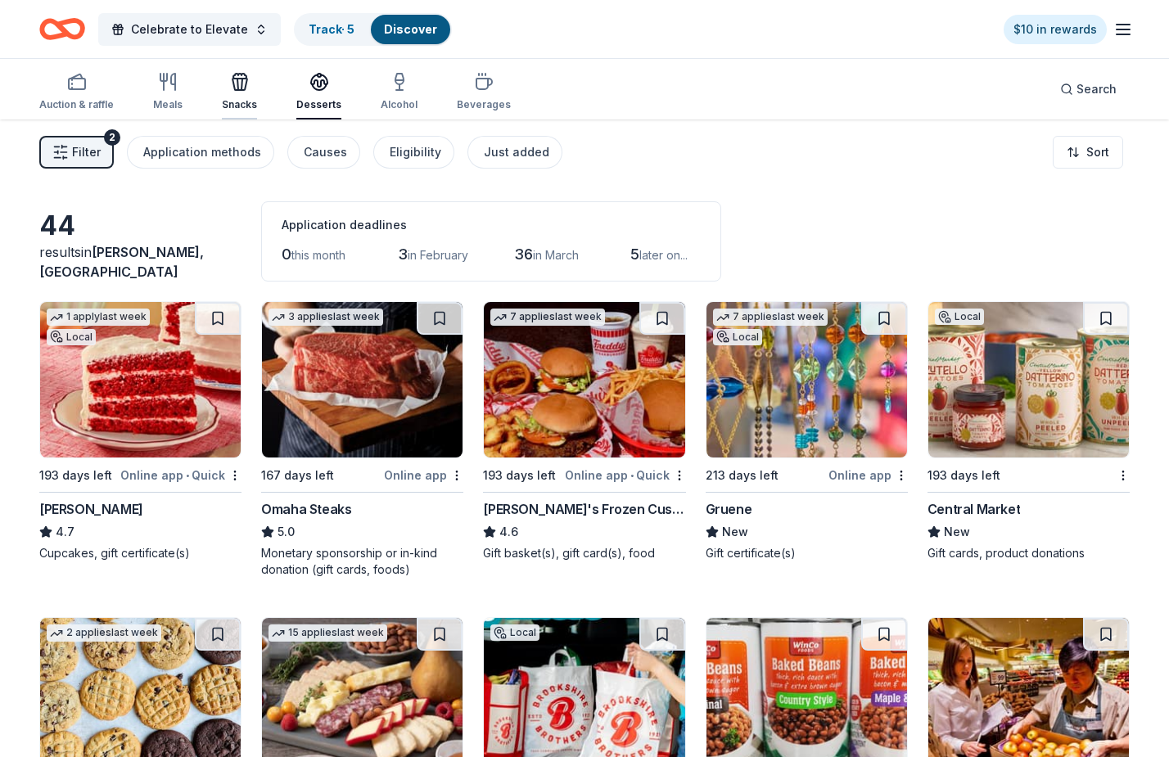
click at [241, 68] on button "Snacks" at bounding box center [239, 92] width 35 height 54
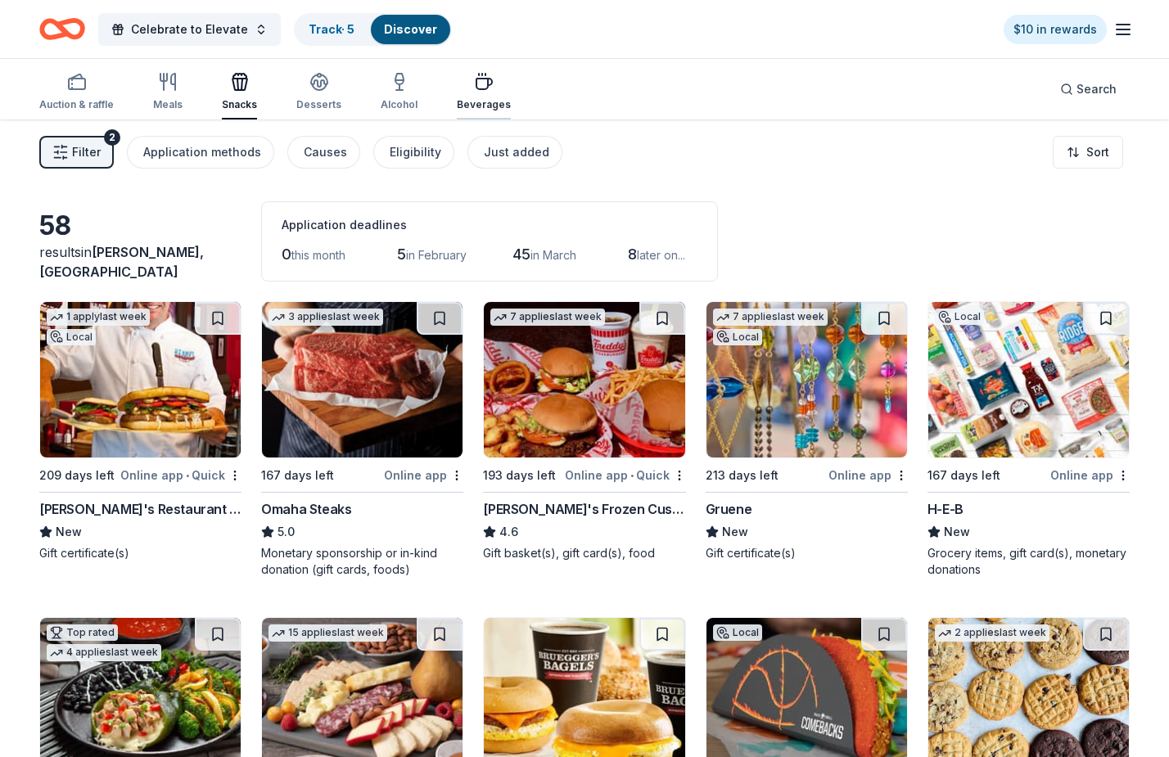
click at [457, 82] on div "button" at bounding box center [484, 82] width 54 height 20
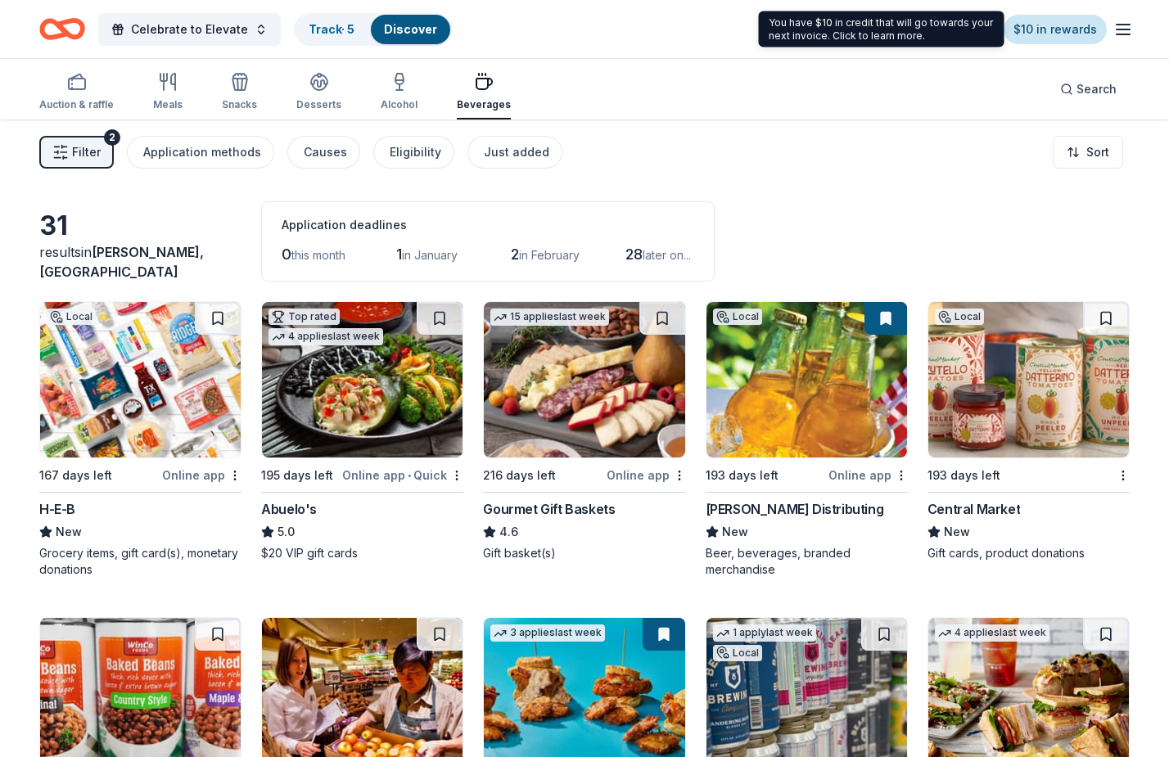
click at [1038, 33] on link "$10 in rewards" at bounding box center [1054, 29] width 103 height 29
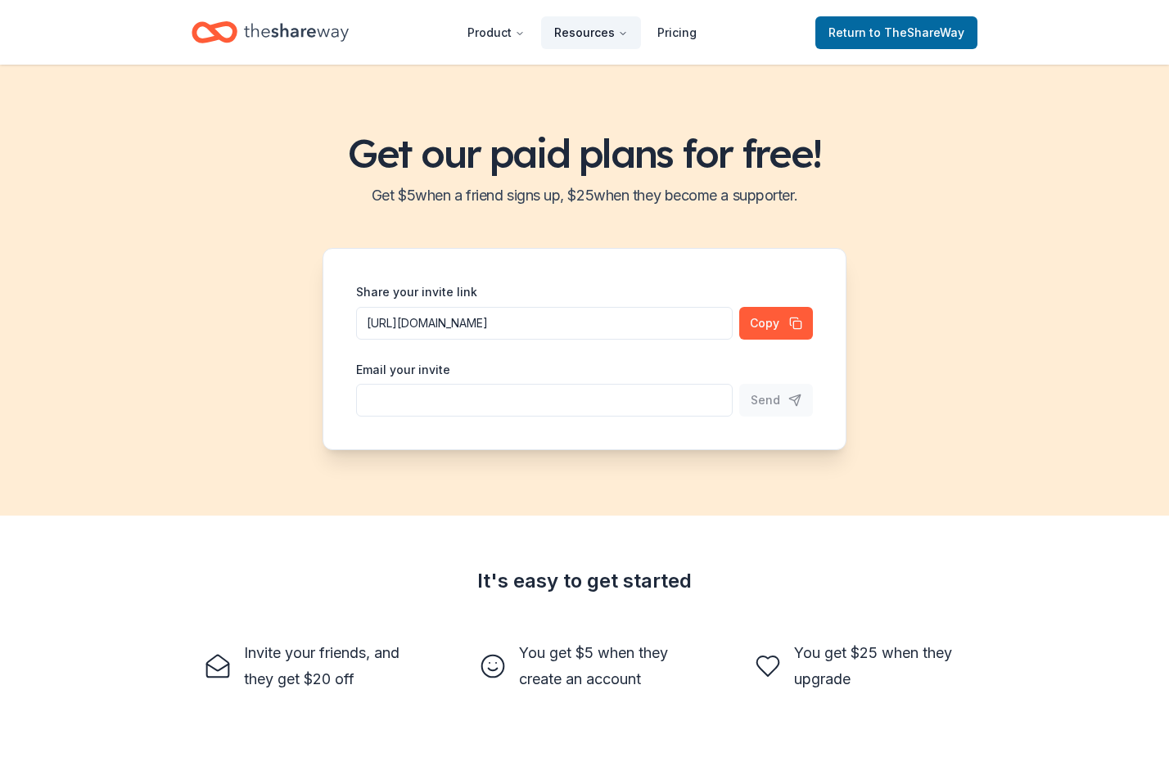
click at [574, 27] on button "Resources" at bounding box center [591, 32] width 100 height 33
click at [576, 22] on button "Resources" at bounding box center [591, 32] width 100 height 33
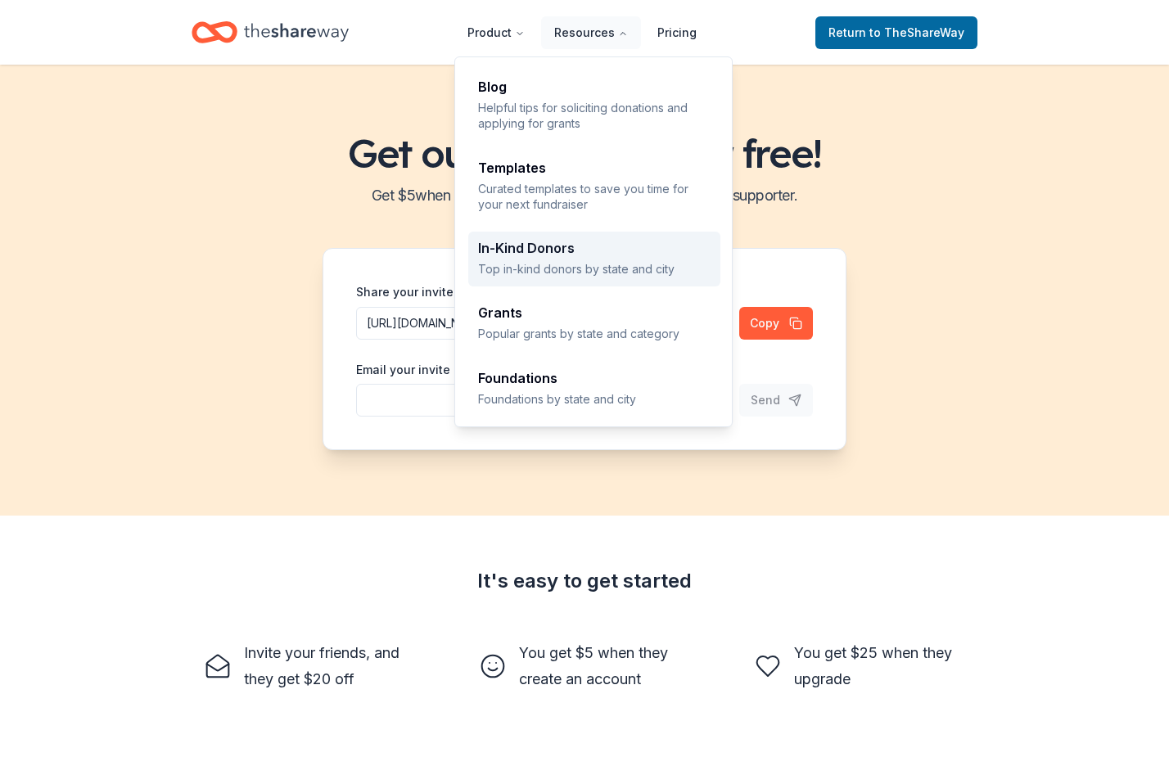
click at [528, 272] on p "Top in-kind donors by state and city" at bounding box center [594, 269] width 232 height 16
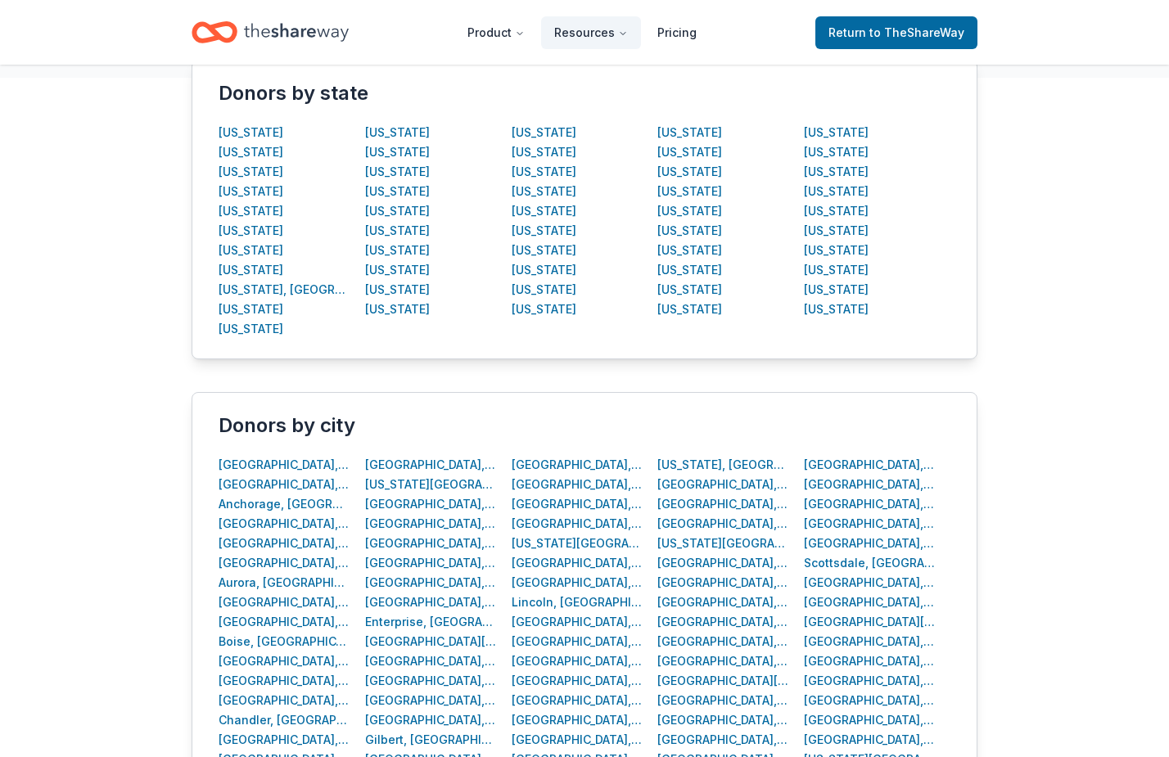
scroll to position [474, 0]
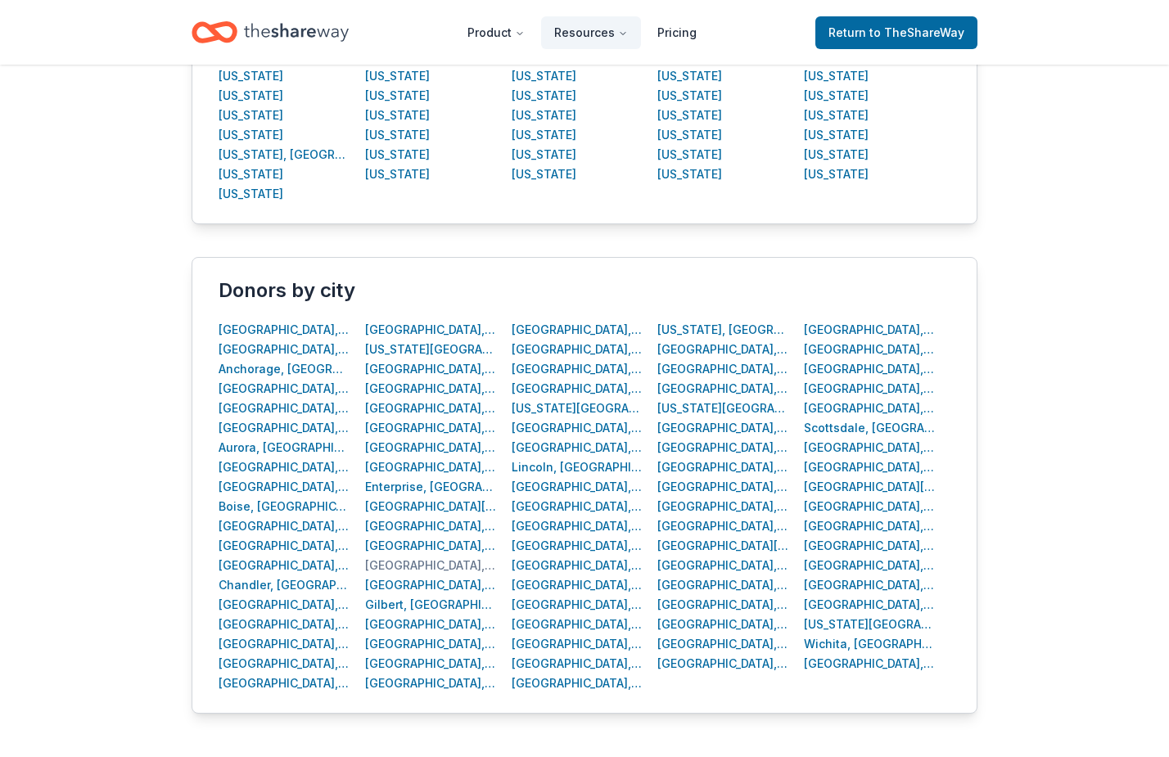
click at [401, 563] on div "[GEOGRAPHIC_DATA], [GEOGRAPHIC_DATA]" at bounding box center [431, 566] width 132 height 20
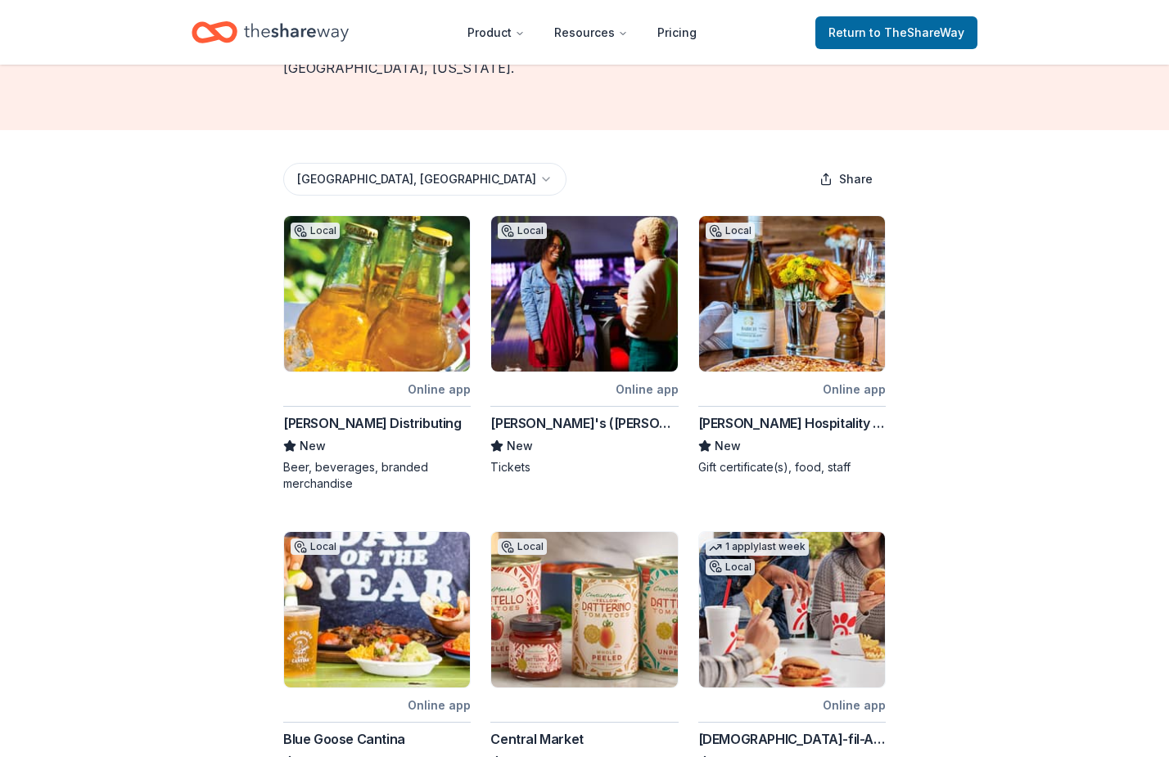
scroll to position [228, 0]
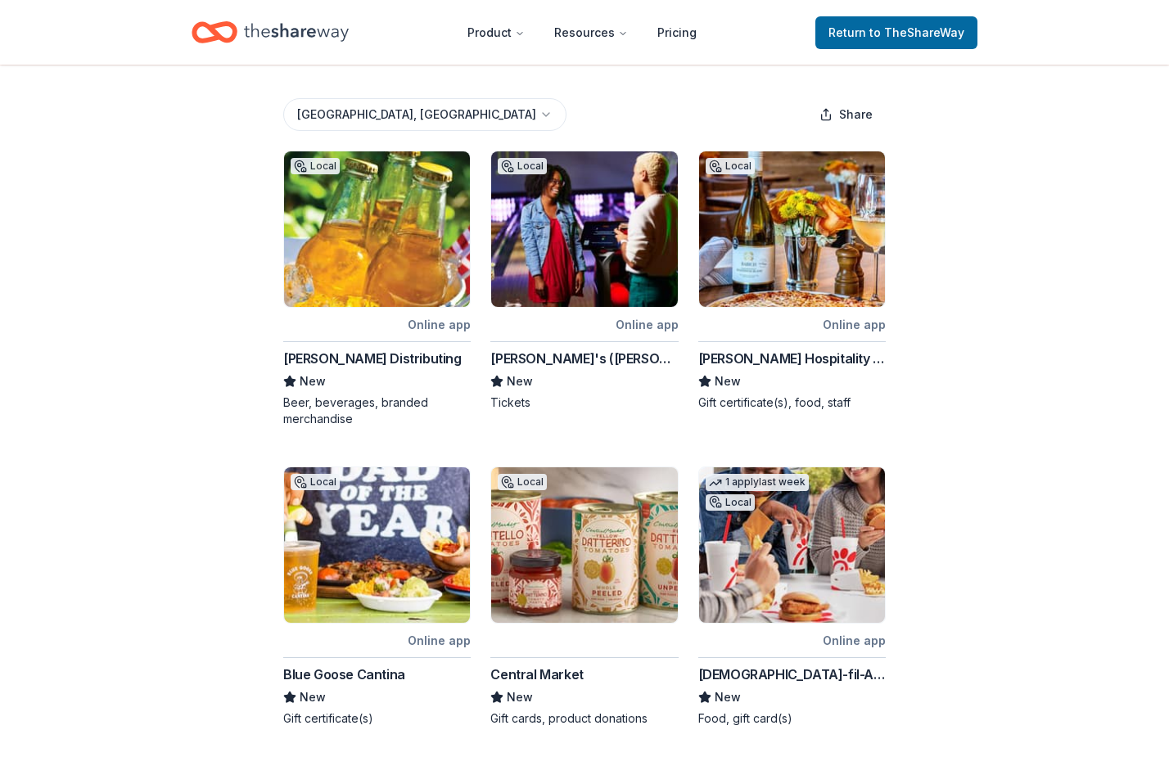
click at [571, 525] on img at bounding box center [584, 544] width 186 height 155
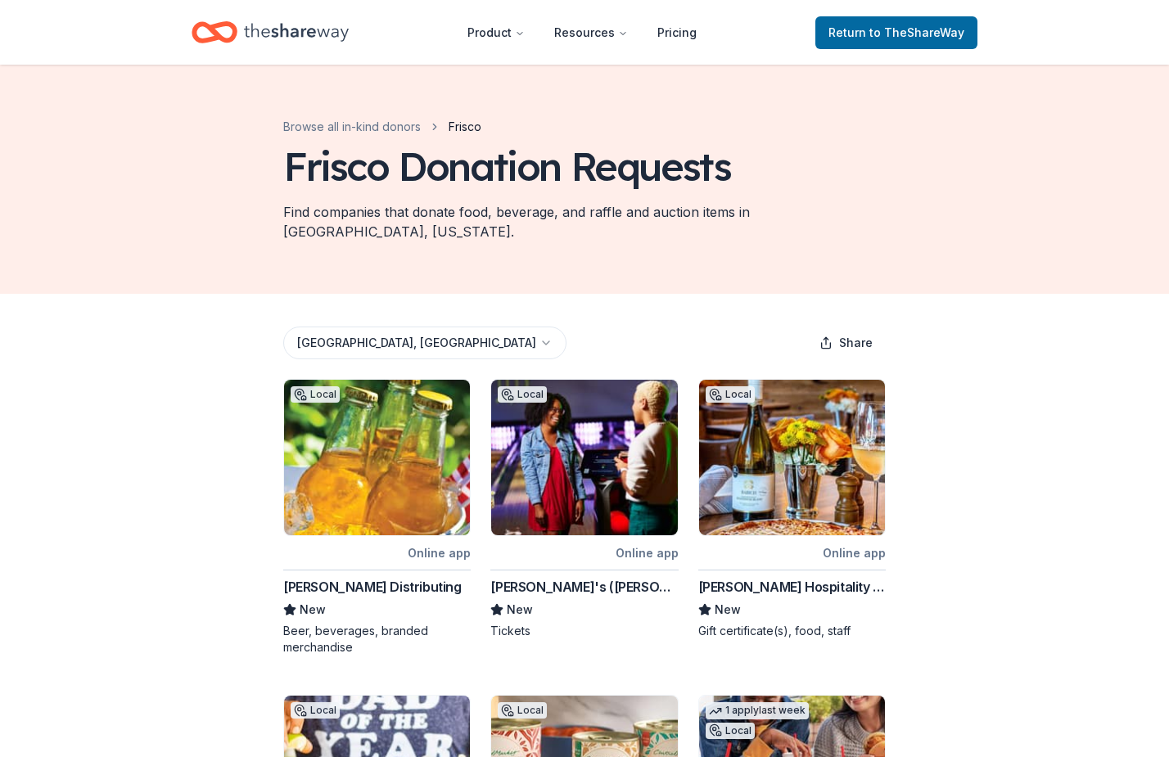
scroll to position [0, 0]
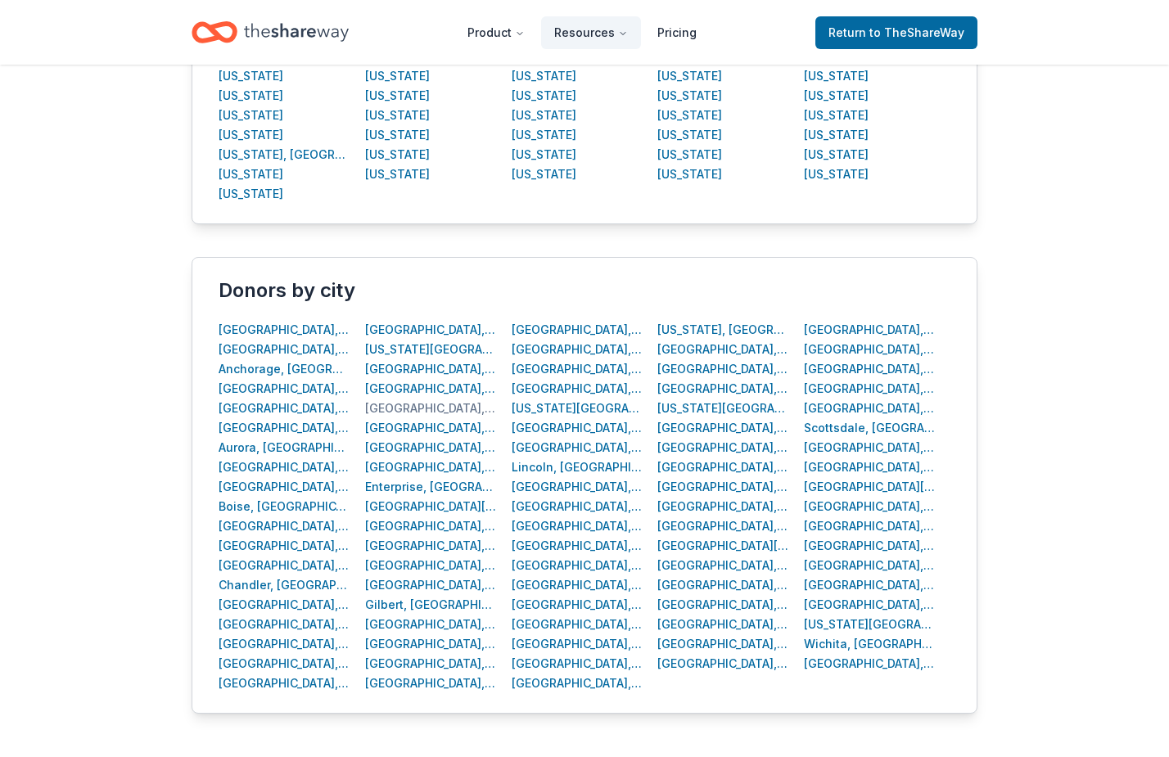
click at [383, 406] on div "[GEOGRAPHIC_DATA], [GEOGRAPHIC_DATA]" at bounding box center [431, 409] width 132 height 20
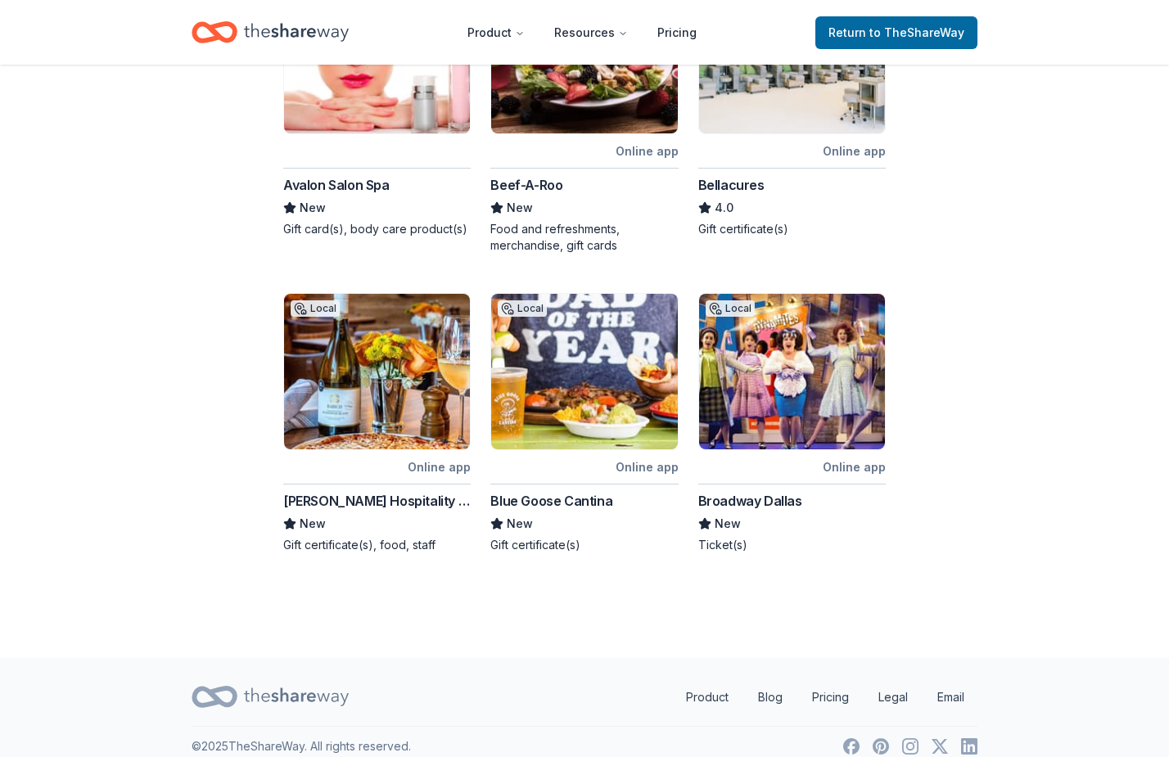
scroll to position [717, 0]
click at [822, 401] on img at bounding box center [792, 372] width 186 height 155
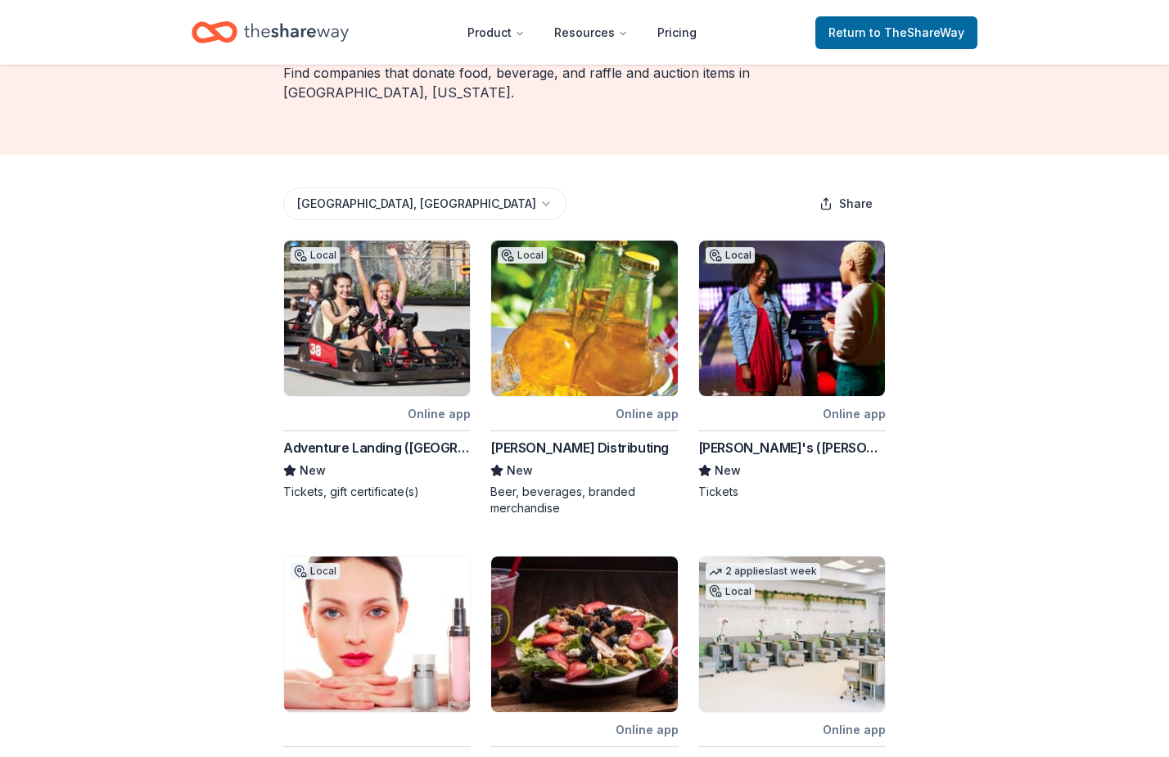
scroll to position [21, 0]
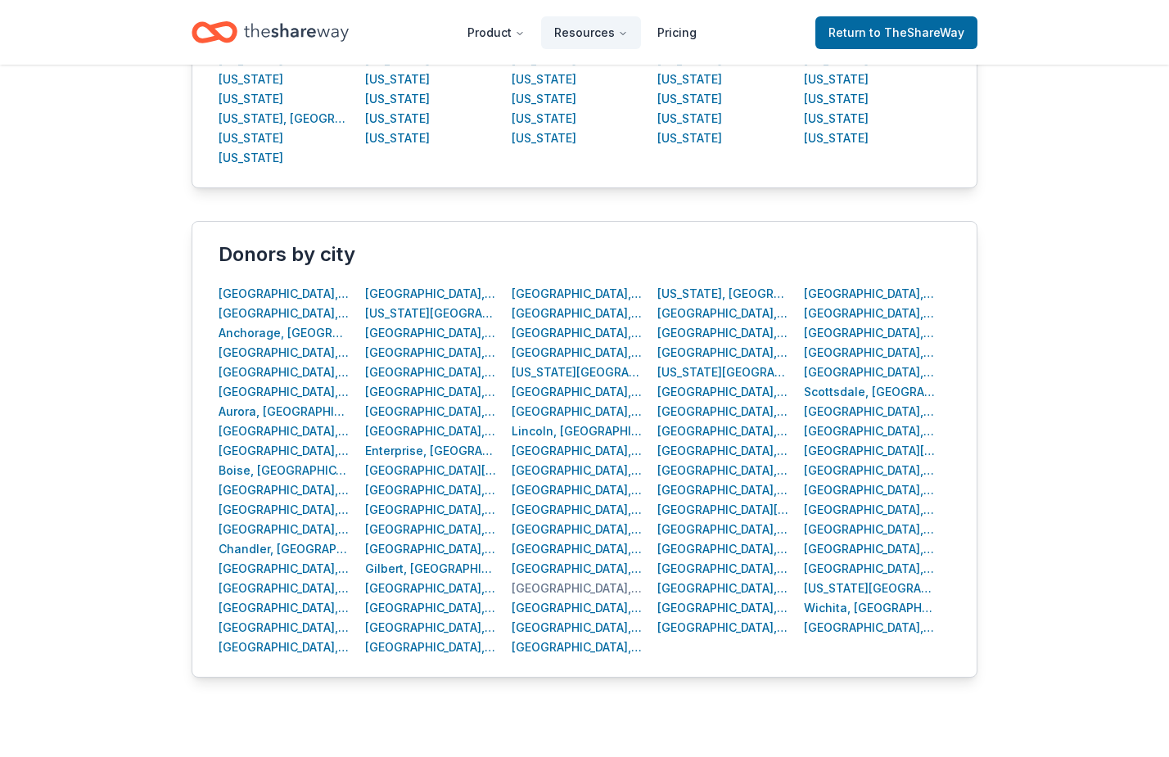
scroll to position [515, 0]
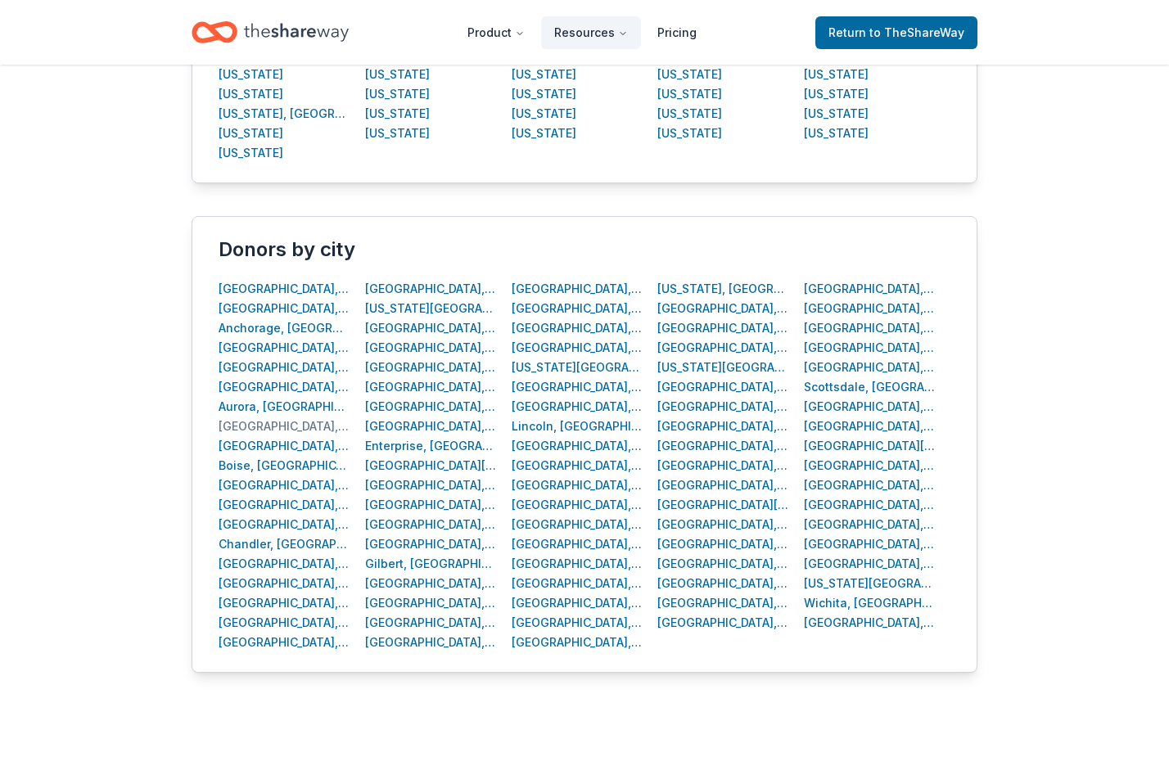
click at [255, 421] on div "[GEOGRAPHIC_DATA], [GEOGRAPHIC_DATA]" at bounding box center [284, 427] width 132 height 20
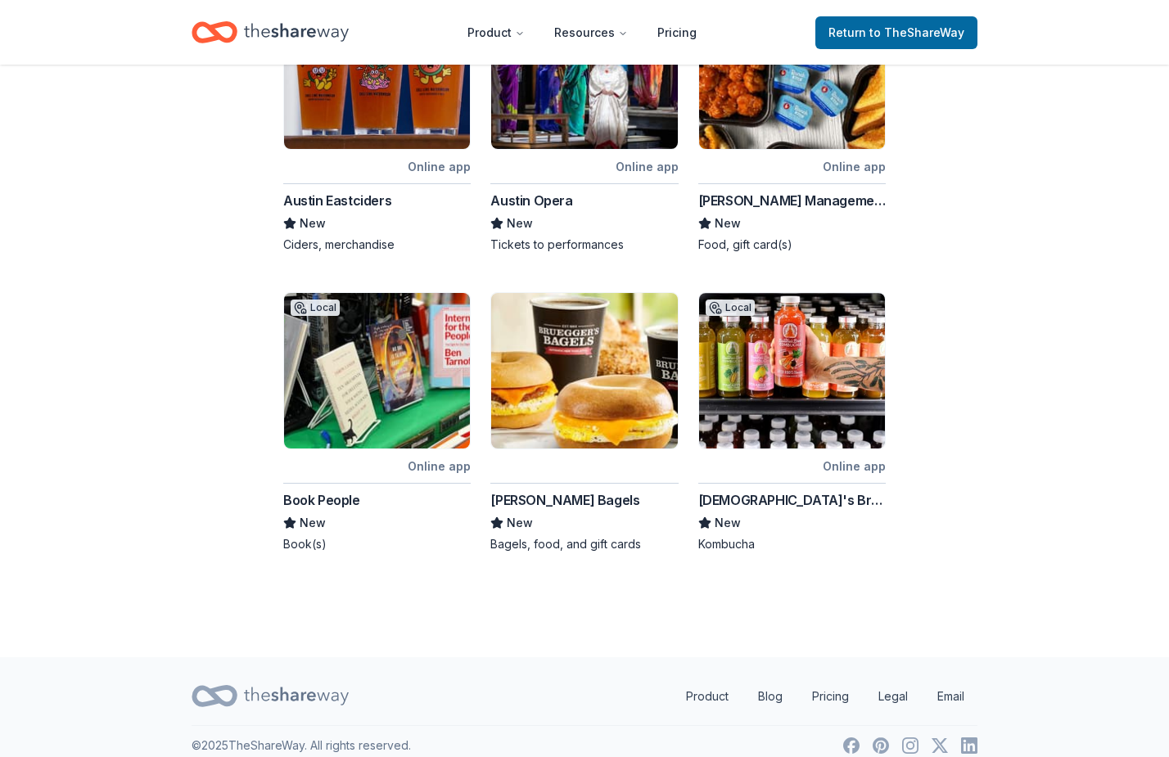
scroll to position [701, 0]
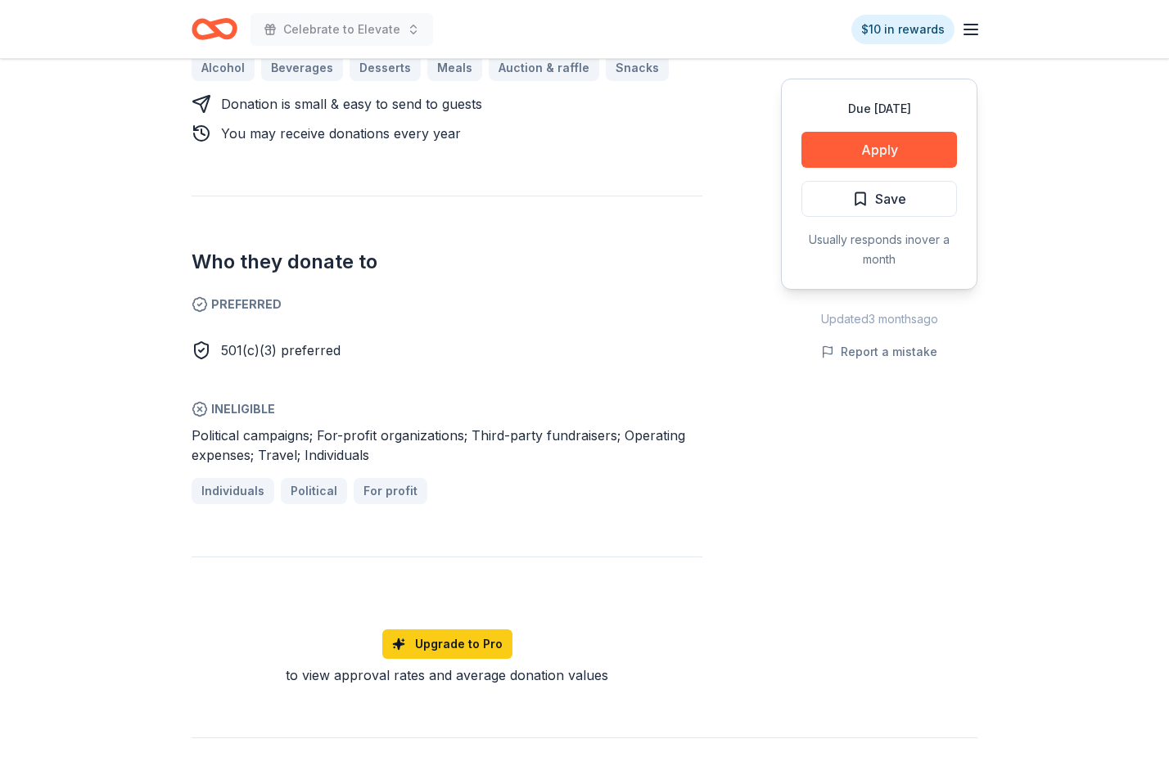
scroll to position [822, 0]
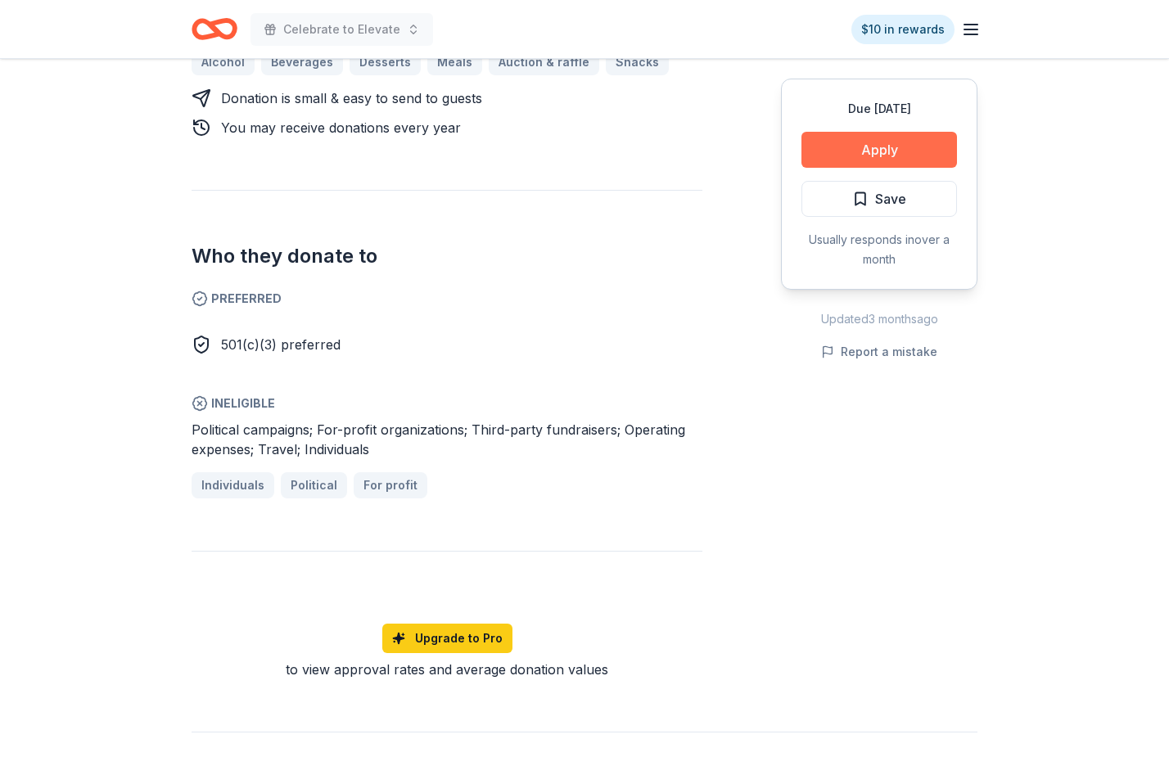
click at [908, 159] on button "Apply" at bounding box center [878, 150] width 155 height 36
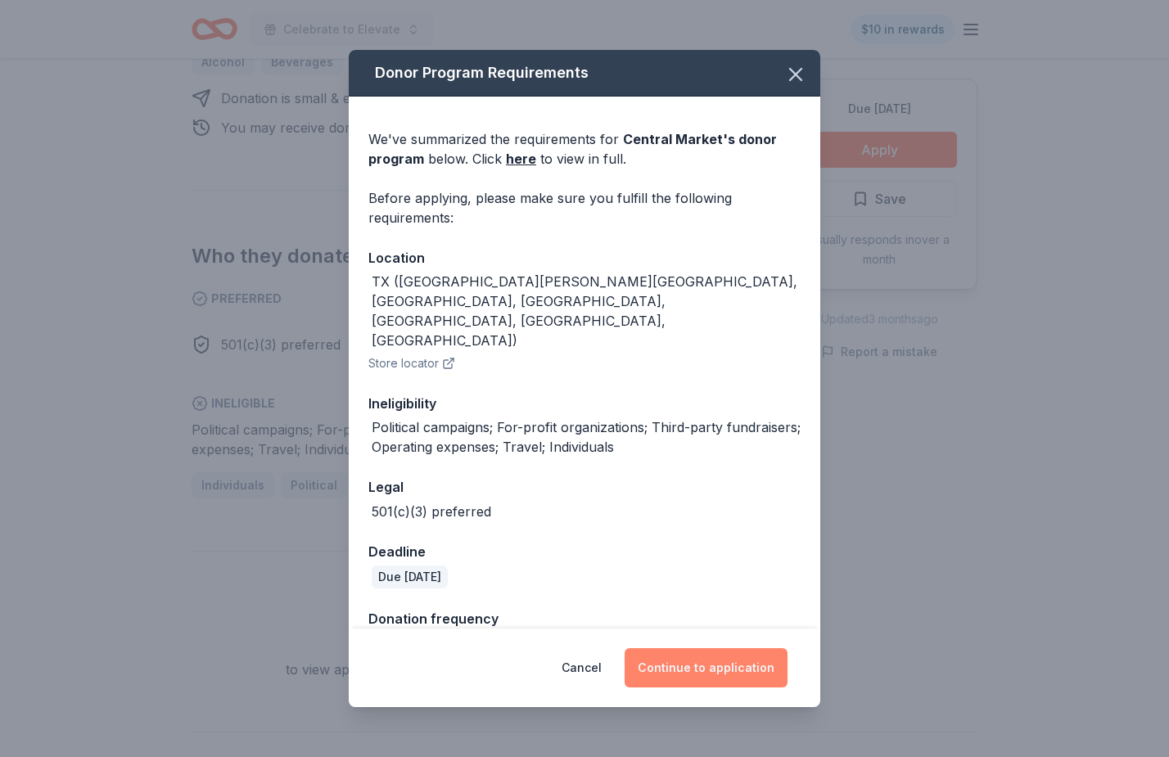
click at [702, 668] on button "Continue to application" at bounding box center [705, 667] width 163 height 39
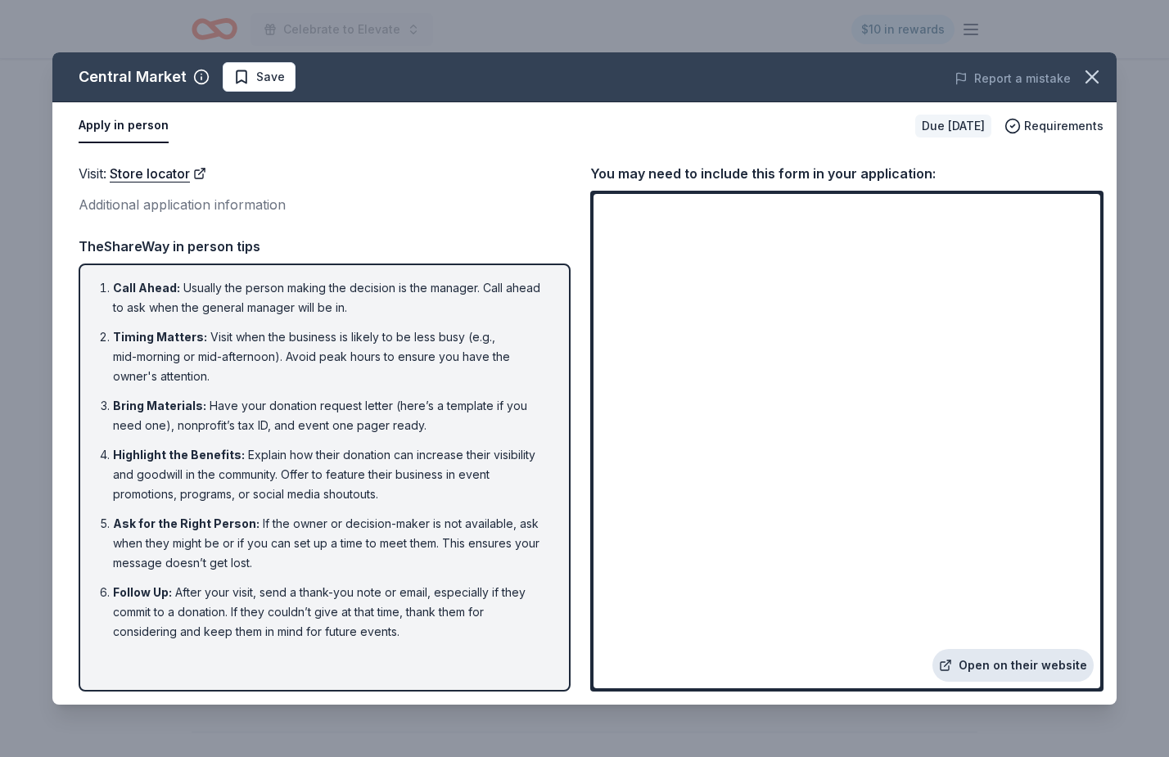
click at [998, 677] on link "Open on their website" at bounding box center [1012, 665] width 161 height 33
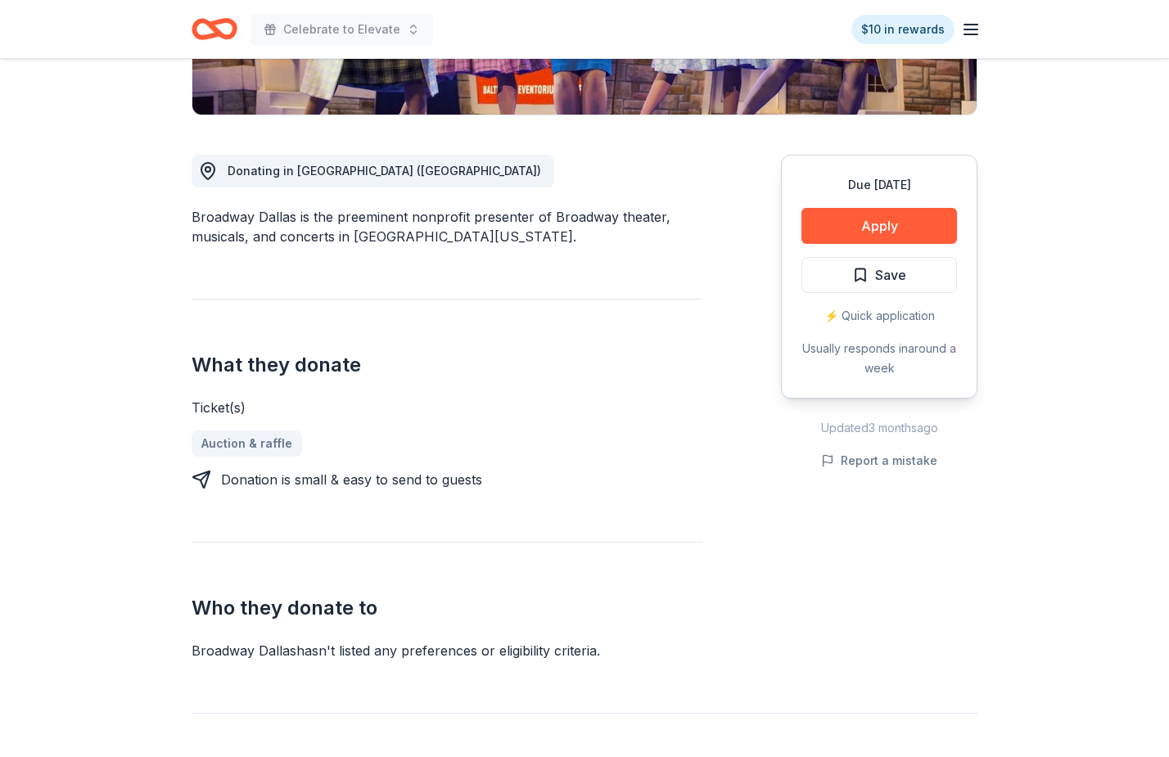
scroll to position [193, 0]
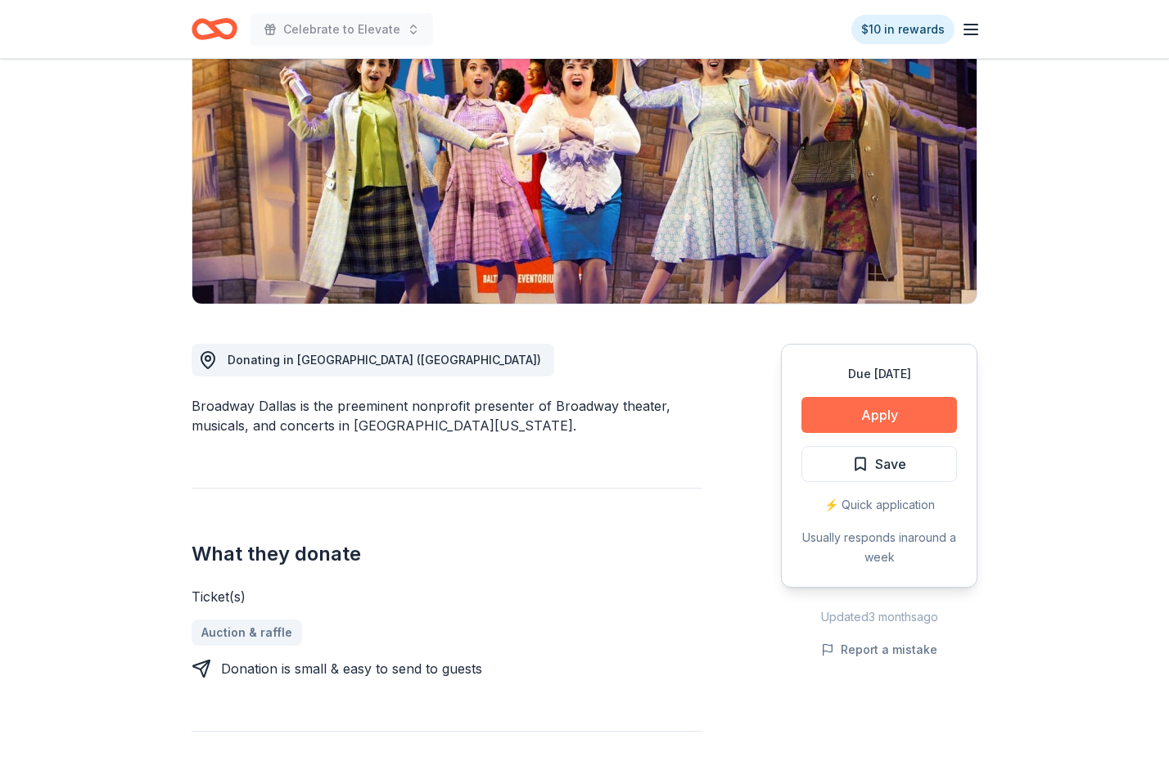
click at [909, 416] on button "Apply" at bounding box center [878, 415] width 155 height 36
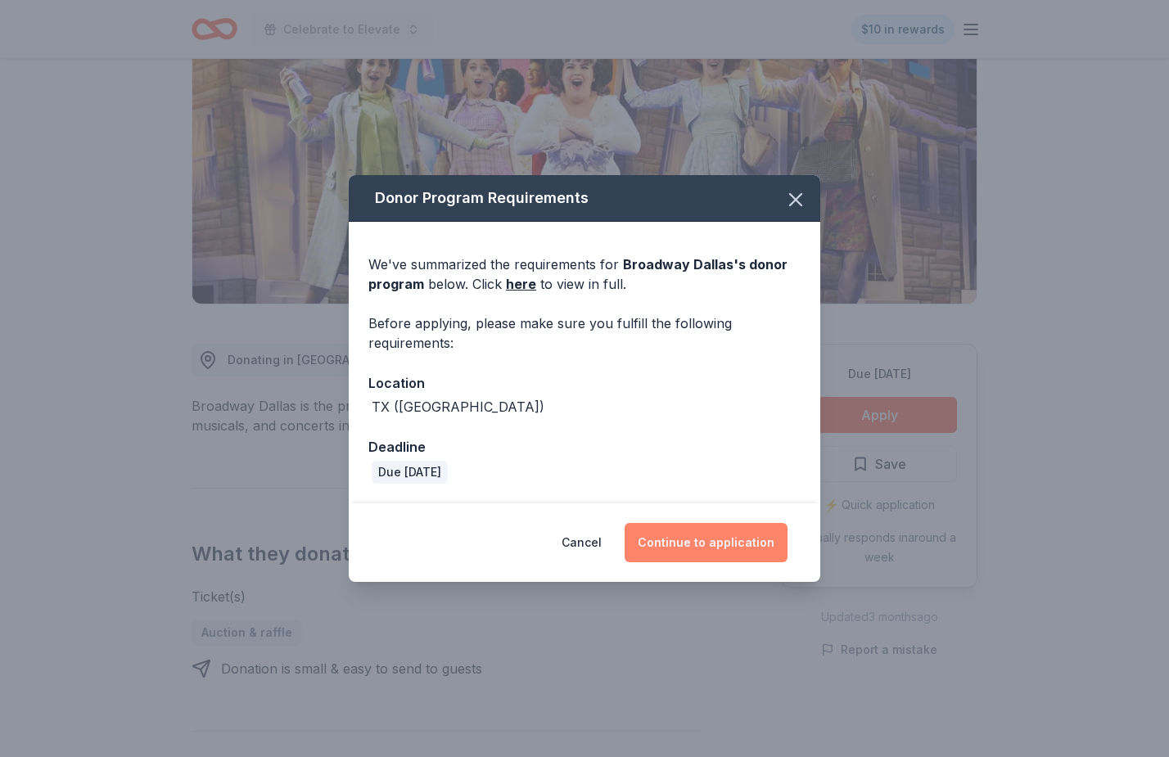
click at [727, 549] on button "Continue to application" at bounding box center [705, 542] width 163 height 39
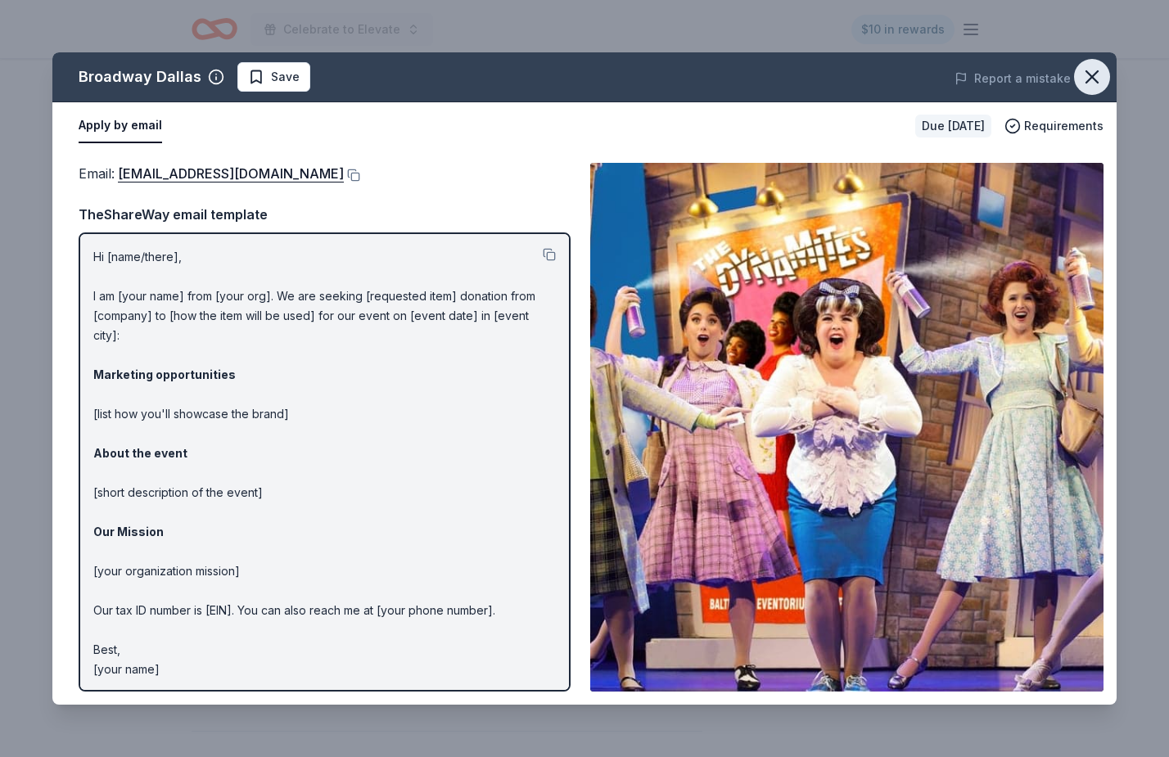
click at [1092, 79] on icon "button" at bounding box center [1091, 76] width 23 height 23
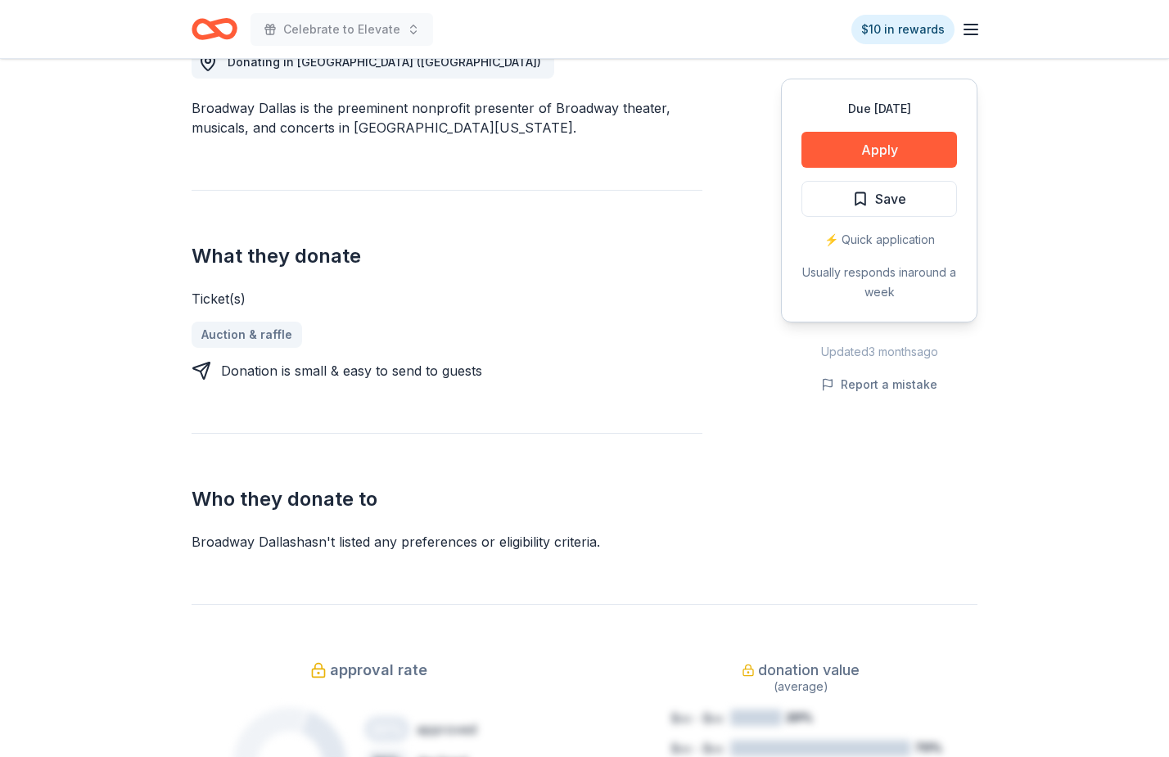
scroll to position [465, 0]
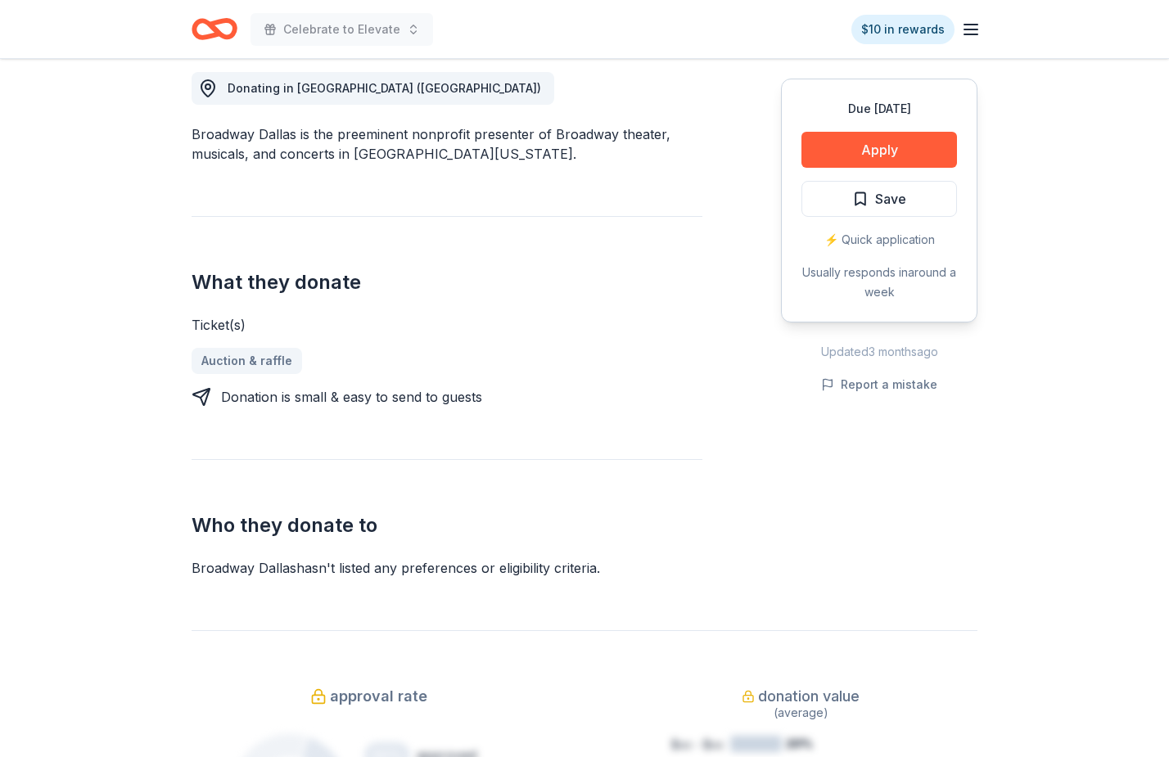
click at [872, 169] on div "Due [DATE] Apply Save ⚡️ Quick application Usually responds in around a week" at bounding box center [879, 201] width 196 height 244
